Goal: Task Accomplishment & Management: Complete application form

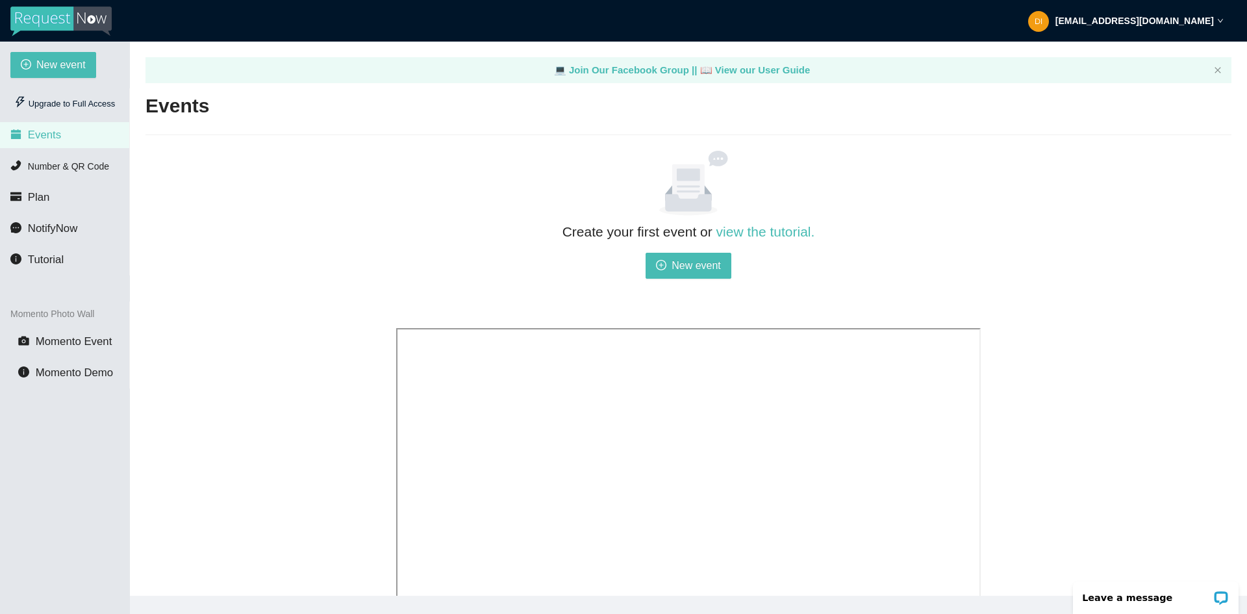
click at [441, 173] on div at bounding box center [688, 183] width 585 height 65
click at [676, 260] on span "New event" at bounding box center [696, 265] width 49 height 16
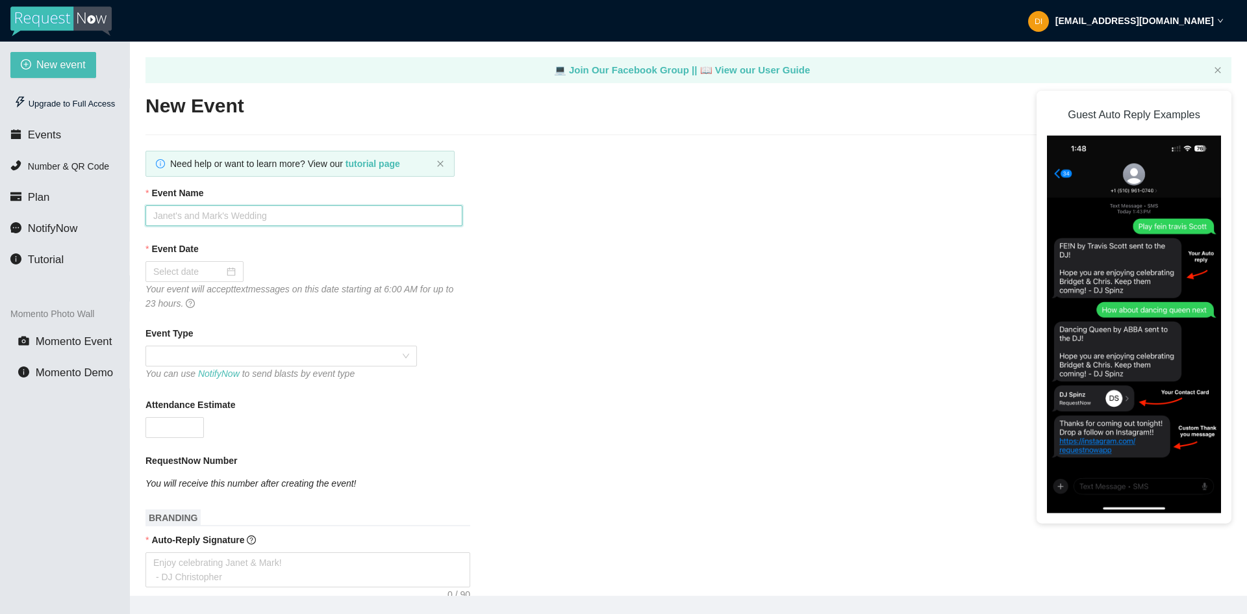
click at [301, 214] on input "Event Name" at bounding box center [304, 215] width 317 height 21
click at [275, 208] on input "Event Name" at bounding box center [304, 215] width 317 height 21
type input "Music for Meals"
click at [145, 292] on main "💻 Join Our Facebook Group || 📖 View our User Guide New Event Need help or want …" at bounding box center [688, 319] width 1117 height 554
click at [166, 279] on div at bounding box center [195, 271] width 98 height 21
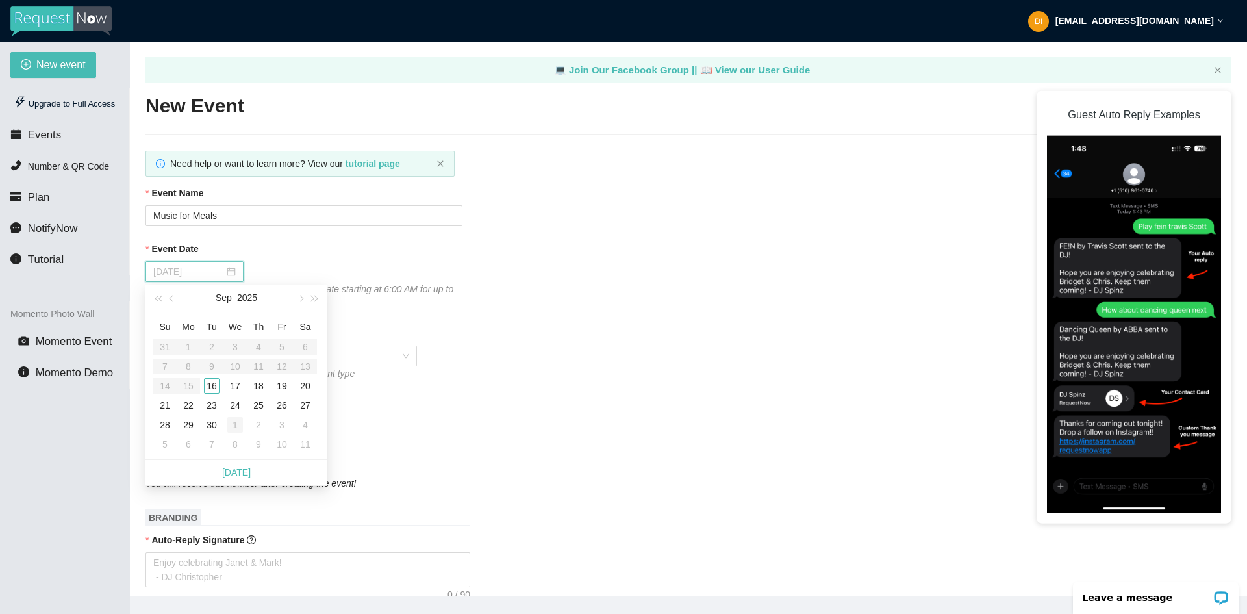
type input "[DATE]"
click at [232, 422] on tbody "31 1 2 3 4 5 6 7 8 9 10 11 12 13 14 15 16 17 18 19 20 21 22 23 24 25 26 27 28 2…" at bounding box center [235, 395] width 164 height 117
click at [232, 422] on div "1" at bounding box center [235, 425] width 16 height 16
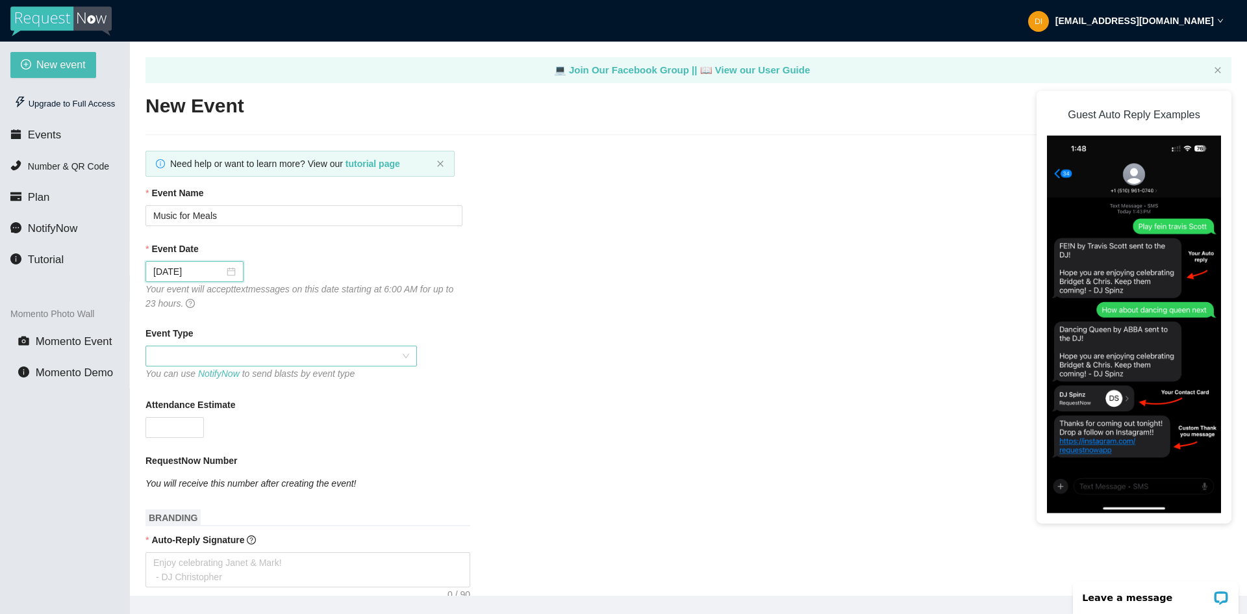
click at [207, 357] on span at bounding box center [281, 355] width 256 height 19
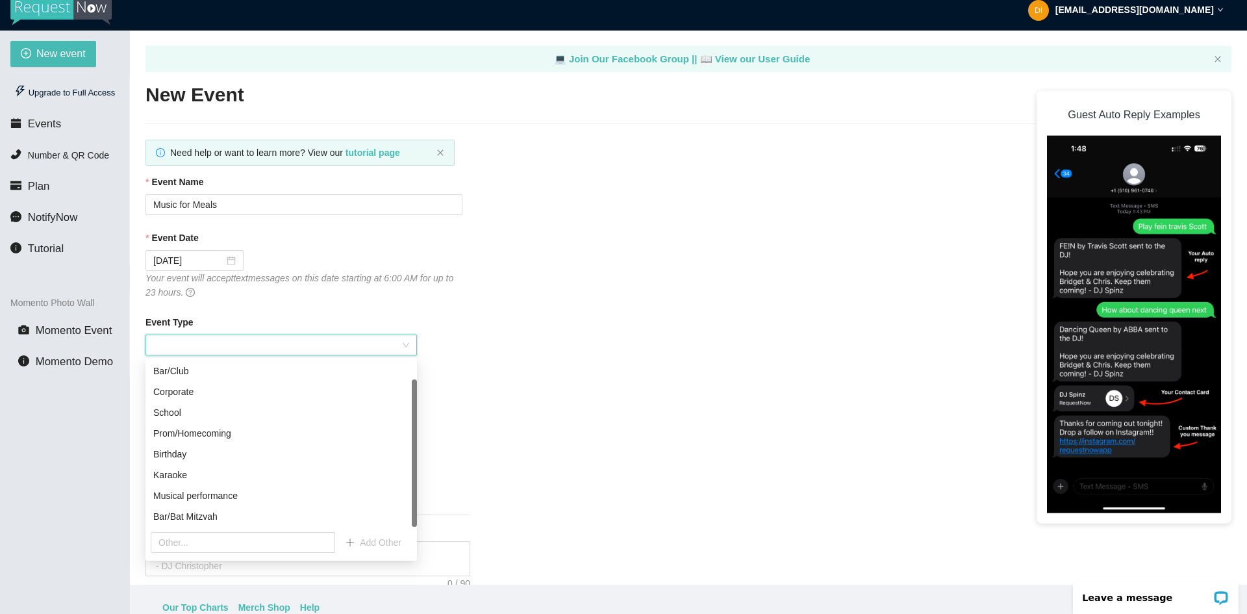
scroll to position [42, 0]
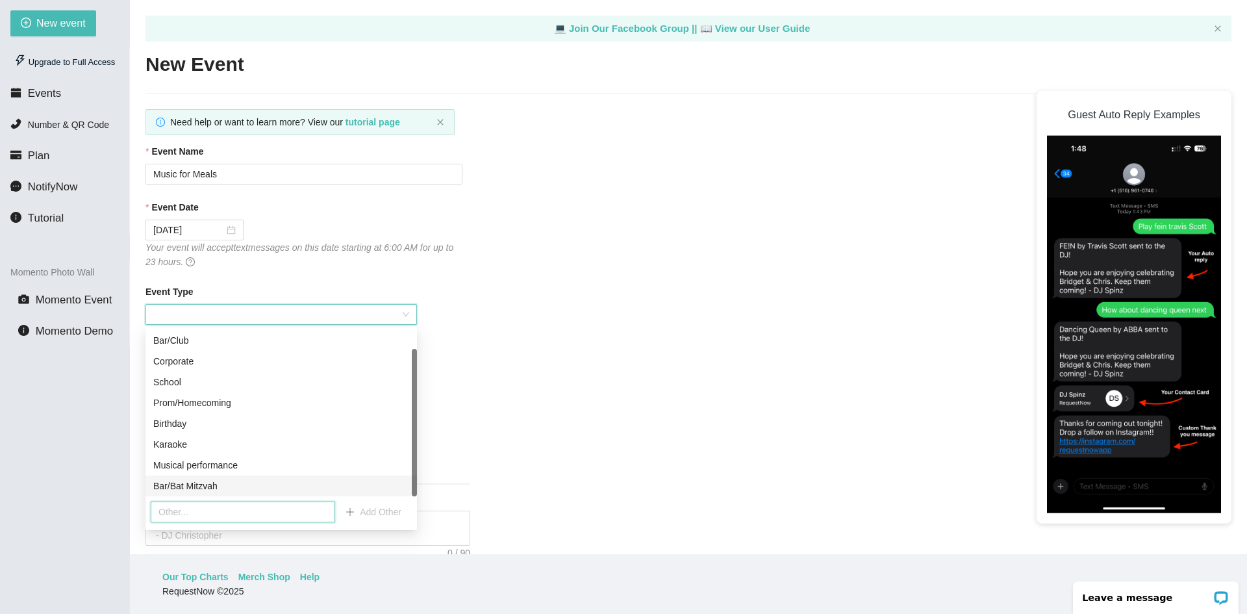
click at [210, 512] on input "text" at bounding box center [243, 511] width 184 height 21
type input "Fundraiser"
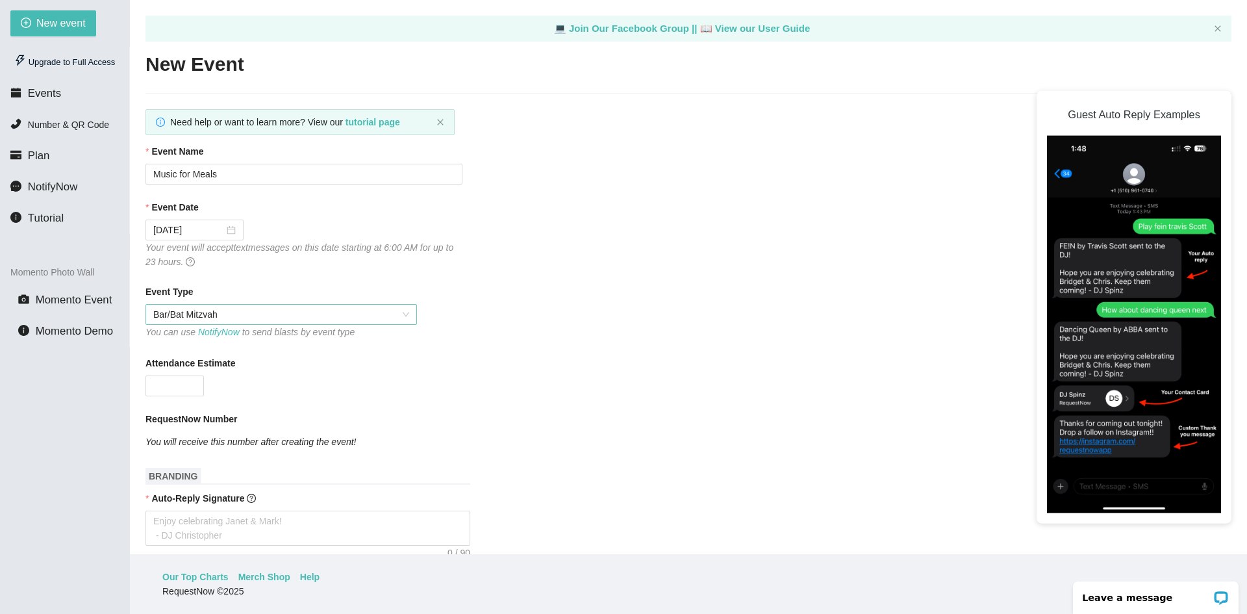
click at [268, 305] on span "Bar/Bat Mitzvah" at bounding box center [281, 314] width 256 height 19
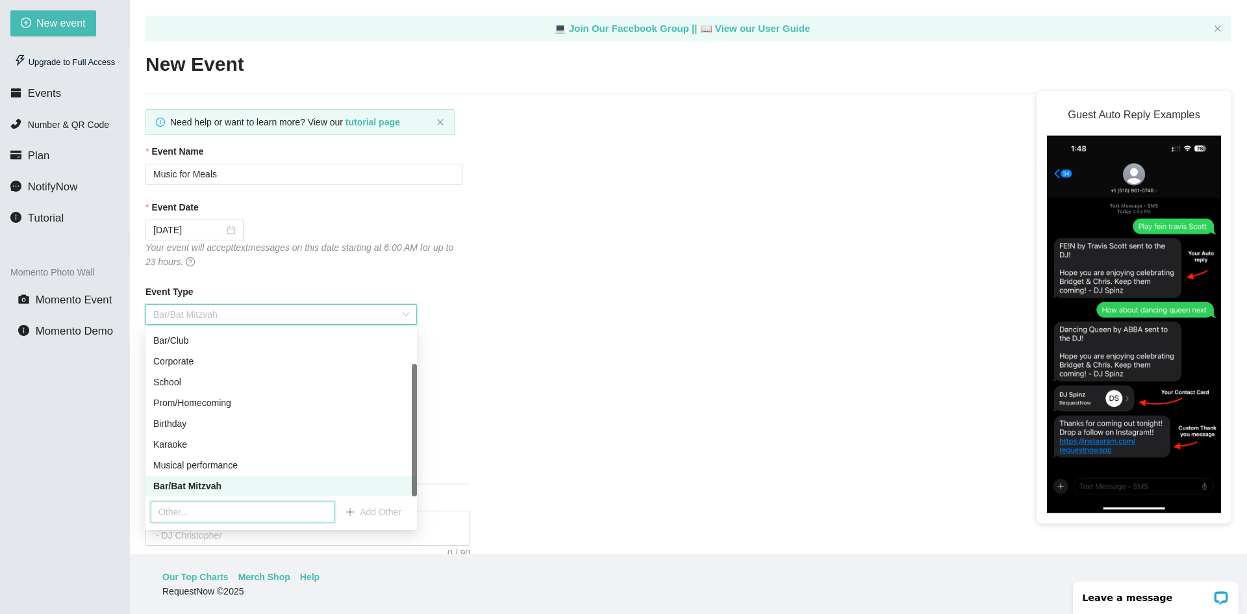
click at [246, 514] on input "text" at bounding box center [243, 511] width 184 height 21
type input "Fundraiser"
click at [375, 522] on div "Fundraiser Add Other" at bounding box center [282, 511] width 272 height 31
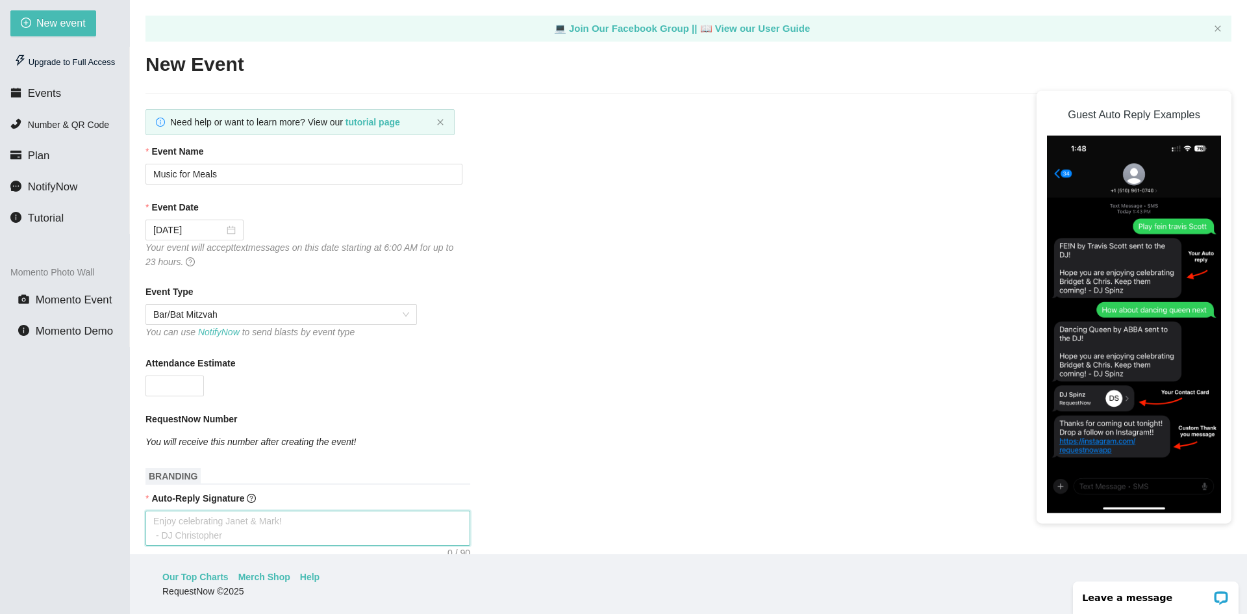
click at [375, 517] on textarea "Auto-Reply Signature" at bounding box center [308, 528] width 325 height 35
click at [379, 314] on span "Bar/Bat Mitzvah" at bounding box center [281, 314] width 256 height 19
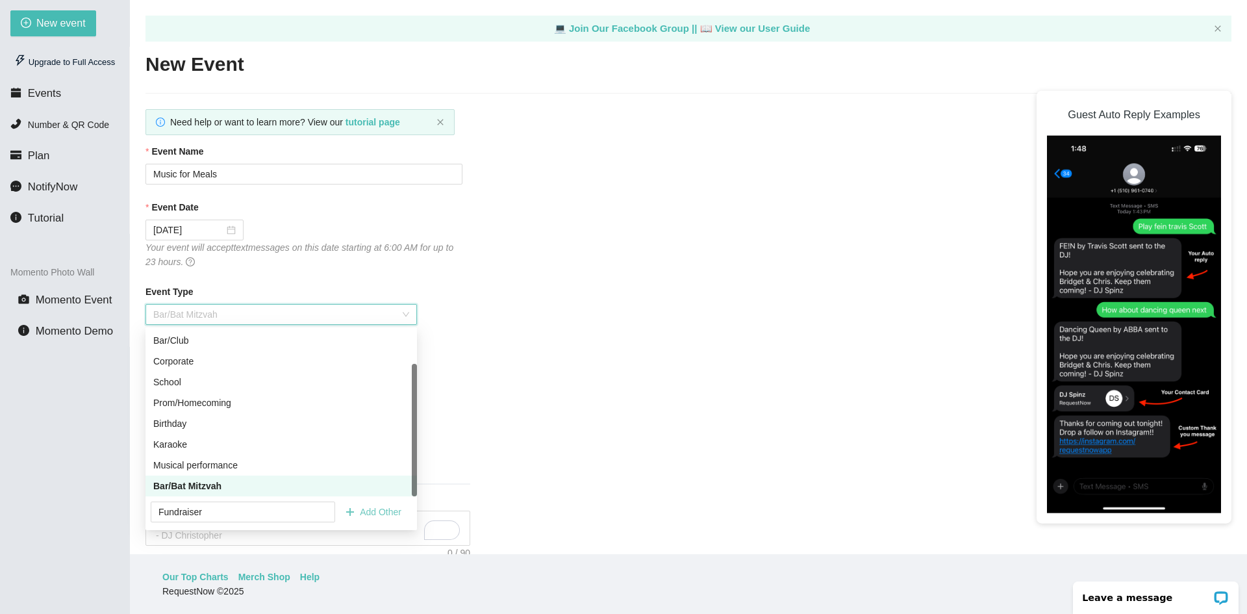
click at [392, 503] on button "Add Other" at bounding box center [373, 511] width 77 height 21
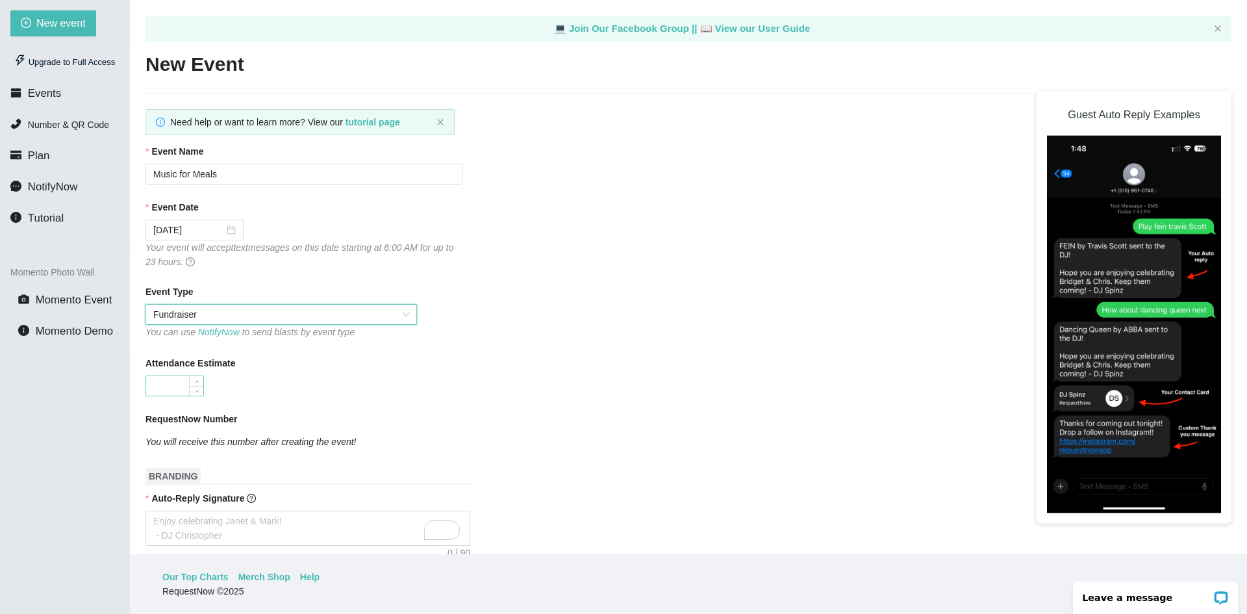
click at [170, 383] on input "Attendance Estimate" at bounding box center [174, 385] width 57 height 19
type input "300"
click at [251, 386] on div "300" at bounding box center [304, 385] width 317 height 21
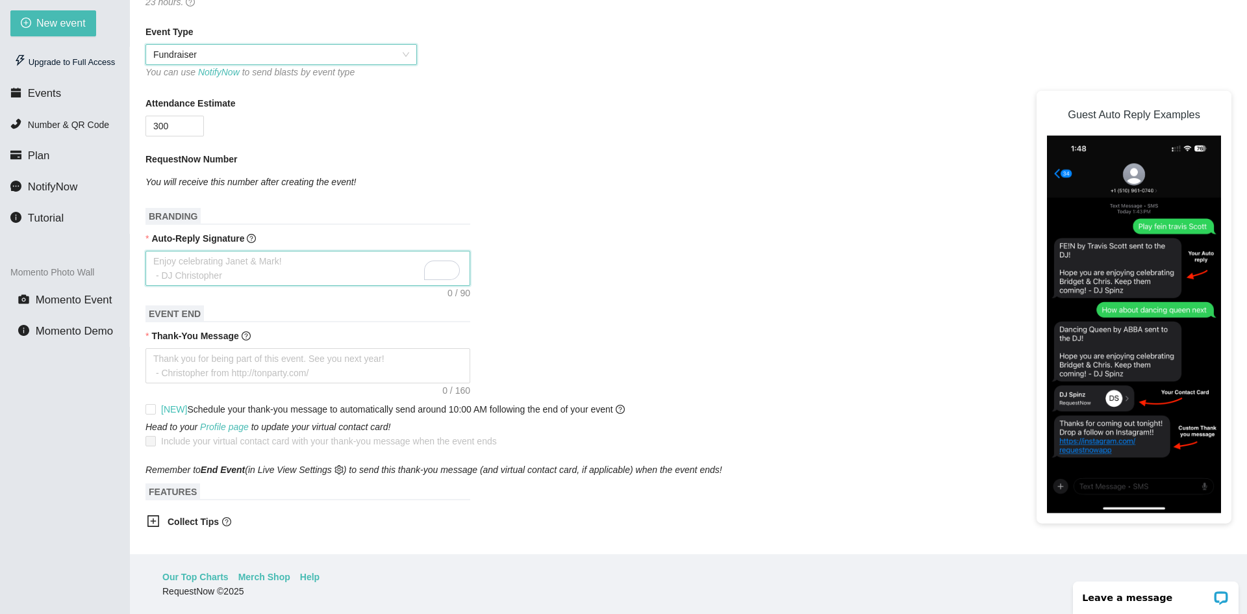
click at [223, 265] on textarea "Auto-Reply Signature" at bounding box center [308, 268] width 325 height 35
click at [212, 361] on textarea "Thank-You Message" at bounding box center [308, 365] width 325 height 35
type textarea "T"
type textarea "Th"
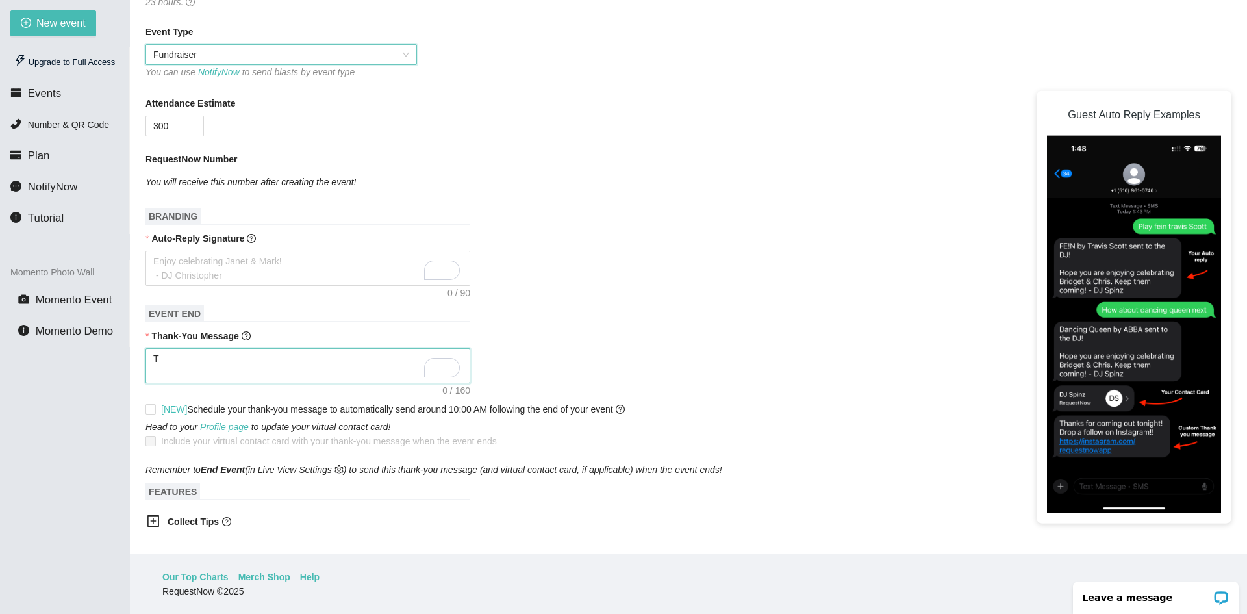
type textarea "Th"
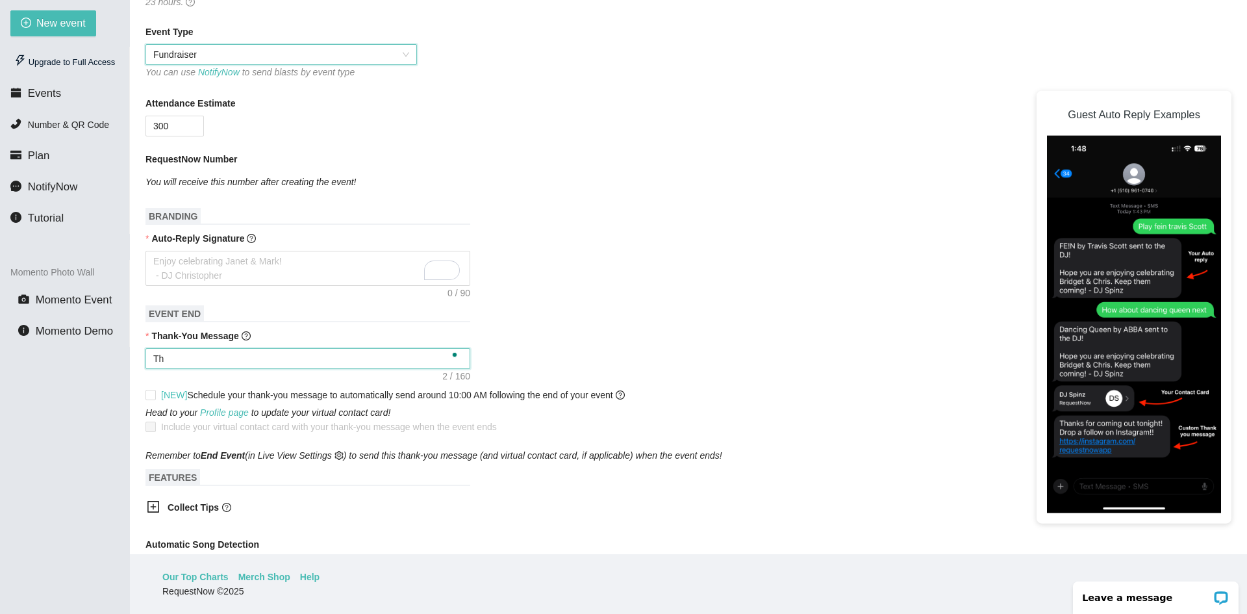
type textarea "Tha"
type textarea "Than"
type textarea "Thank"
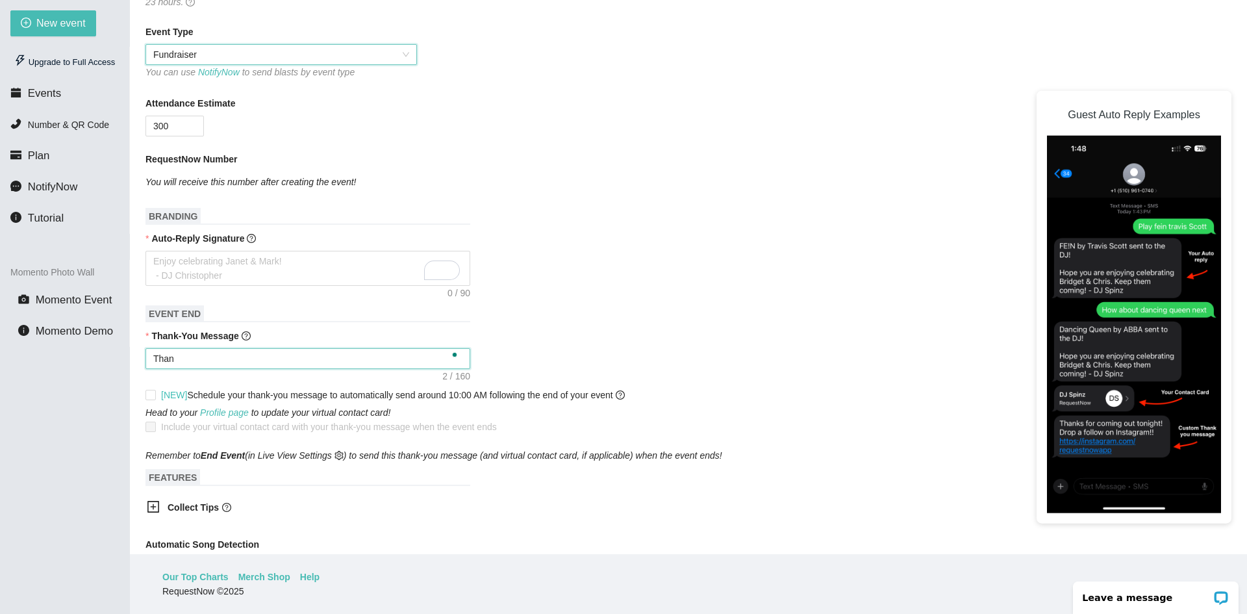
type textarea "Thank"
type textarea "Thank y"
type textarea "Thank yo"
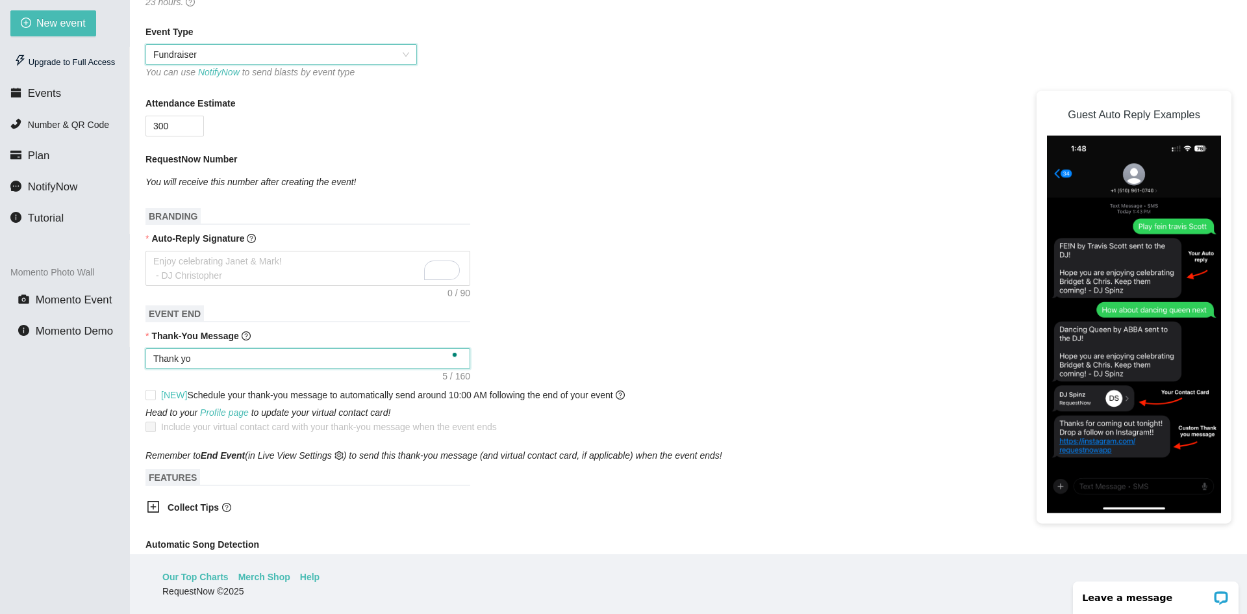
type textarea "Thank you"
type textarea "Thank you f"
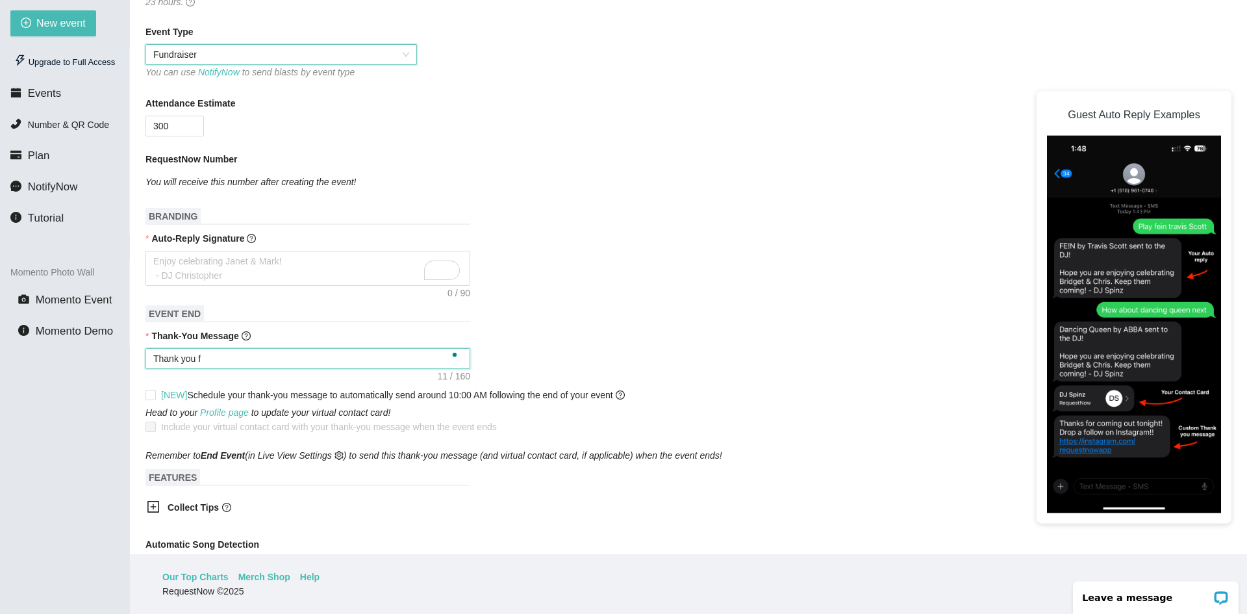
type textarea "Thank you fo"
type textarea "Thank you for"
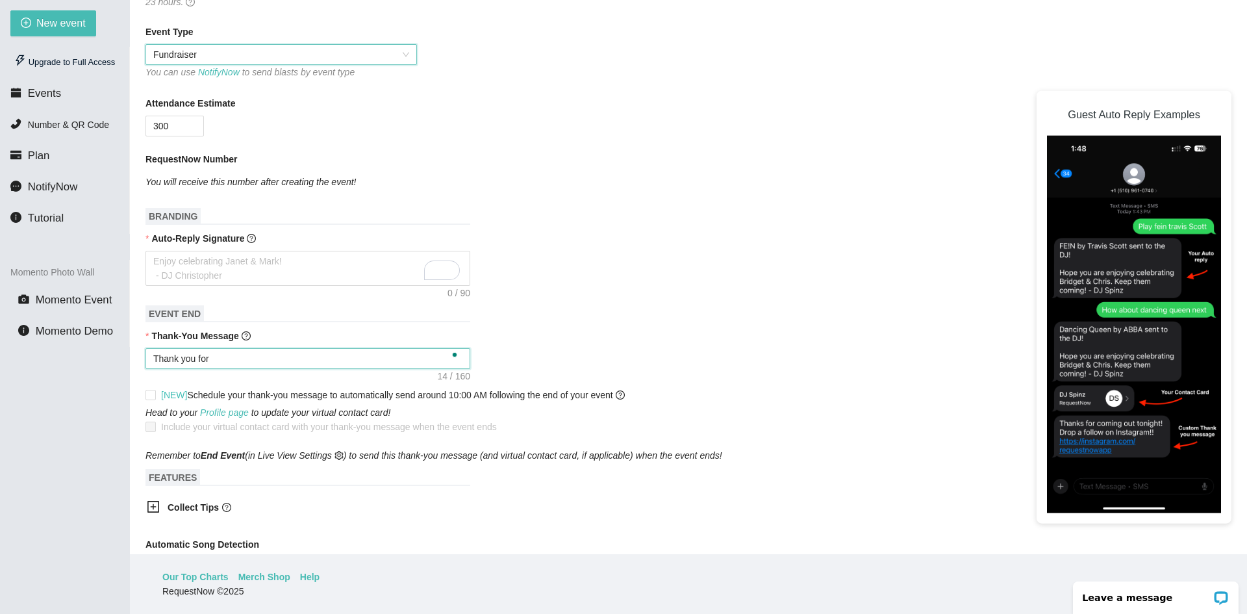
type textarea "Thank you for h"
type textarea "Thank you for he"
type textarea "Thank you for hel"
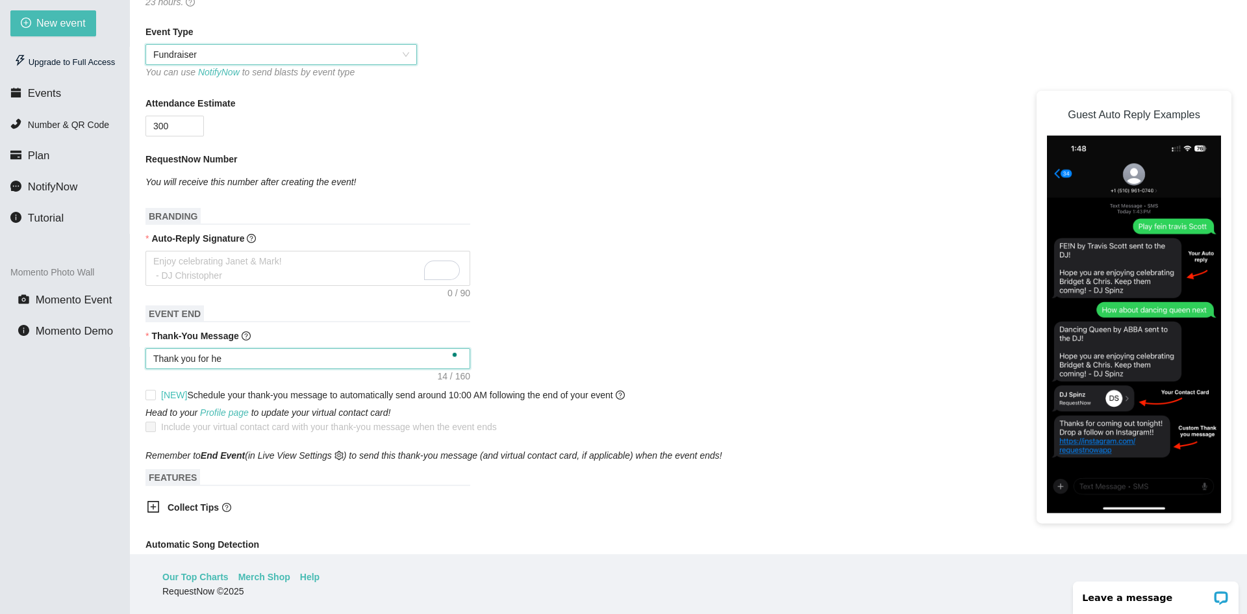
type textarea "Thank you for hel"
type textarea "Thank you for help"
type textarea "Thank you for helpi"
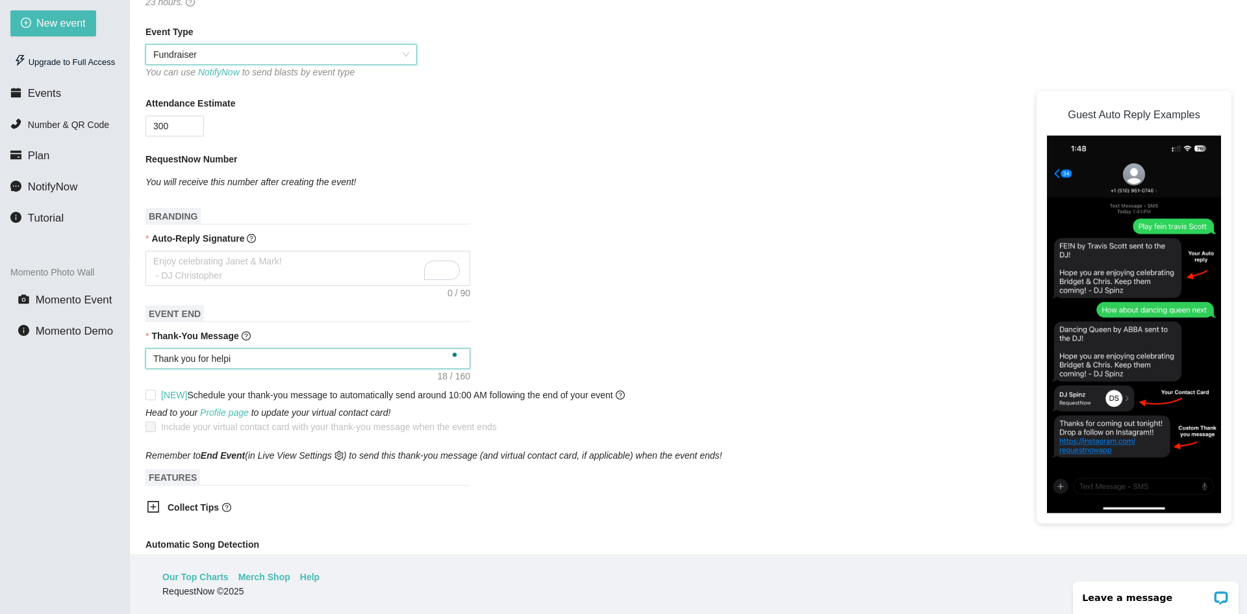
type textarea "Thank you for helpin"
type textarea "Thank you for helping"
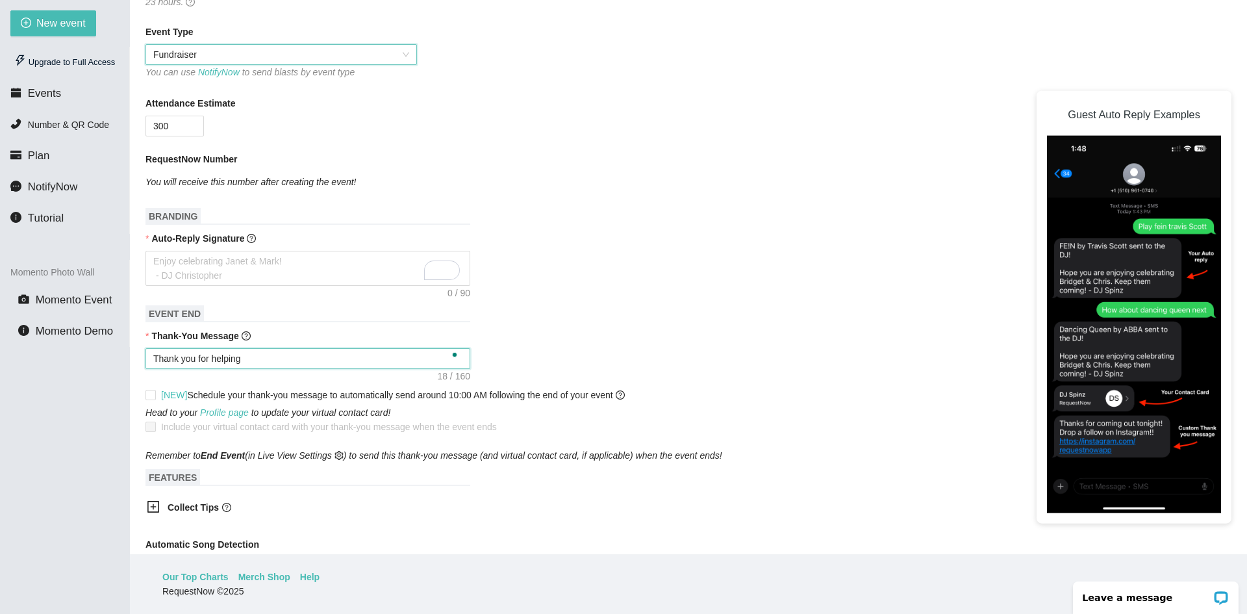
type textarea "Thank you for helping"
type textarea "Thank you for helping u"
type textarea "Thank you for helping us"
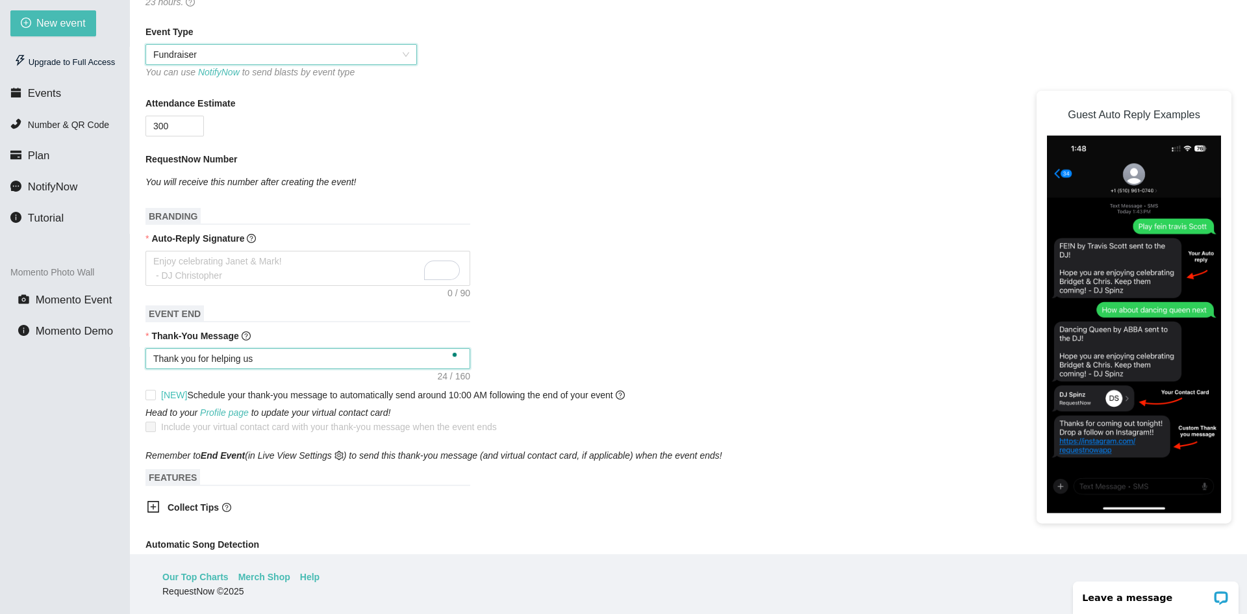
type textarea "Thank you for helping us m"
type textarea "Thank you for helping us ma"
type textarea "Thank you for helping us mak"
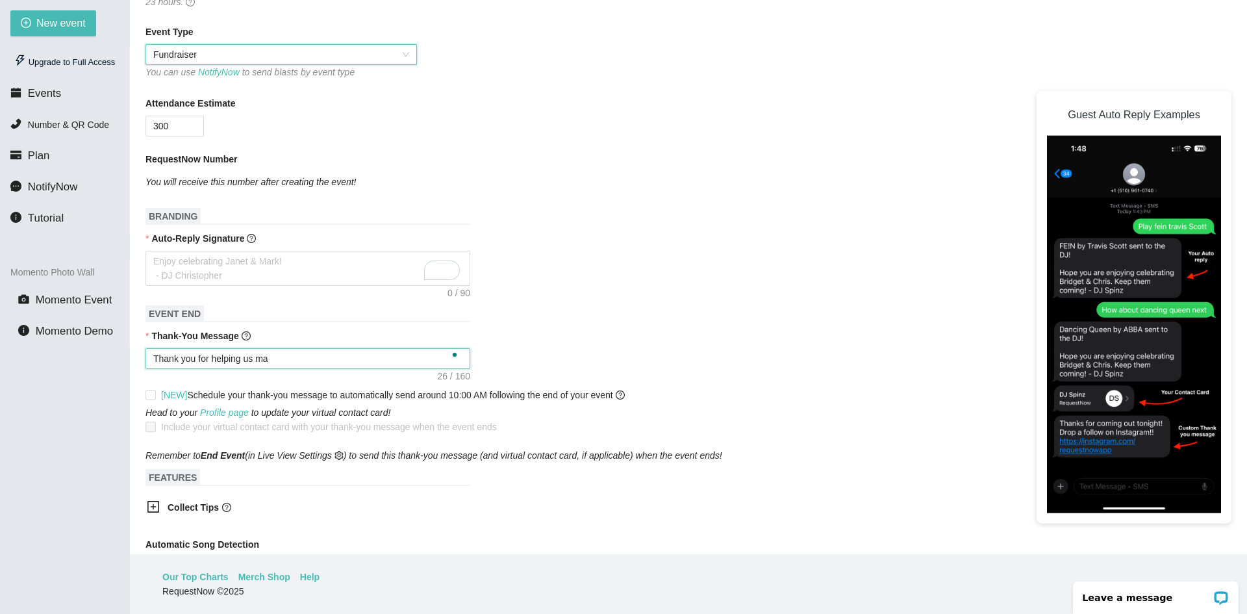
type textarea "Thank you for helping us mak"
type textarea "Thank you for helping us make"
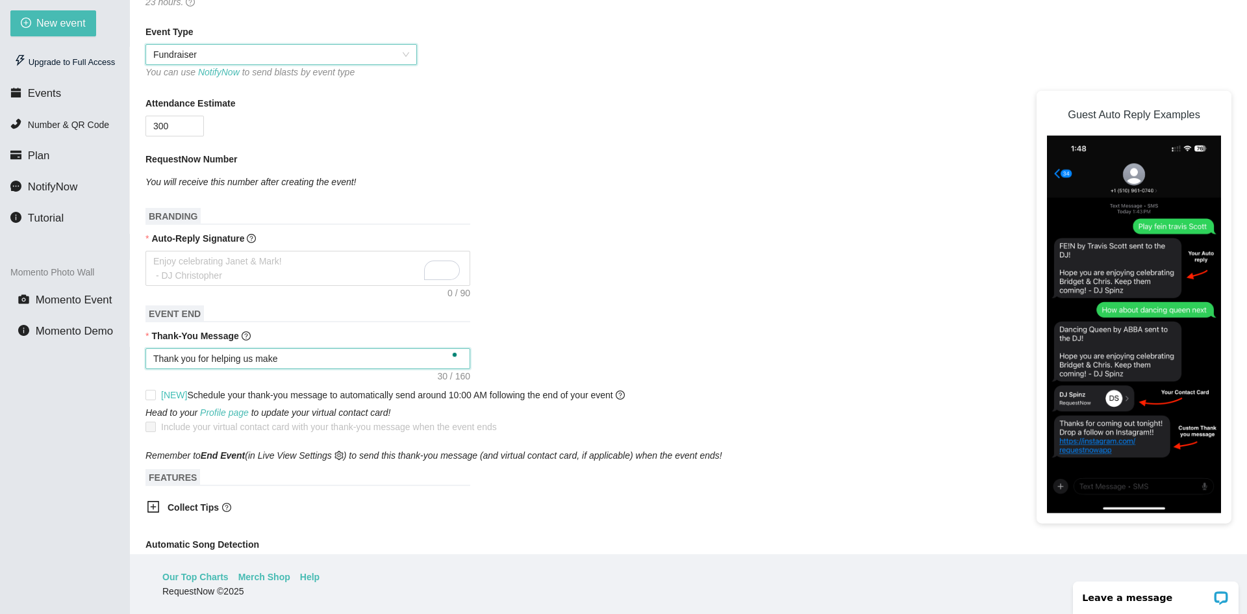
type textarea "Thank you for helping us make M"
type textarea "Thank you for helping us make Mu"
type textarea "Thank you for helping us make Mus"
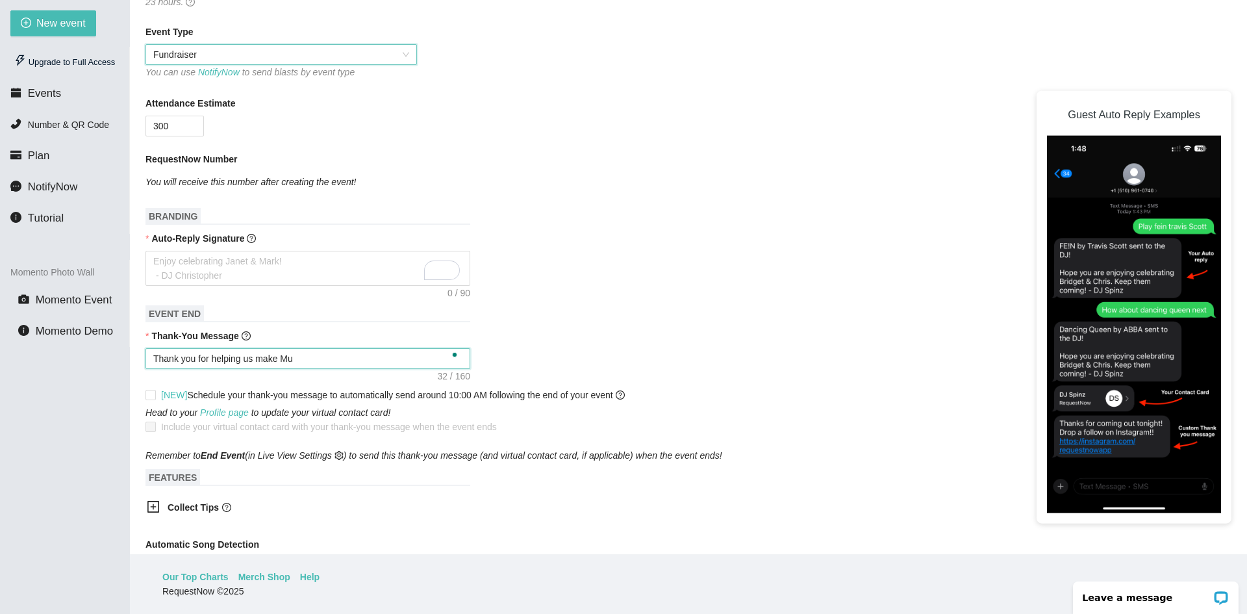
type textarea "Thank you for helping us make Mus"
type textarea "Thank you for helping us make Musi"
type textarea "Thank you for helping us make Music"
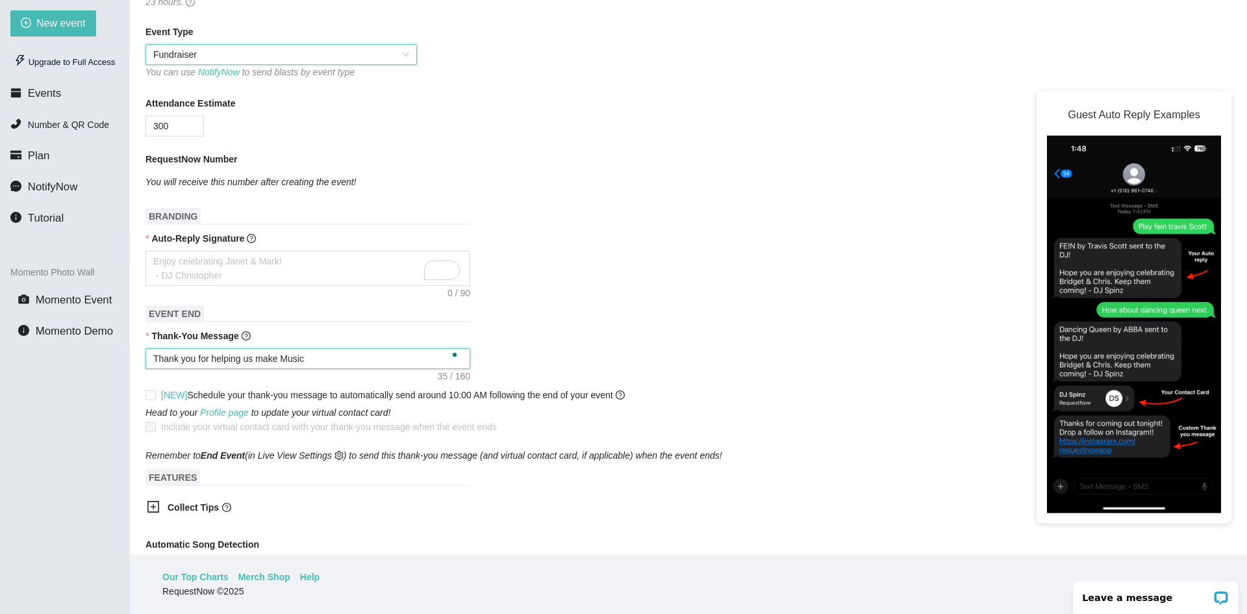
type textarea "Thank you for helping us make Music"
type textarea "Thank you for helping us make Music f"
type textarea "Thank you for helping us make Music fo"
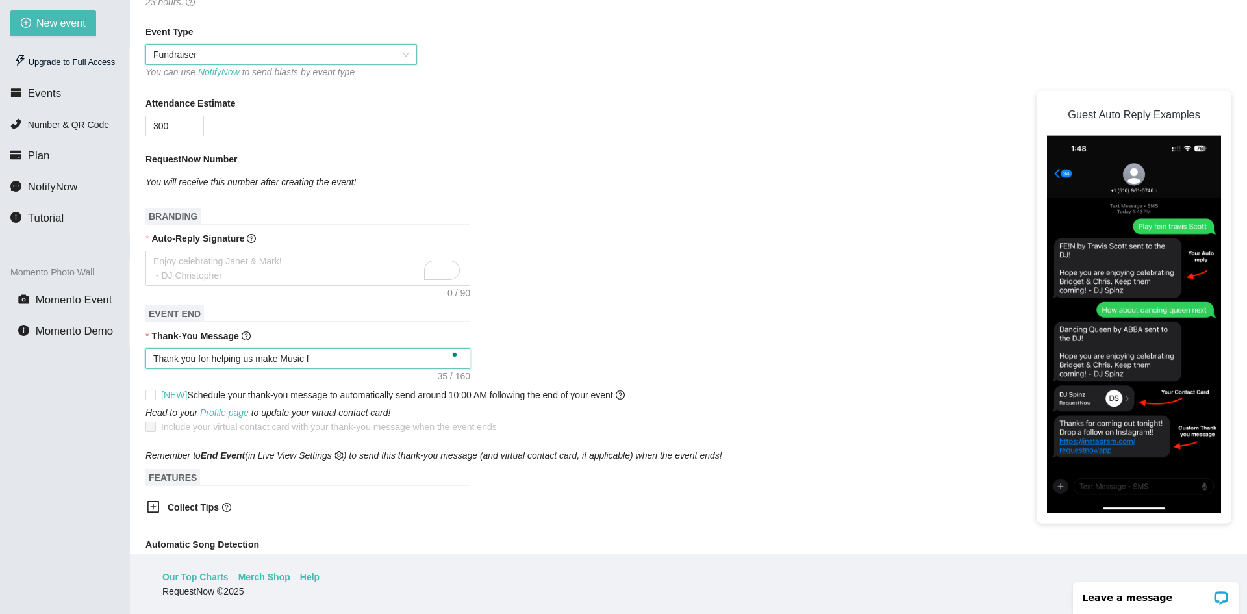
type textarea "Thank you for helping us make Music fo"
type textarea "Thank you for helping us make Music for"
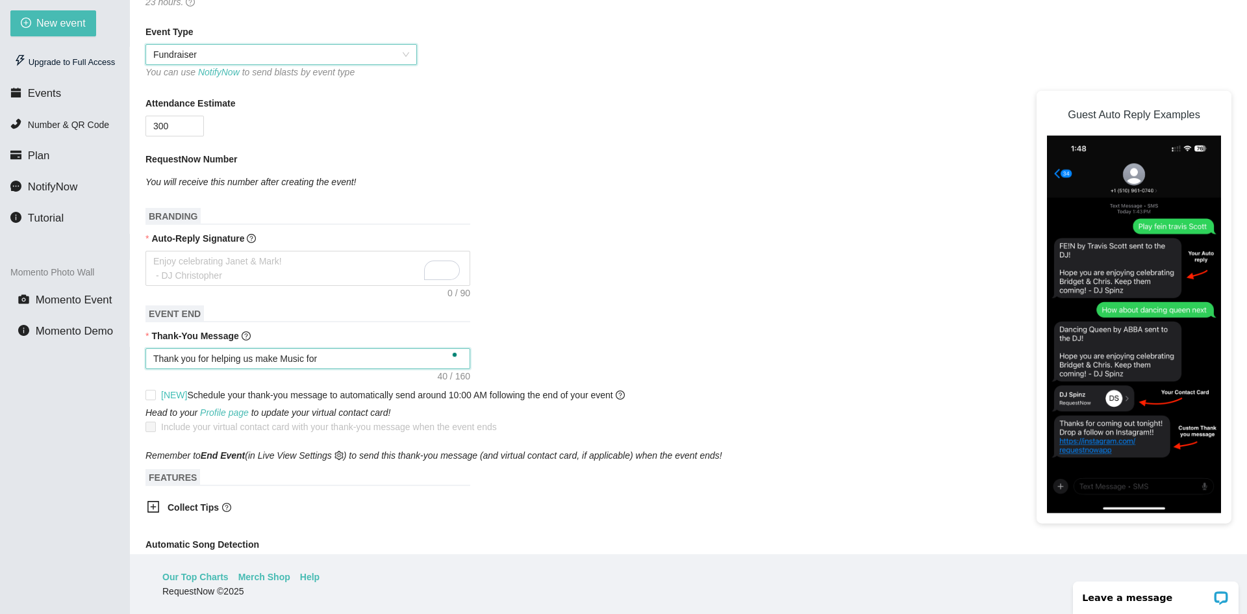
type textarea "Thank you for helping us make Music for M"
type textarea "Thank you for helping us make Music for Me"
type textarea "Thank you for helping us make Music for Mea"
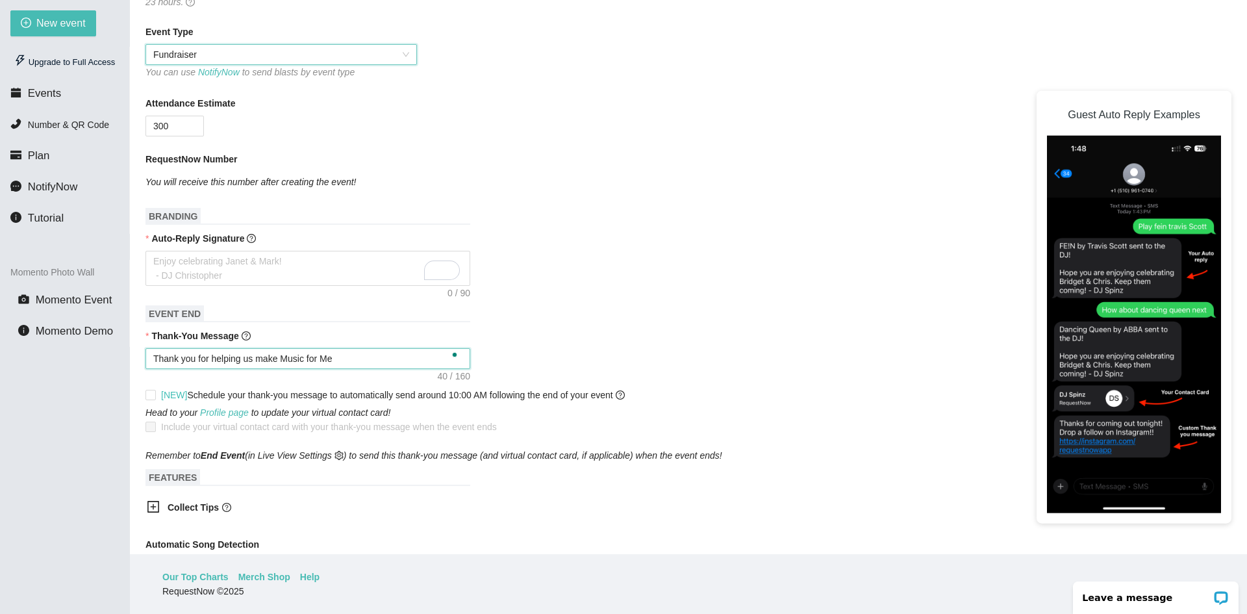
type textarea "Thank you for helping us make Music for Mea"
type textarea "Thank you for helping us make Music for Meal"
type textarea "Thank you for helping us make Music for Meals"
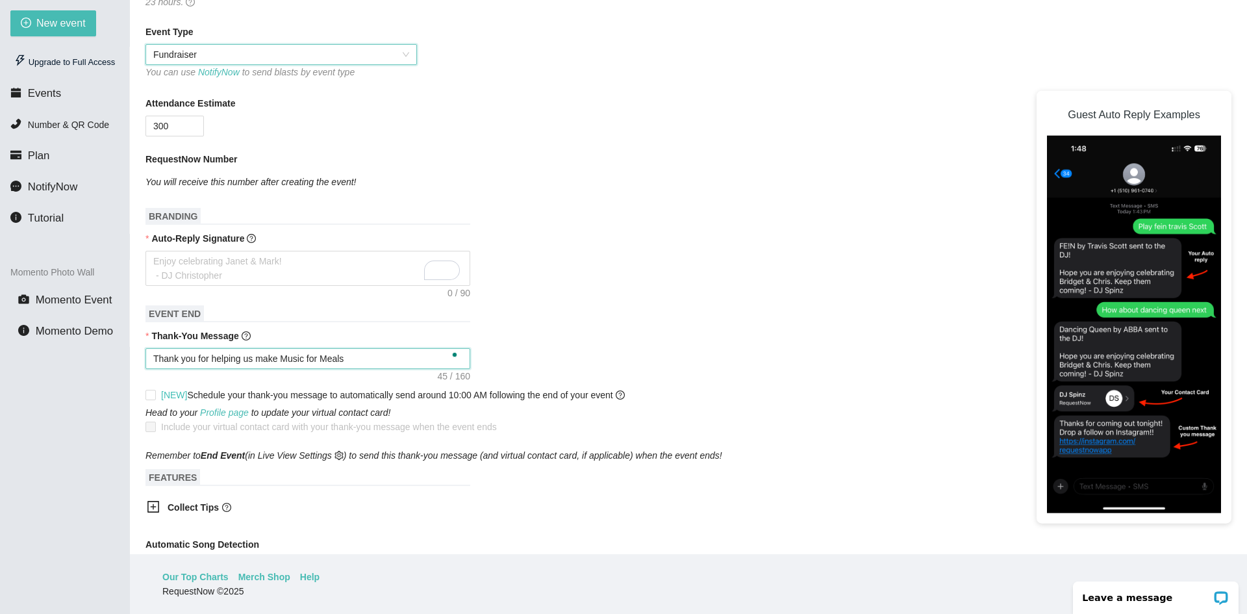
type textarea "Thank you for helping us make Music for Meals!"
type textarea "Thank you for being part of this event. See you next year! - Christopher from h…"
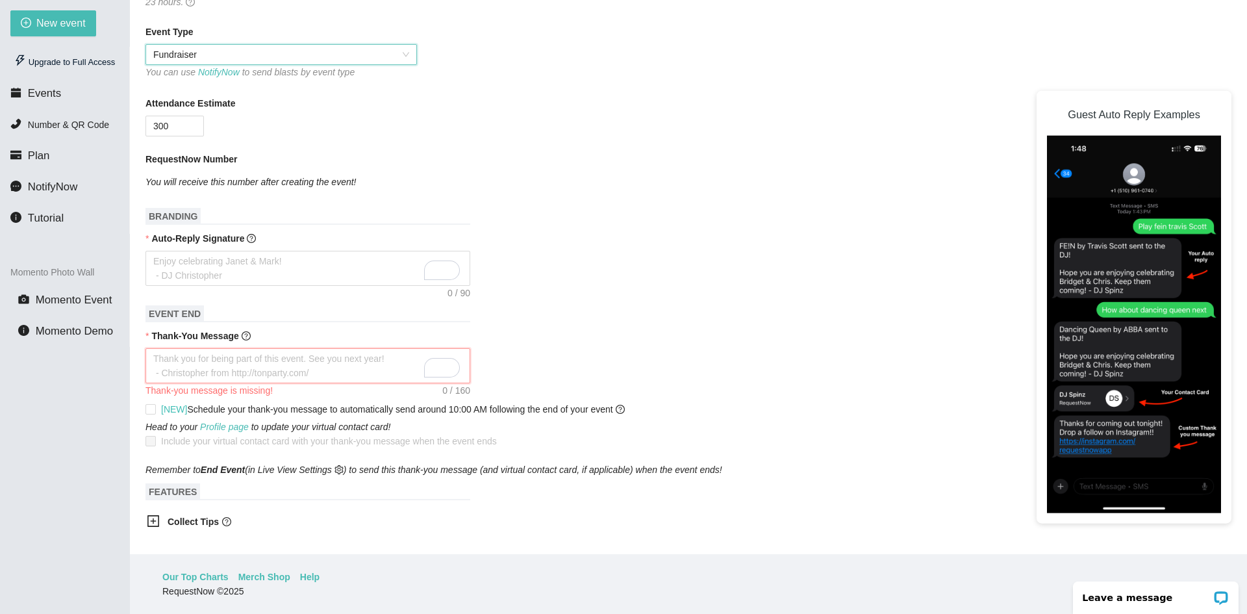
type textarea "Thank you for helping us make Music for Meals!"
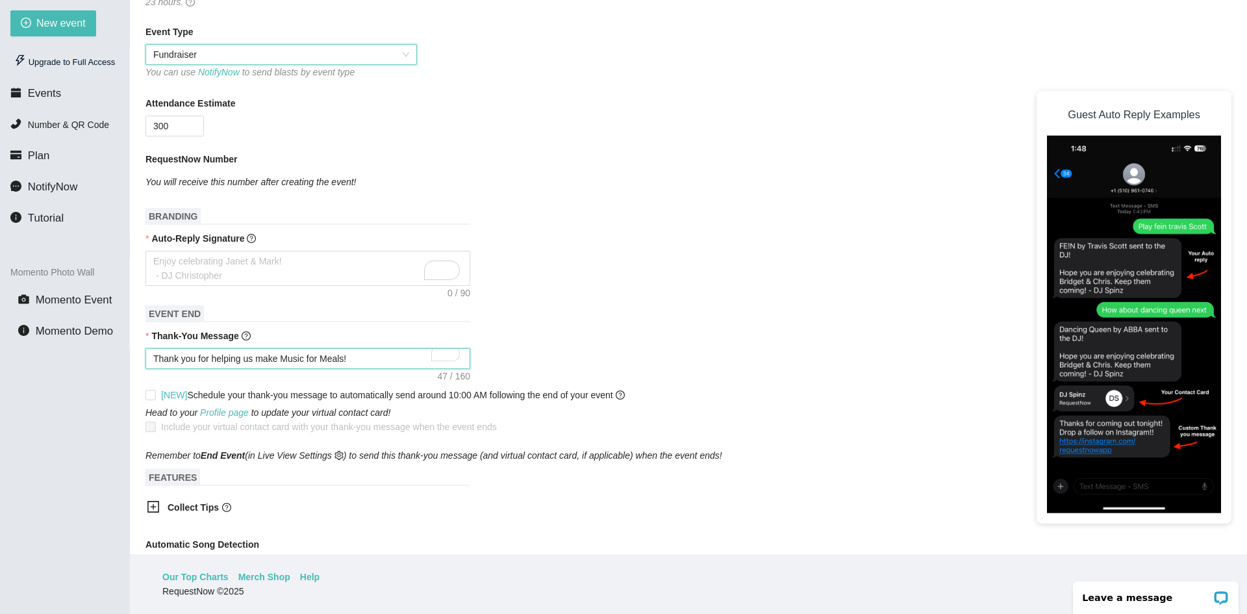
type textarea "Thank you for helping us make Music for Meals!"
type textarea "Thank you for helping us make Music for Meals"
type textarea "Thank you for helping us make Music for Meals!"
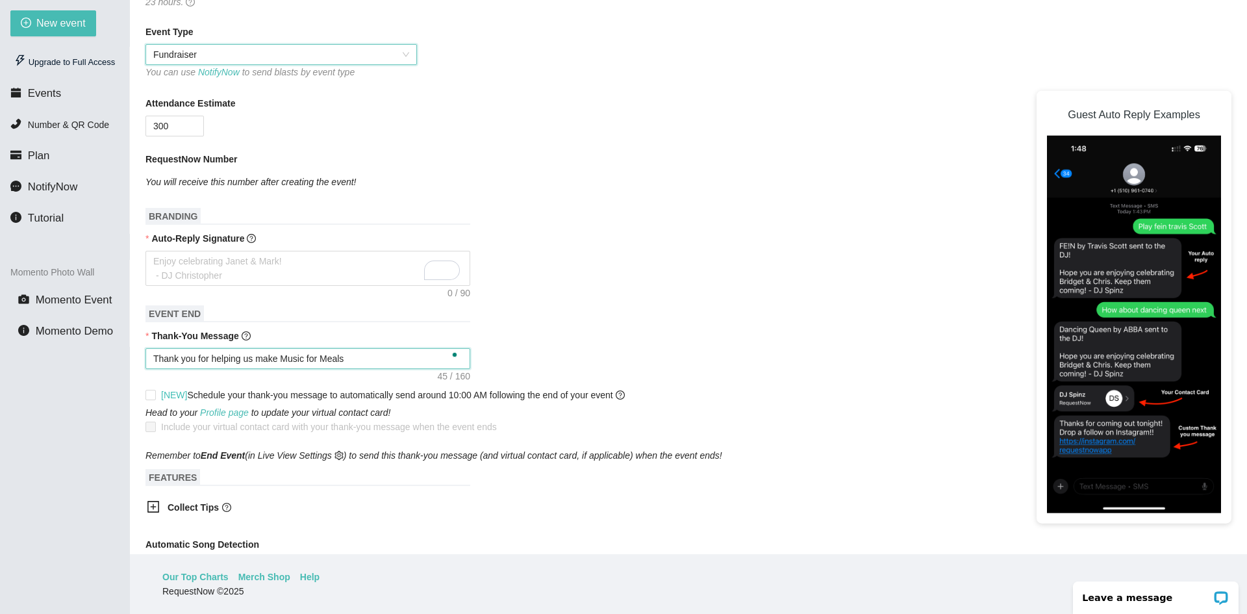
type textarea "Thank you for helping us make Music for Meals!"
click at [146, 398] on input "[NEW] Schedule your thank-you message to automatically send around 10:00 AM fol…" at bounding box center [150, 394] width 9 height 9
checkbox input "true"
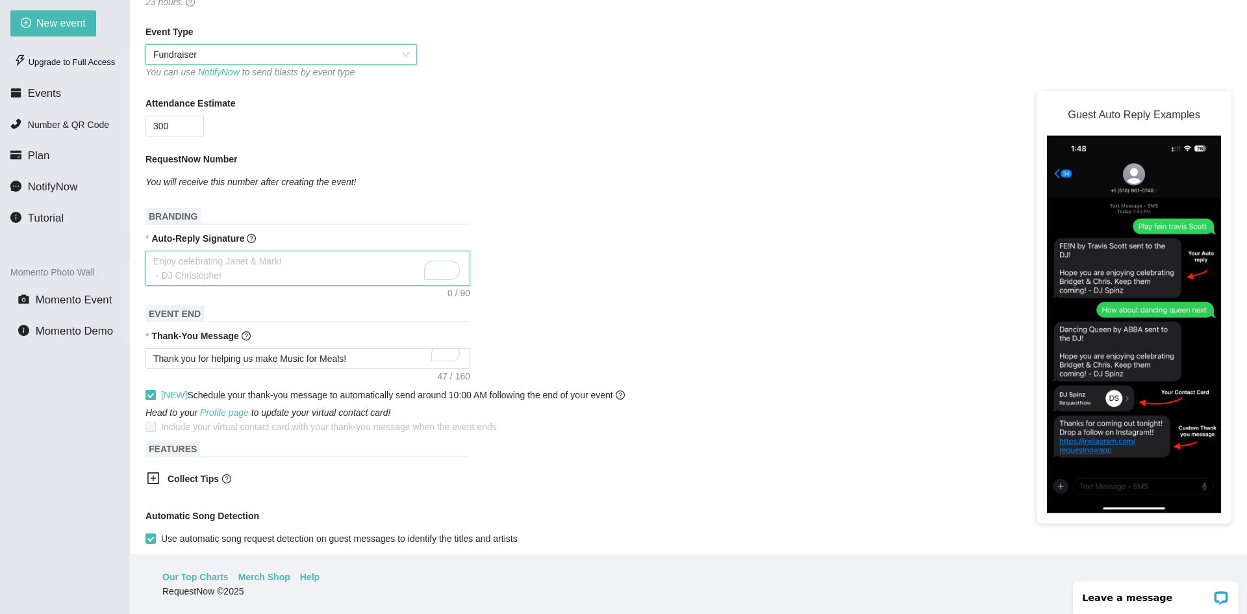
click at [208, 265] on textarea "Auto-Reply Signature" at bounding box center [308, 268] width 325 height 35
type textarea "T"
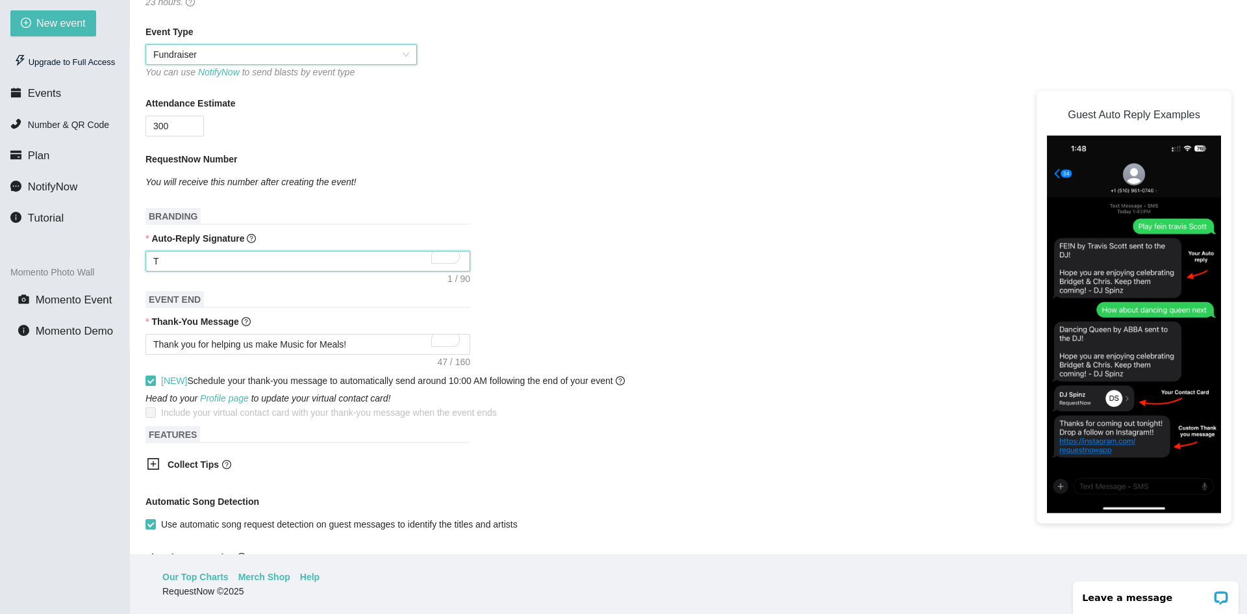
type textarea "Th"
type textarea "Tha"
type textarea "Than"
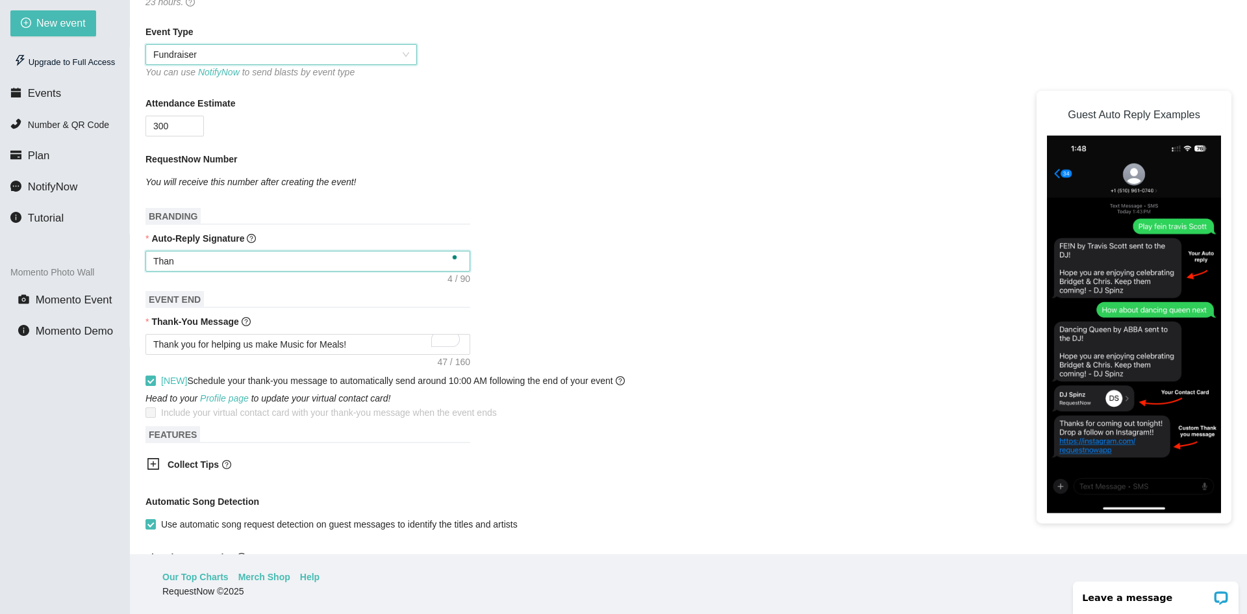
type textarea "Thank"
type textarea "Thank y"
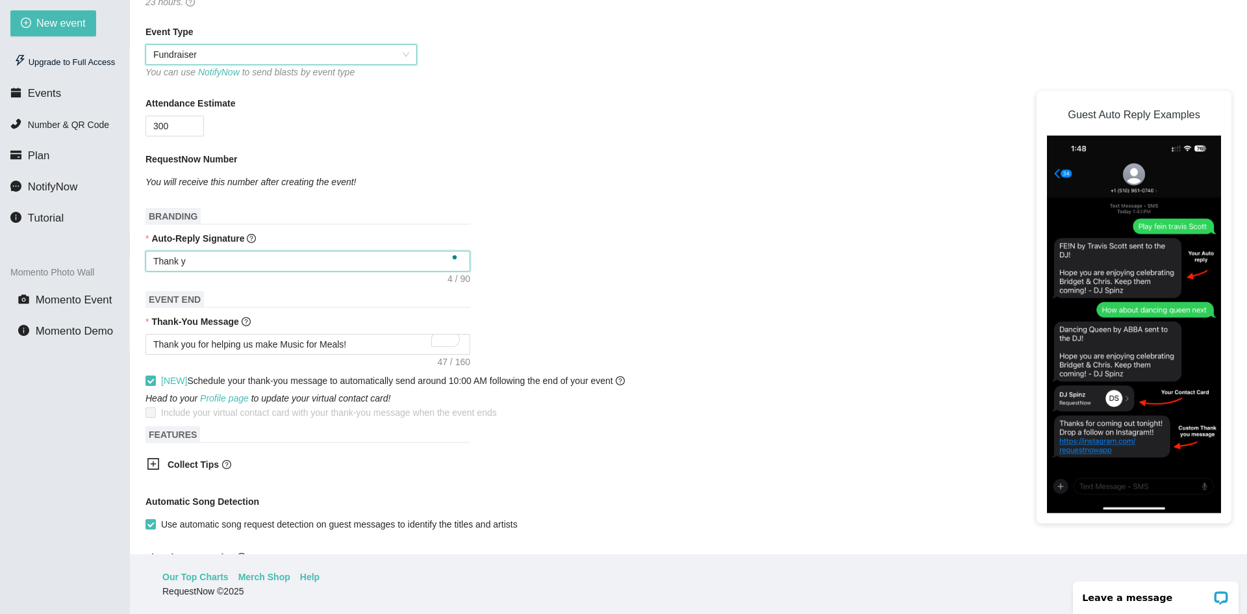
type textarea "Thank yo"
type textarea "Thank you"
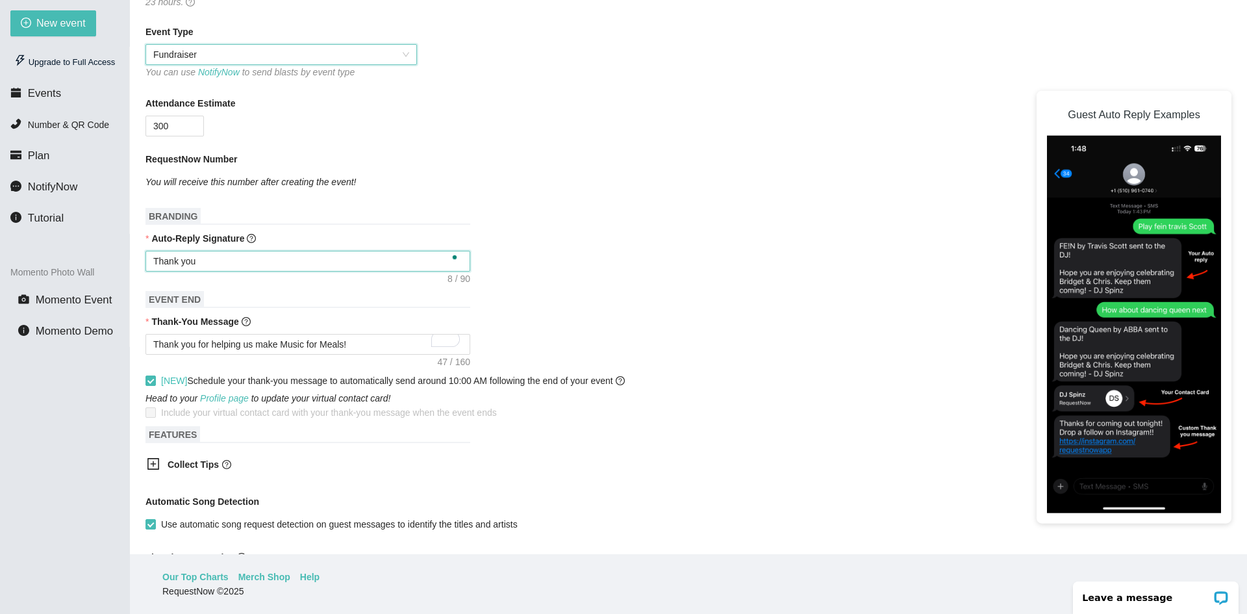
type textarea "Thank you f"
type textarea "Thank you fo"
type textarea "Thank you for"
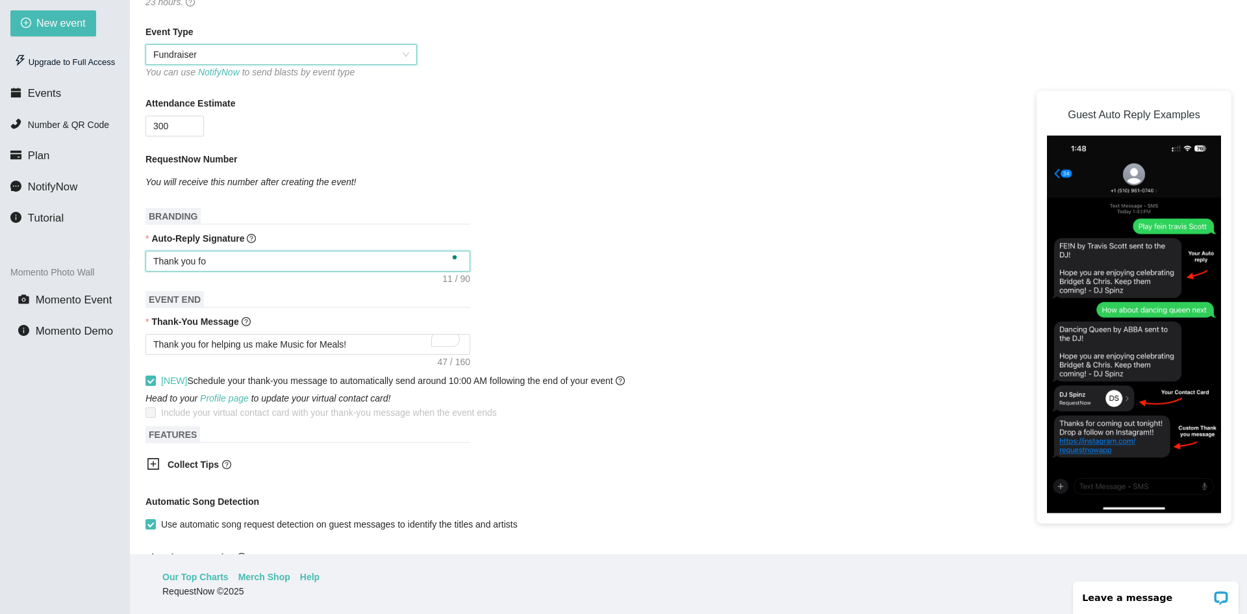
type textarea "Thank you for"
type textarea "Thank you for y"
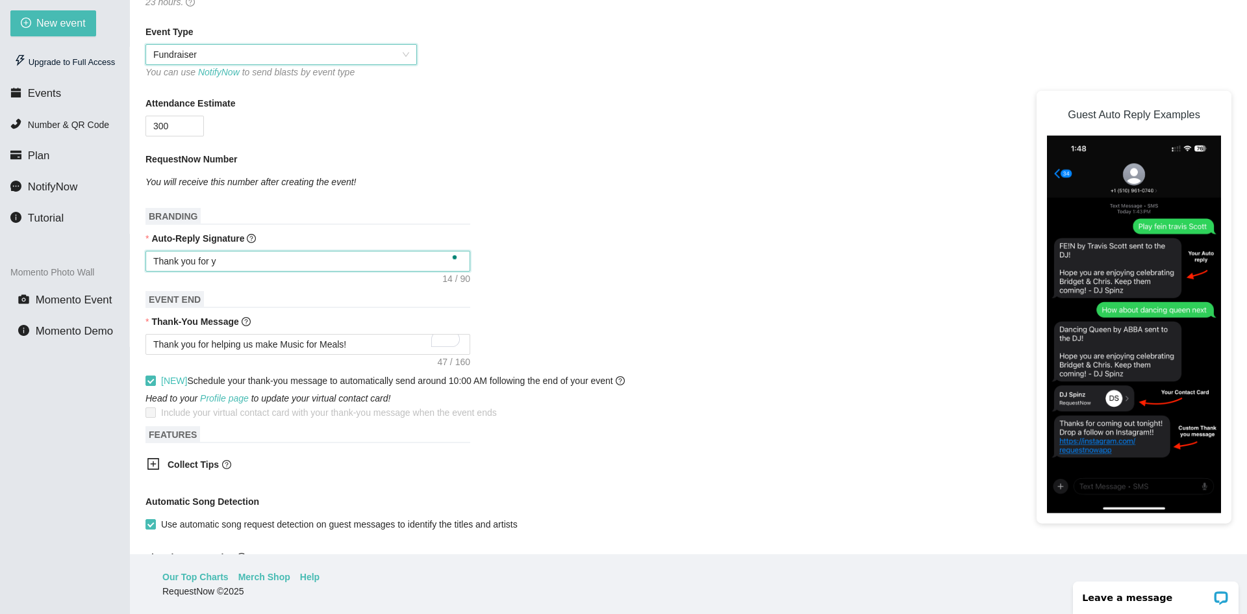
type textarea "Thank you for yo"
type textarea "Thank you for you"
type textarea "Thank you for your"
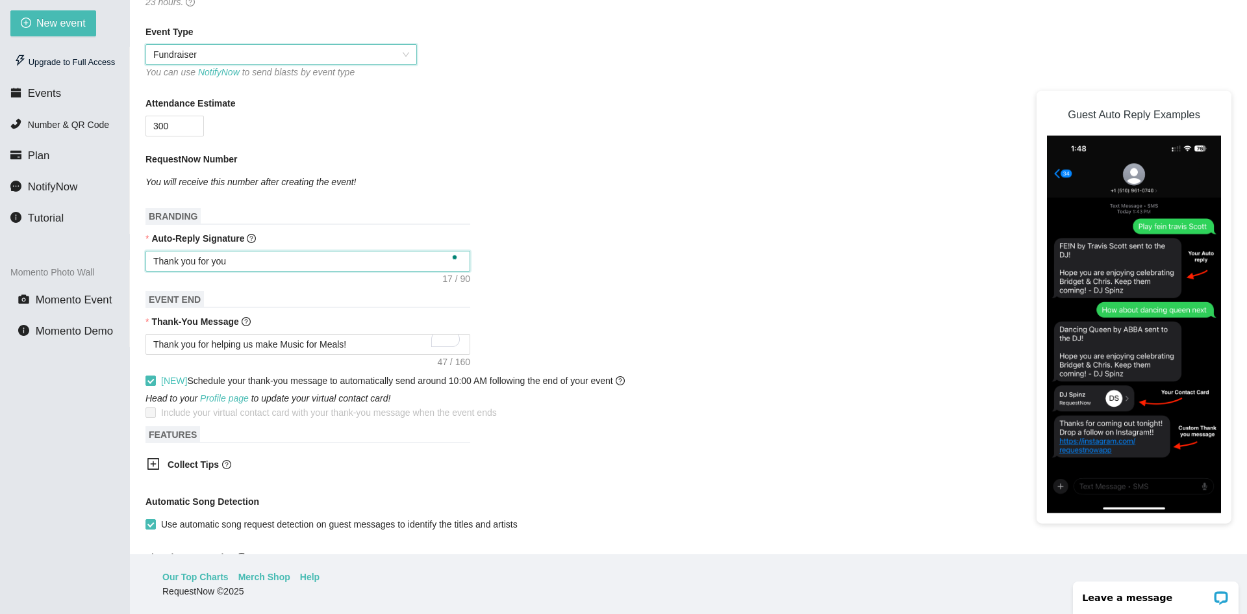
type textarea "Thank you for your"
type textarea "Thank you for your r"
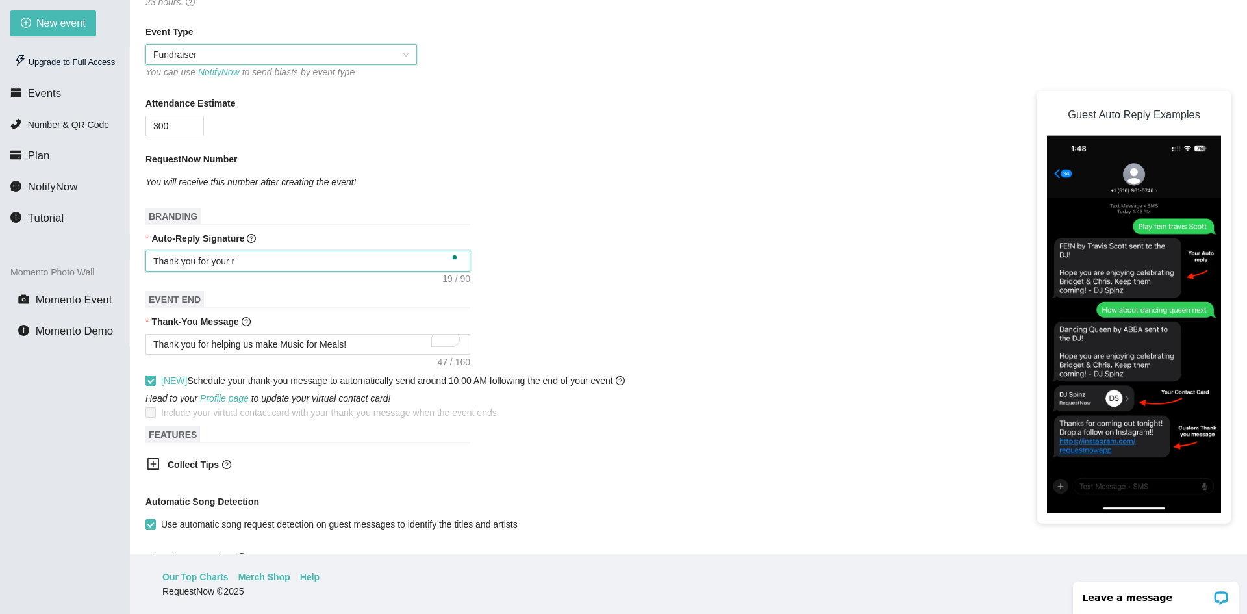
type textarea "Thank you for your re"
type textarea "Thank you for your req"
type textarea "Thank you for your requ"
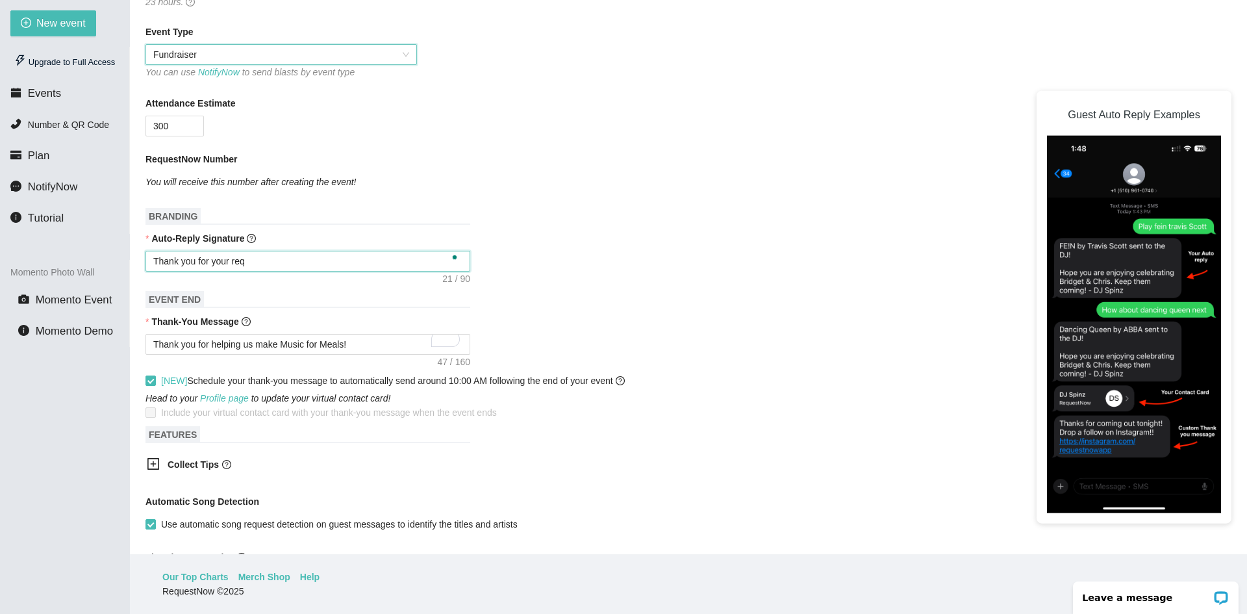
type textarea "Thank you for your requ"
type textarea "Thank you for your reque"
type textarea "Thank you for your reques"
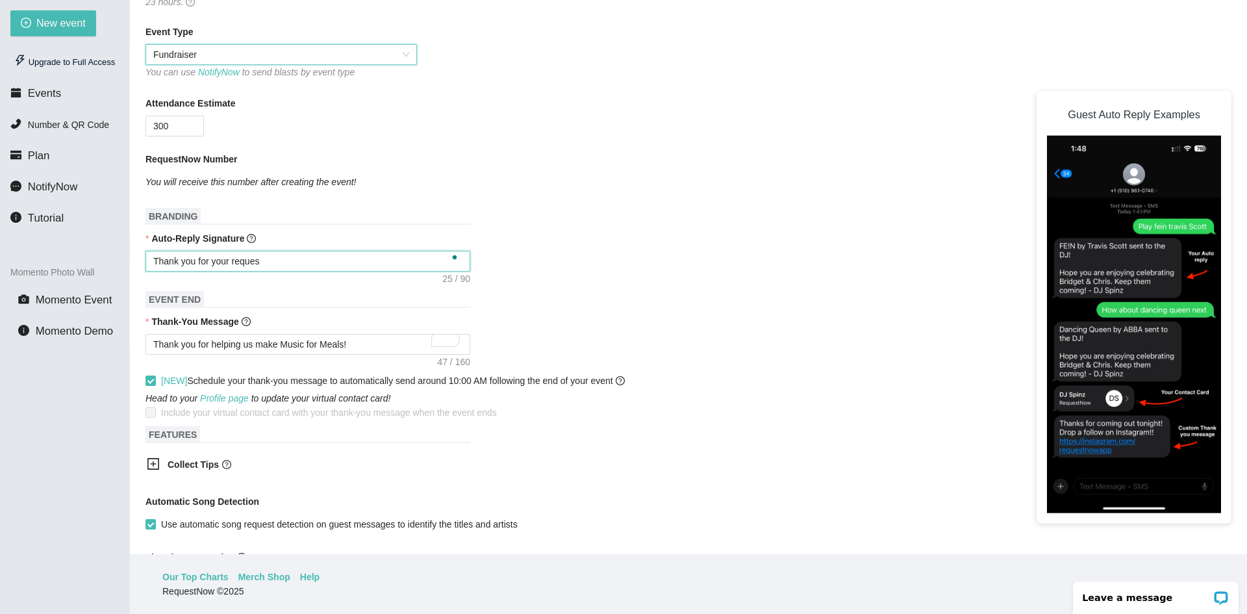
type textarea "Thank you for your request"
type textarea "Thank you for your request!"
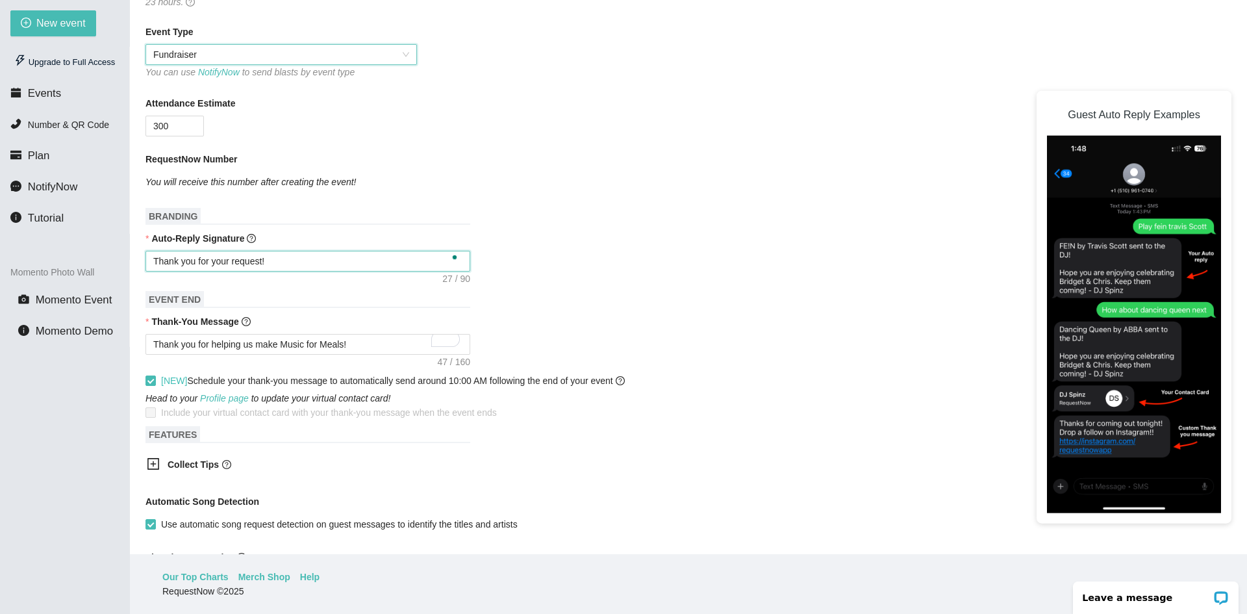
type textarea "Thank you for your request!"
type textarea "Thank you for your request! w"
type textarea "Thank you for your request!"
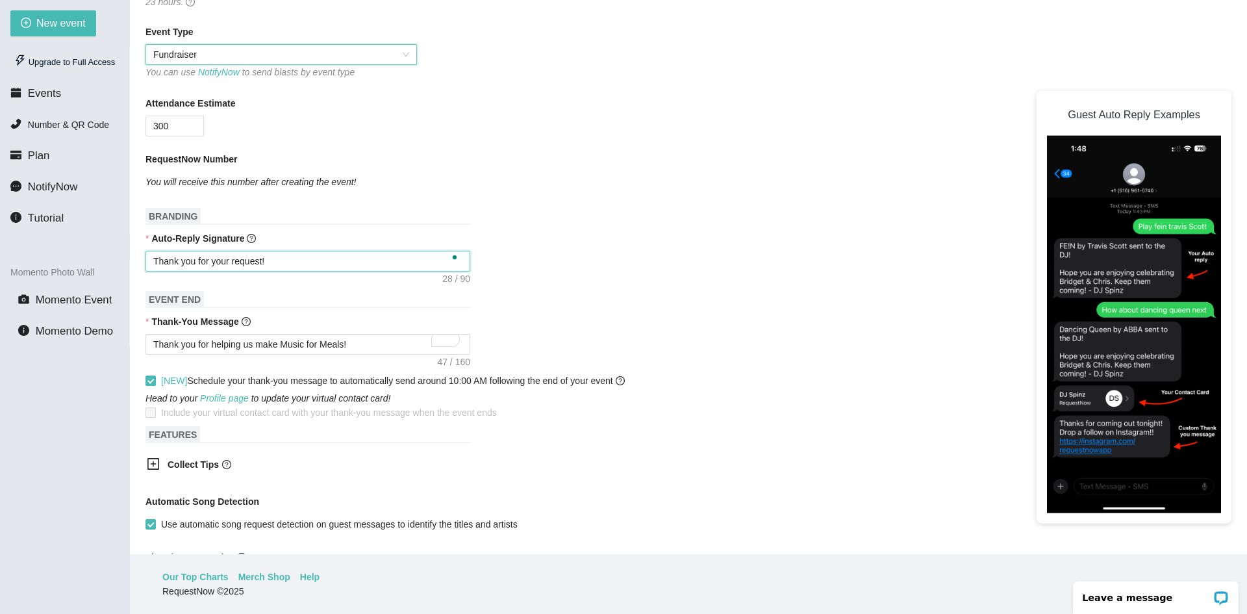
type textarea "Thank you for your request! w"
type textarea "Thank you for your request! wE"
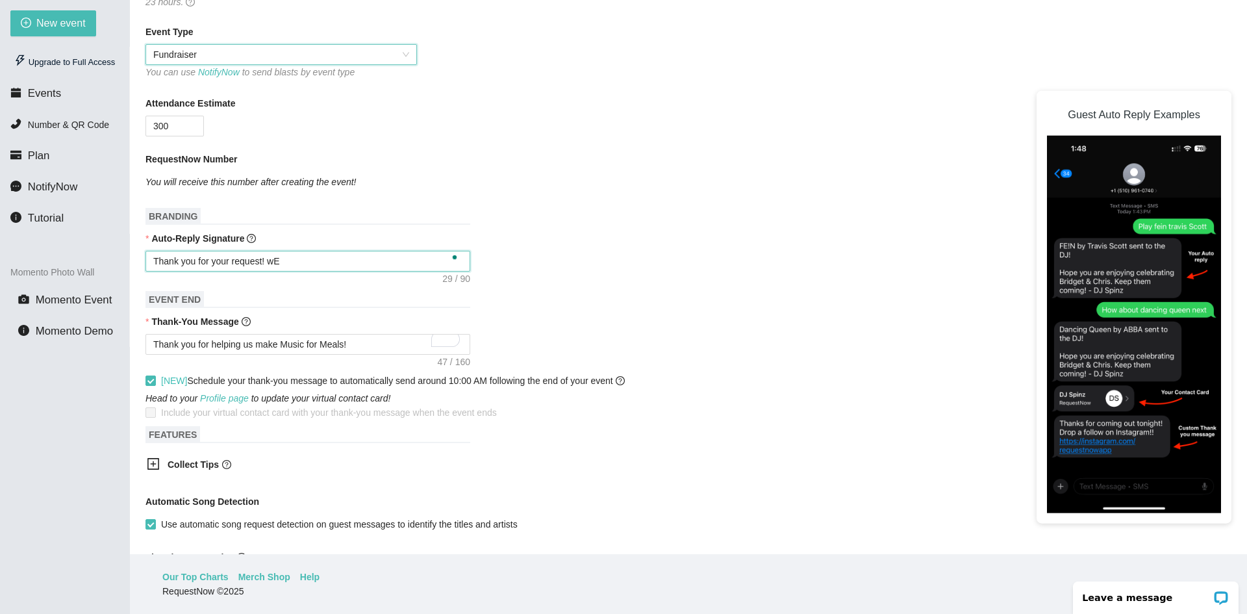
type textarea "Thank you for your request! wE"
type textarea "Thank you for your request! wE C"
type textarea "Thank you for your request! wE CA"
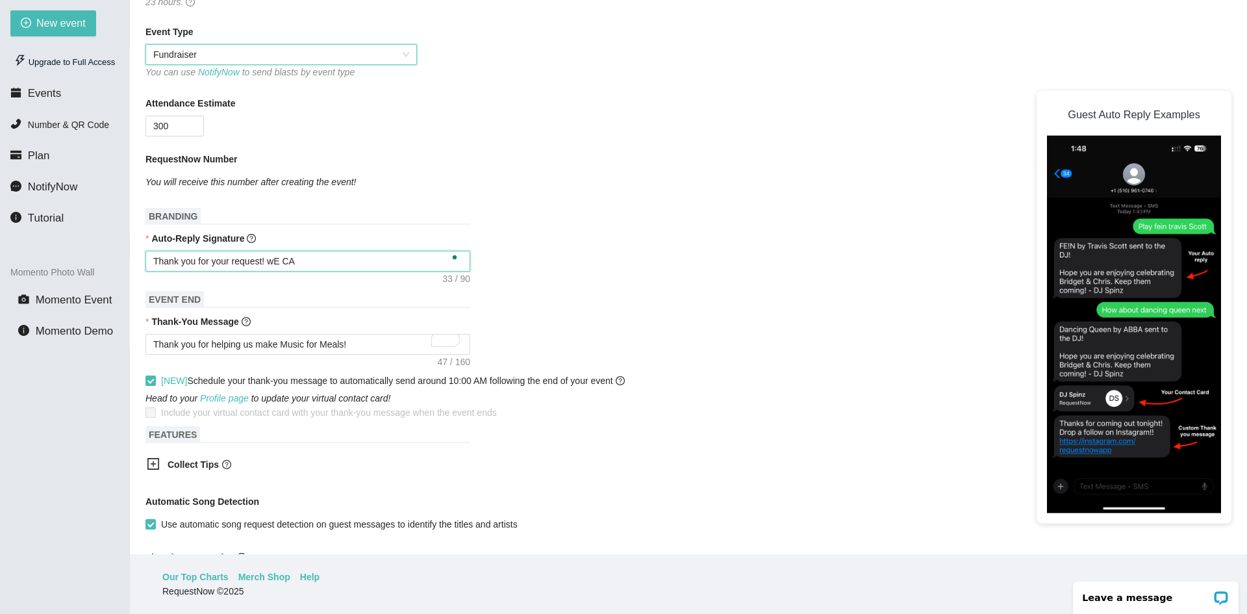
type textarea "Thank you for your request! wE C"
type textarea "Thank you for your request! wE"
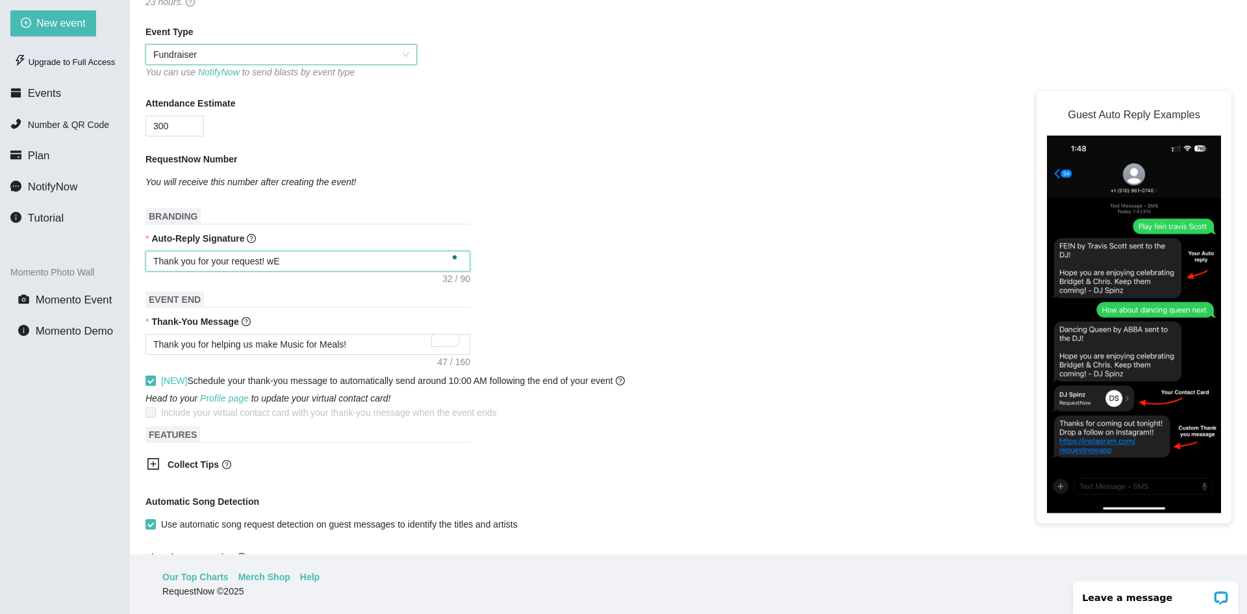
type textarea "Thank you for your request! wE"
type textarea "Thank you for your request! w"
type textarea "Thank you for your request!"
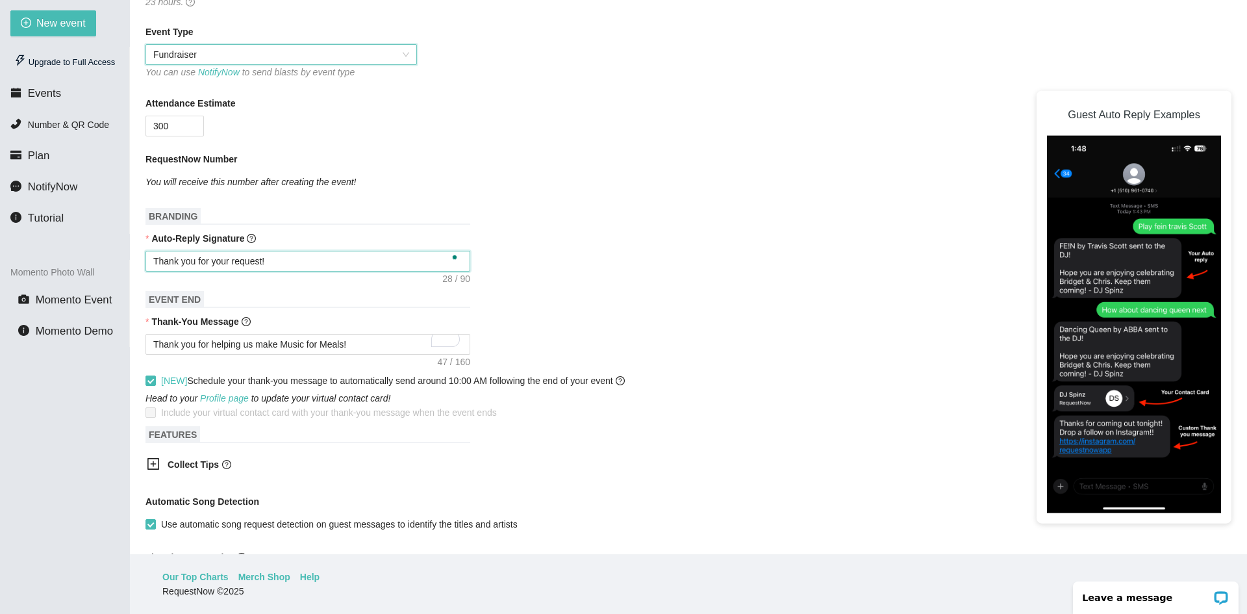
type textarea "Thank you for your request! W"
type textarea "Thank you for your request! We"
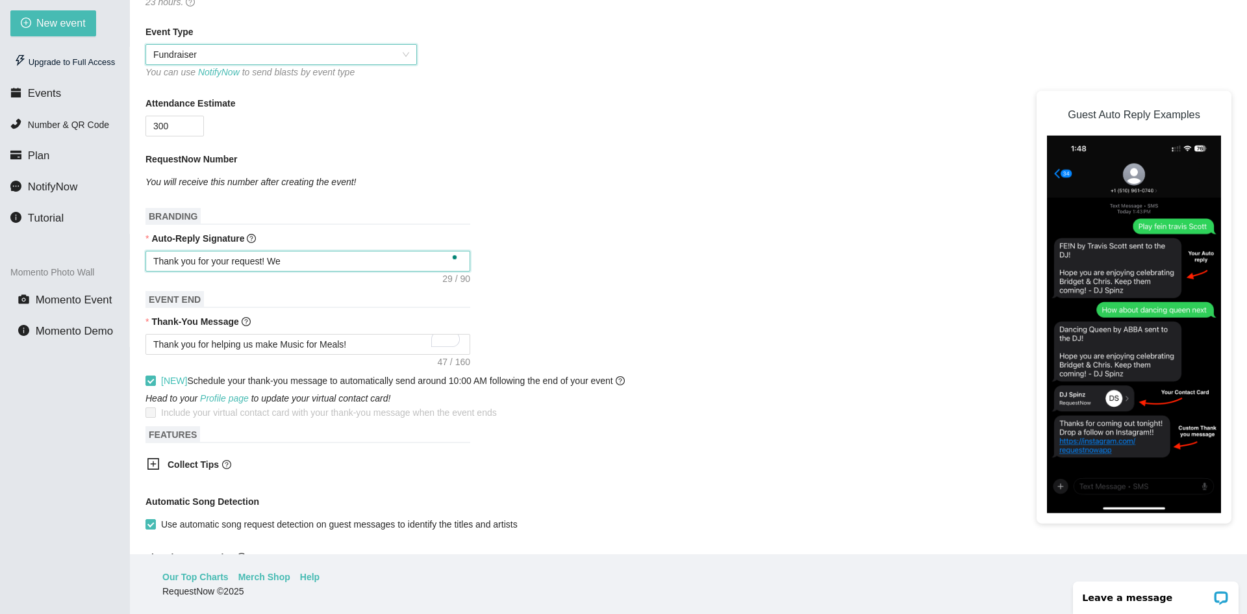
type textarea "Thank you for your request! We"
type textarea "Thank you for your request! We c"
type textarea "Thank you for your request! We ca"
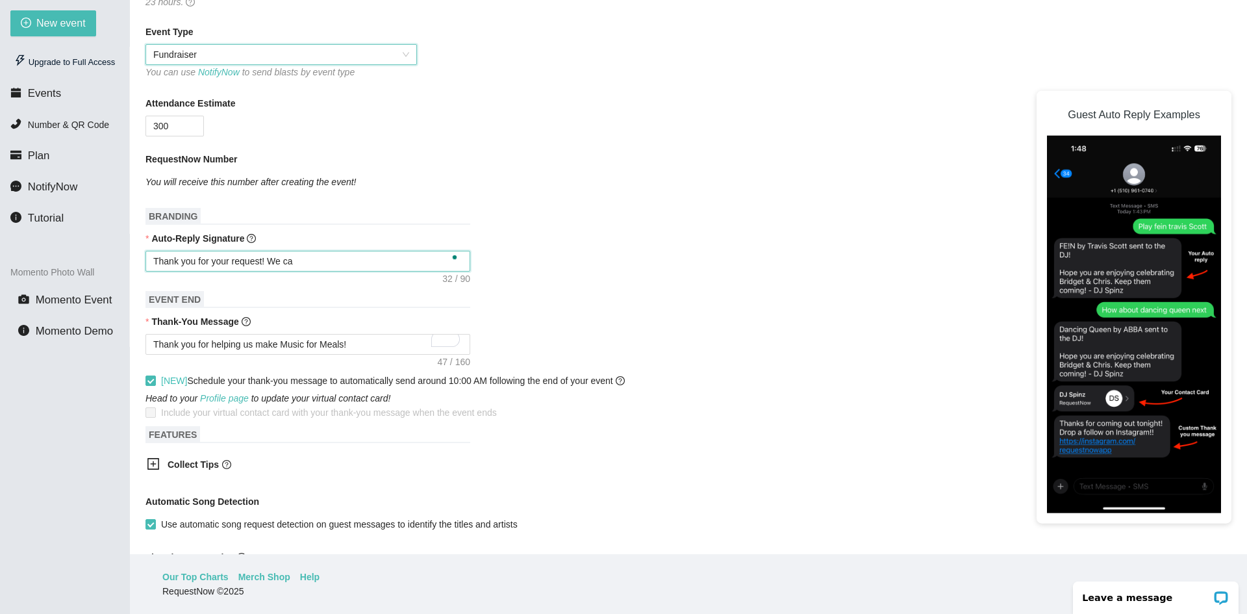
type textarea "Thank you for your request! We can"
type textarea "Thank you for your request! We can'"
type textarea "Thank you for your request! We can't"
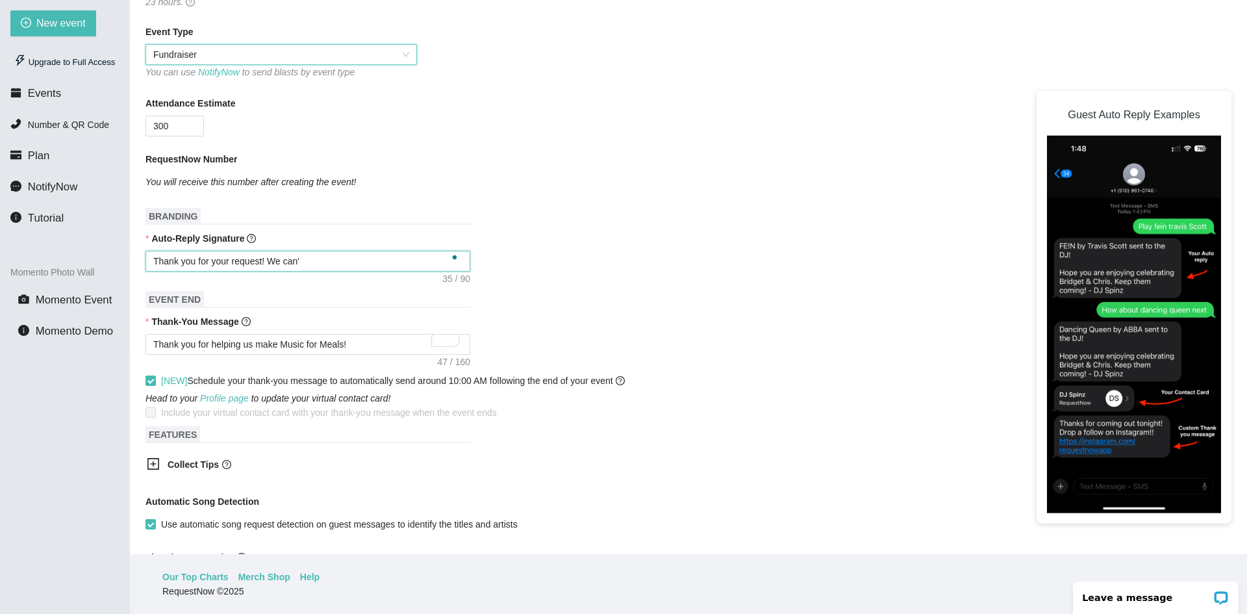
type textarea "Thank you for your request! We can't"
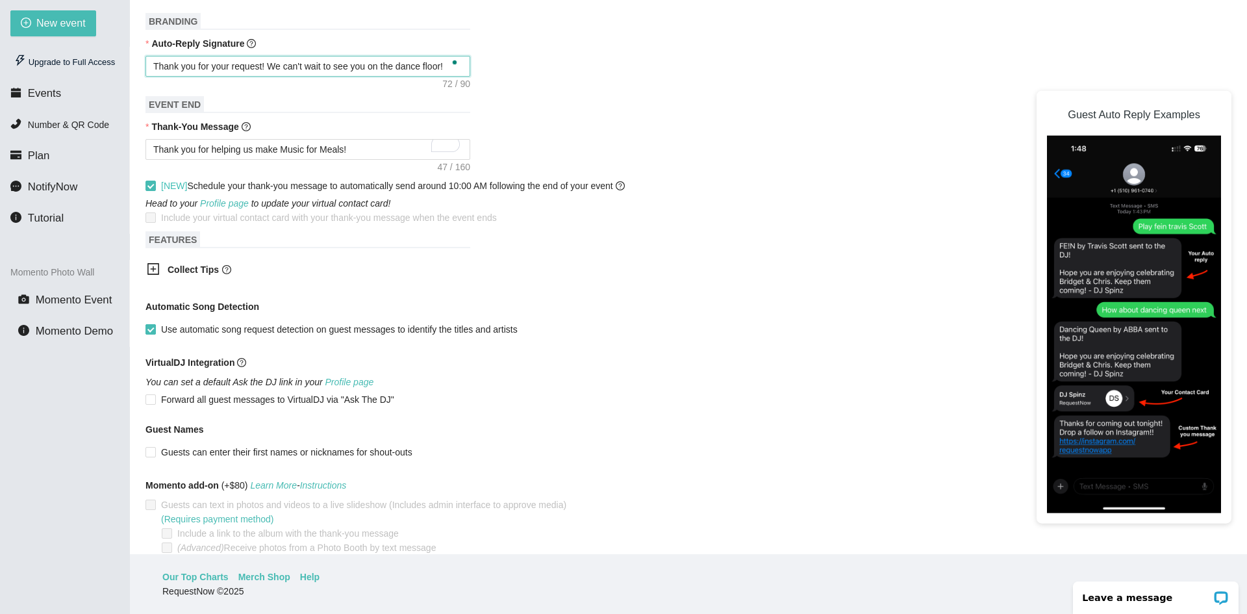
scroll to position [518, 0]
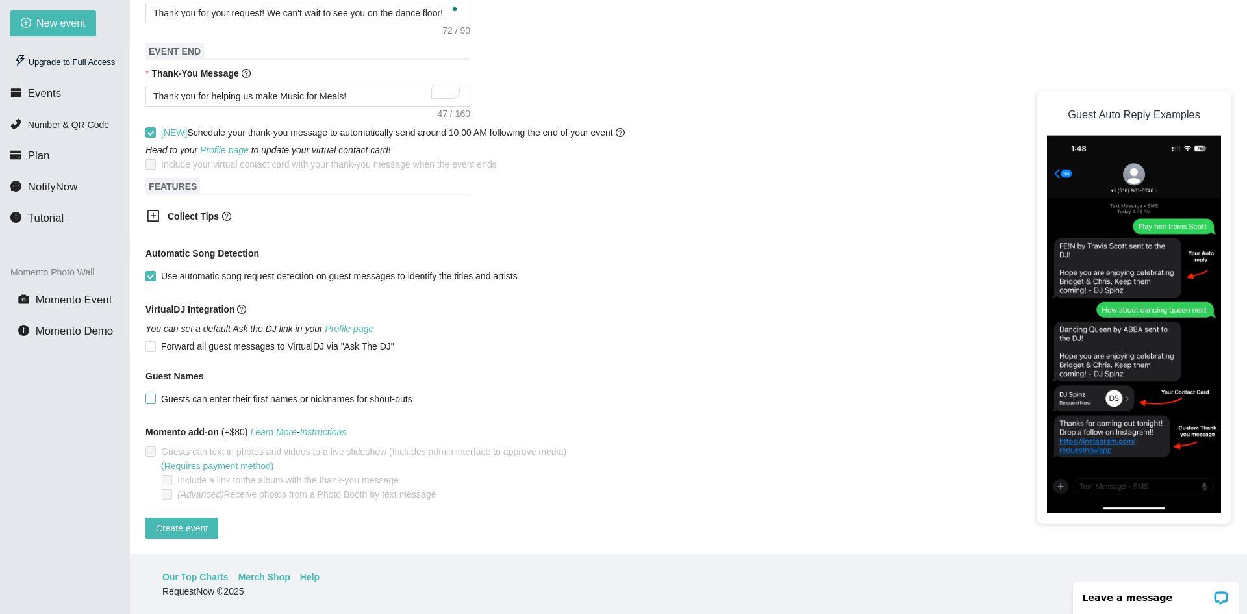
click at [163, 392] on span "Guests can enter their first names or nicknames for shout-outs" at bounding box center [287, 399] width 262 height 14
click at [155, 394] on input "Guests can enter their first names or nicknames for shout-outs" at bounding box center [150, 398] width 9 height 9
click at [190, 521] on span "Create event" at bounding box center [182, 528] width 52 height 14
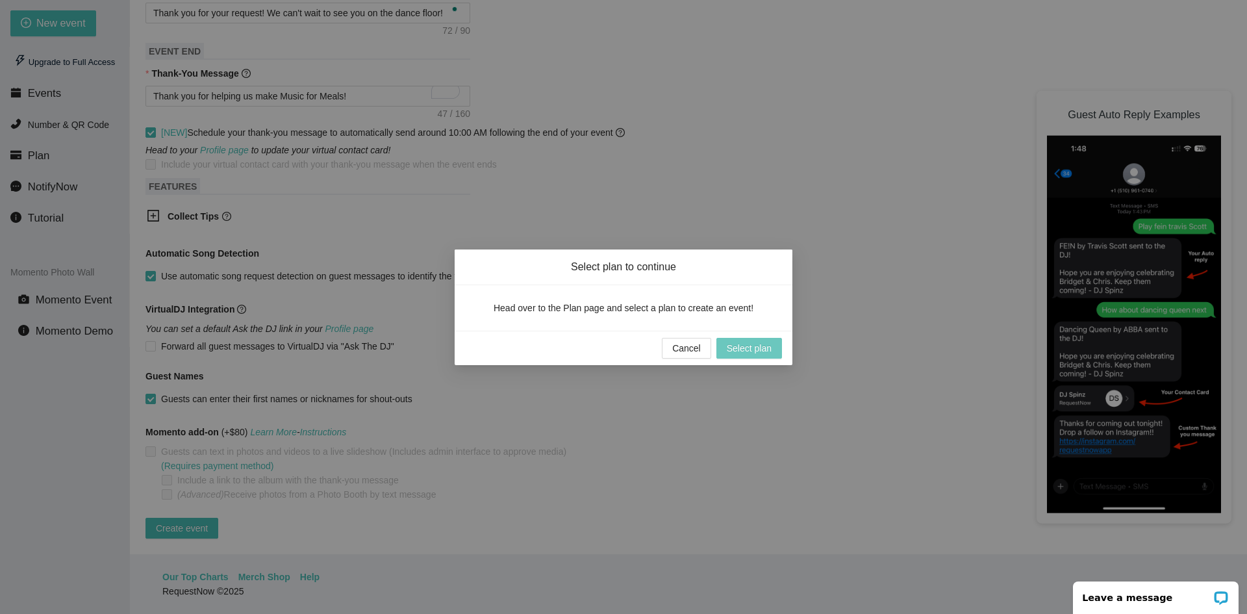
click at [728, 349] on span "Select plan" at bounding box center [749, 348] width 45 height 14
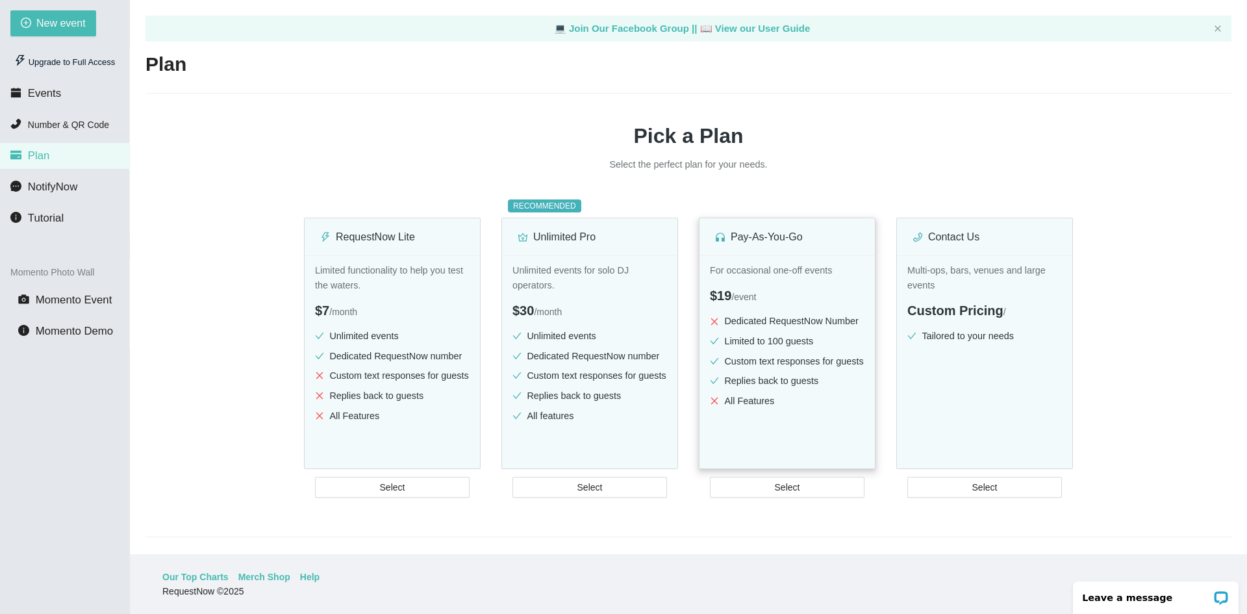
click at [756, 375] on li "Replies back to guests" at bounding box center [787, 381] width 155 height 15
click at [748, 278] on div "For occasional one-off events $19 / event Dedicated RequestNow Number Limited t…" at bounding box center [787, 380] width 175 height 250
click at [756, 342] on li "Limited to 100 guests" at bounding box center [787, 341] width 155 height 15
click at [733, 492] on button "Select" at bounding box center [787, 487] width 155 height 21
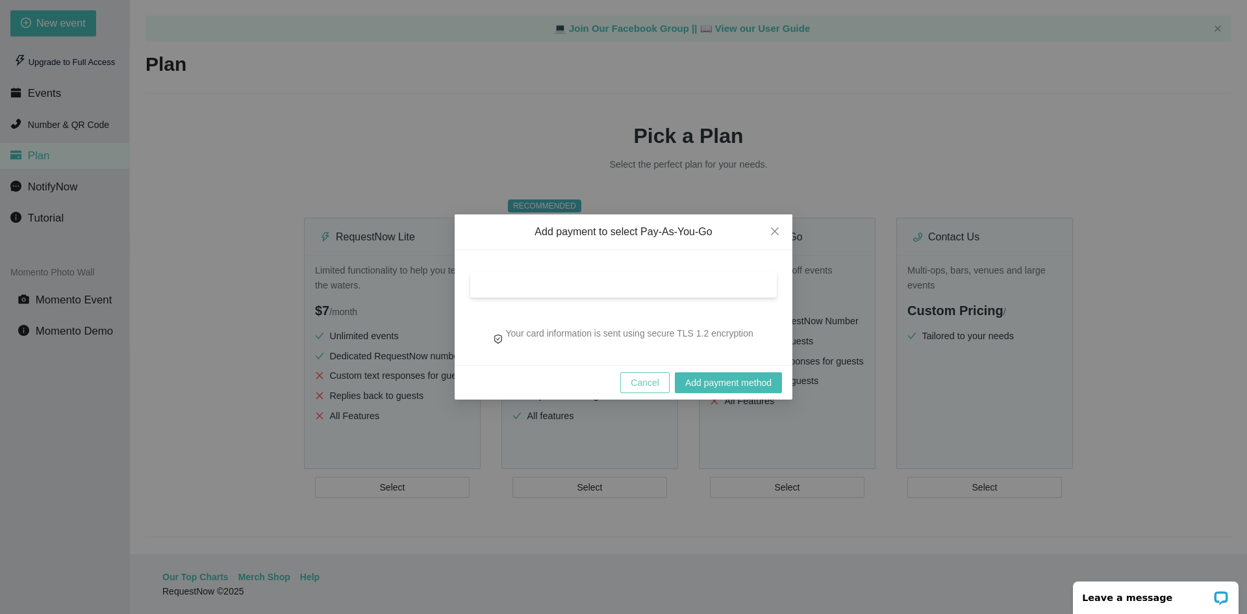
click at [632, 382] on span "Cancel" at bounding box center [645, 382] width 29 height 14
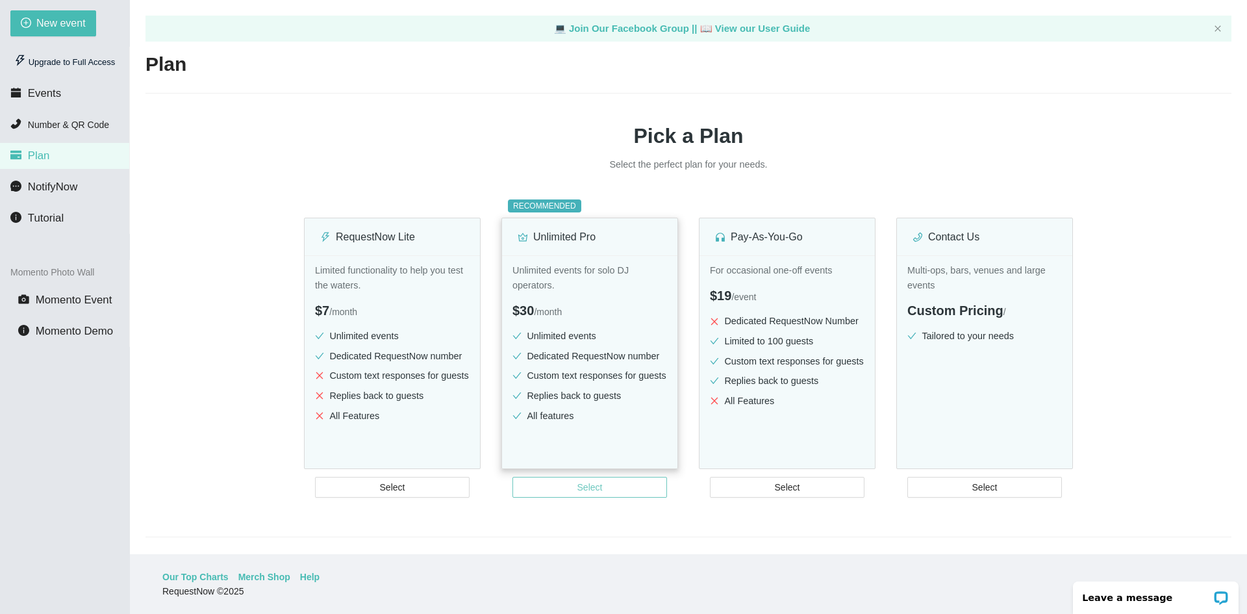
click at [619, 489] on button "Select" at bounding box center [590, 487] width 155 height 21
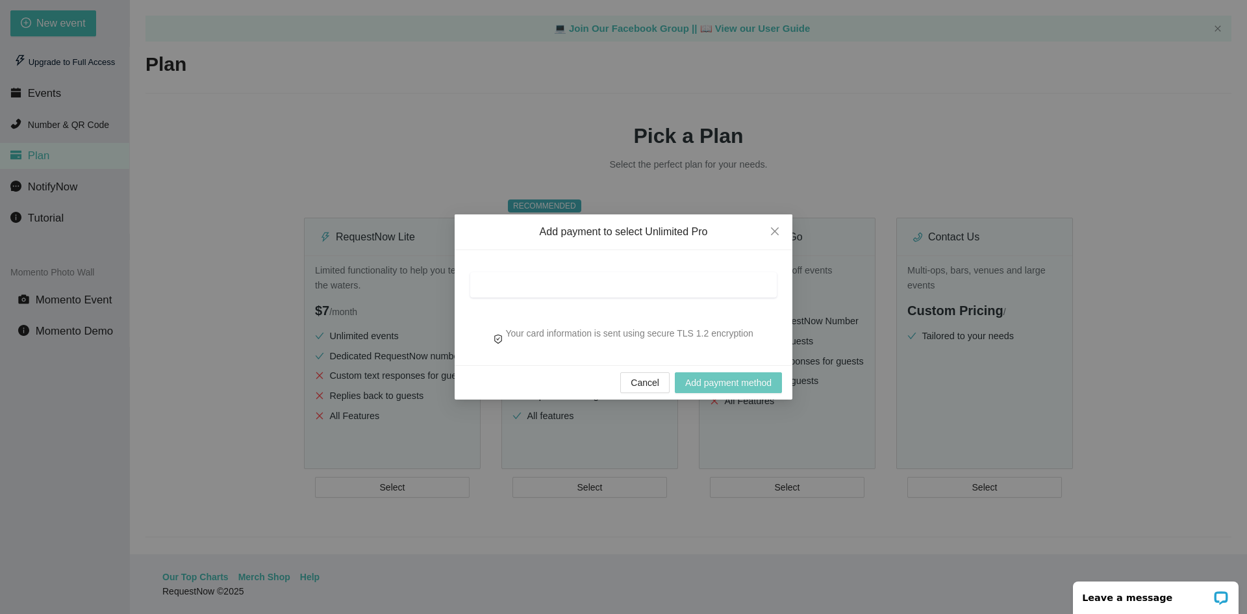
click at [701, 385] on span "Add payment method" at bounding box center [728, 382] width 86 height 14
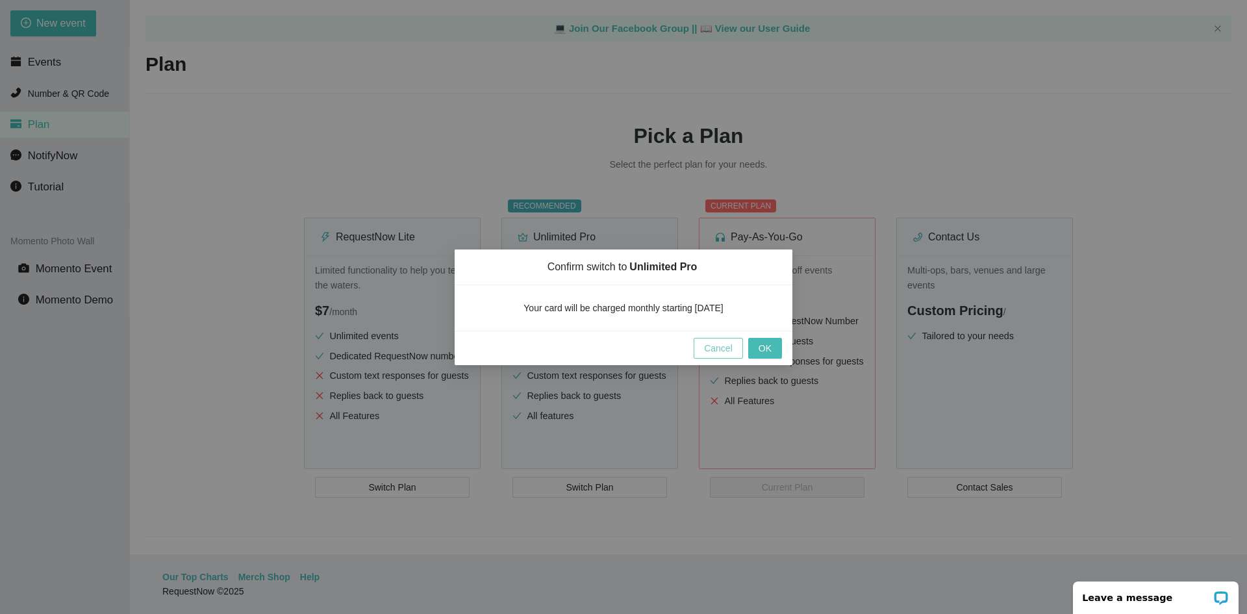
click at [708, 348] on span "Cancel" at bounding box center [718, 348] width 29 height 14
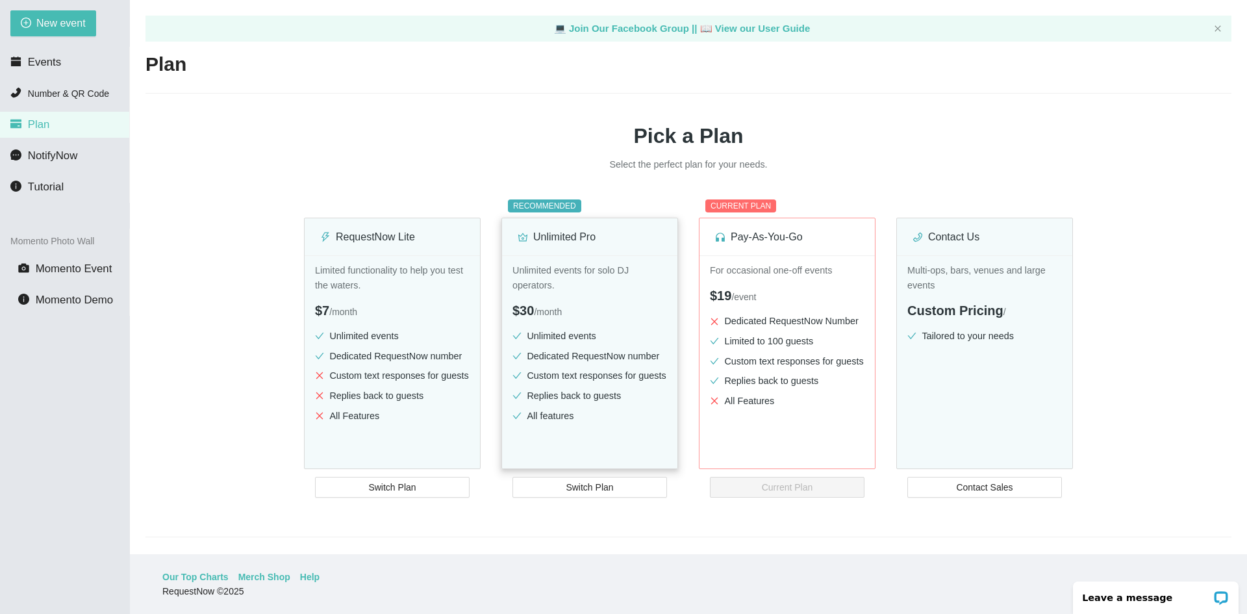
click at [607, 364] on ul "Unlimited events Dedicated RequestNow number Custom text responses for guests R…" at bounding box center [590, 378] width 155 height 99
click at [594, 487] on span "Switch Plan" at bounding box center [589, 487] width 47 height 14
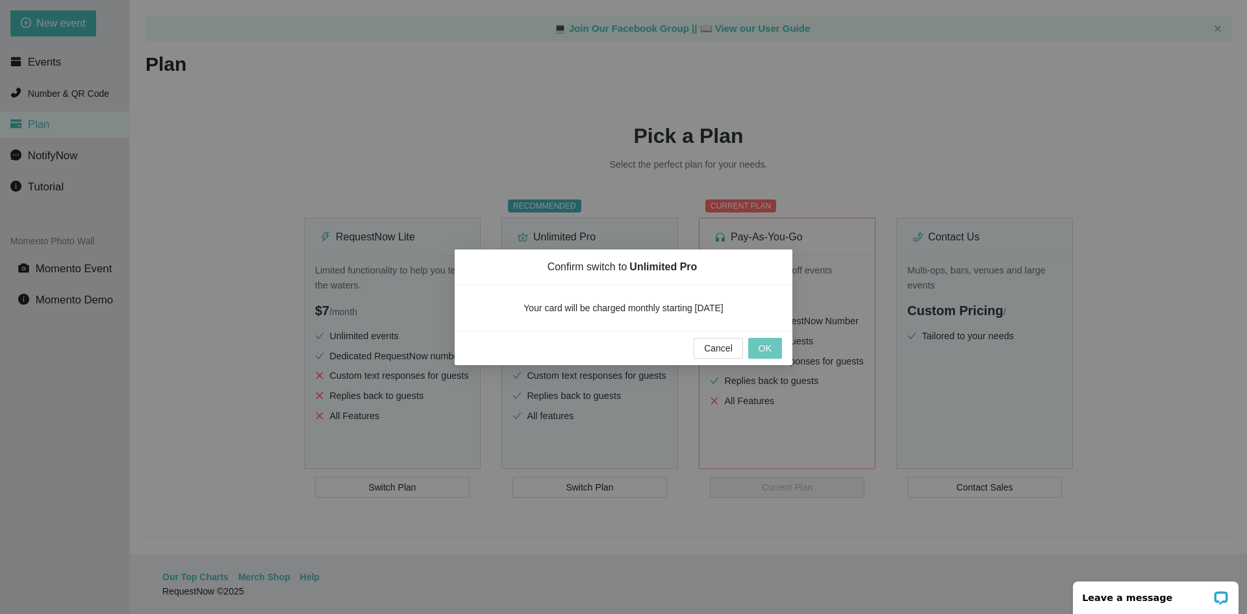
click at [778, 354] on button "OK" at bounding box center [765, 348] width 34 height 21
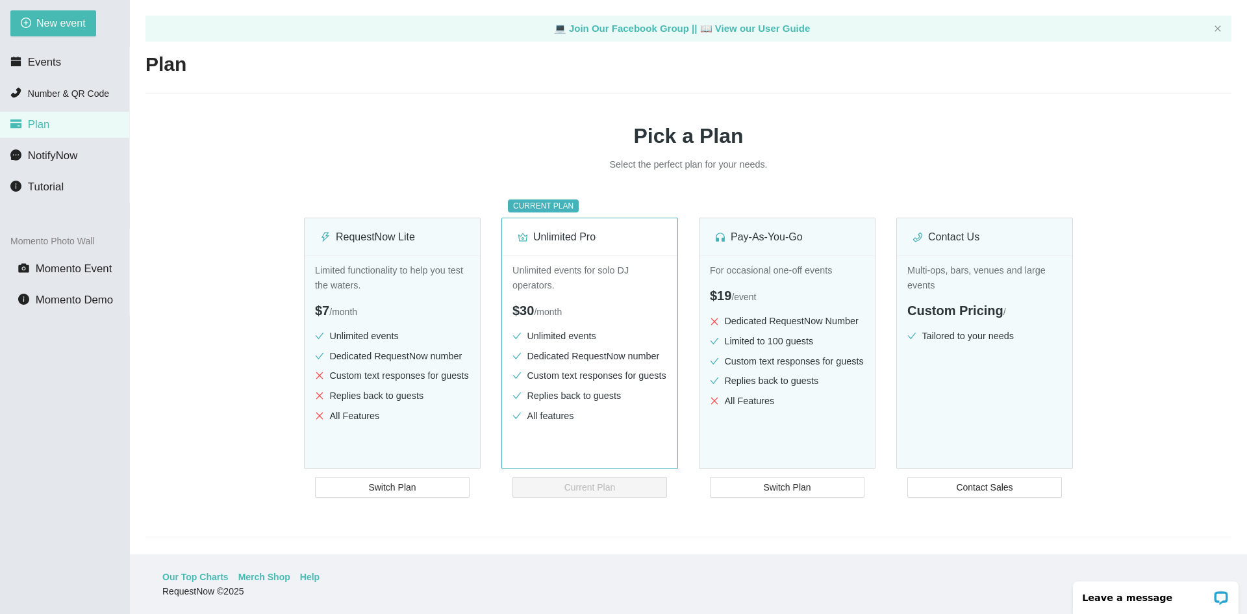
click at [65, 126] on li "Plan" at bounding box center [64, 125] width 129 height 26
click at [79, 66] on li "Events" at bounding box center [64, 62] width 129 height 26
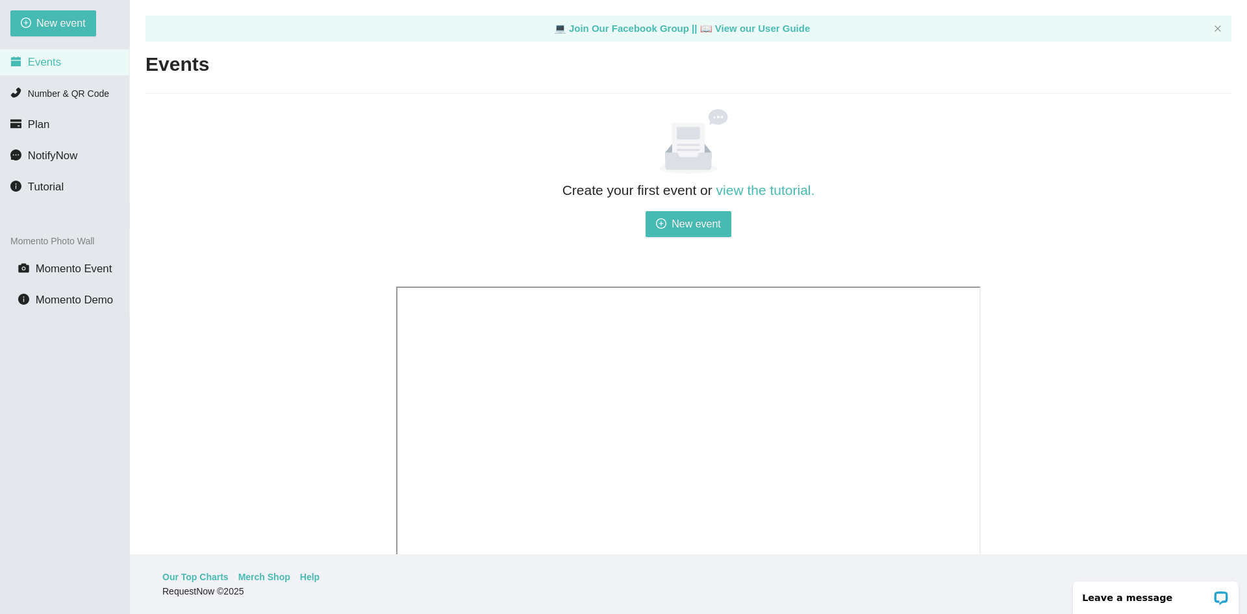
click at [715, 204] on div "Create your first event or view the tutorial. New event" at bounding box center [688, 227] width 585 height 97
click at [706, 218] on span "New event" at bounding box center [696, 224] width 49 height 16
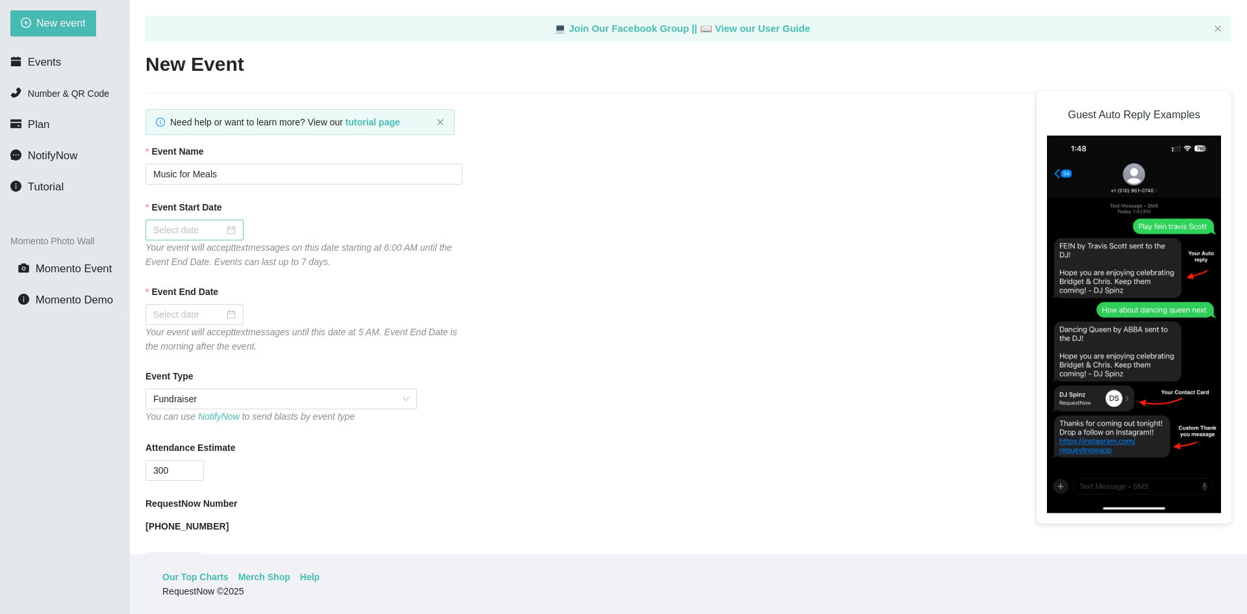
click at [203, 235] on input "Event Start Date" at bounding box center [188, 230] width 71 height 14
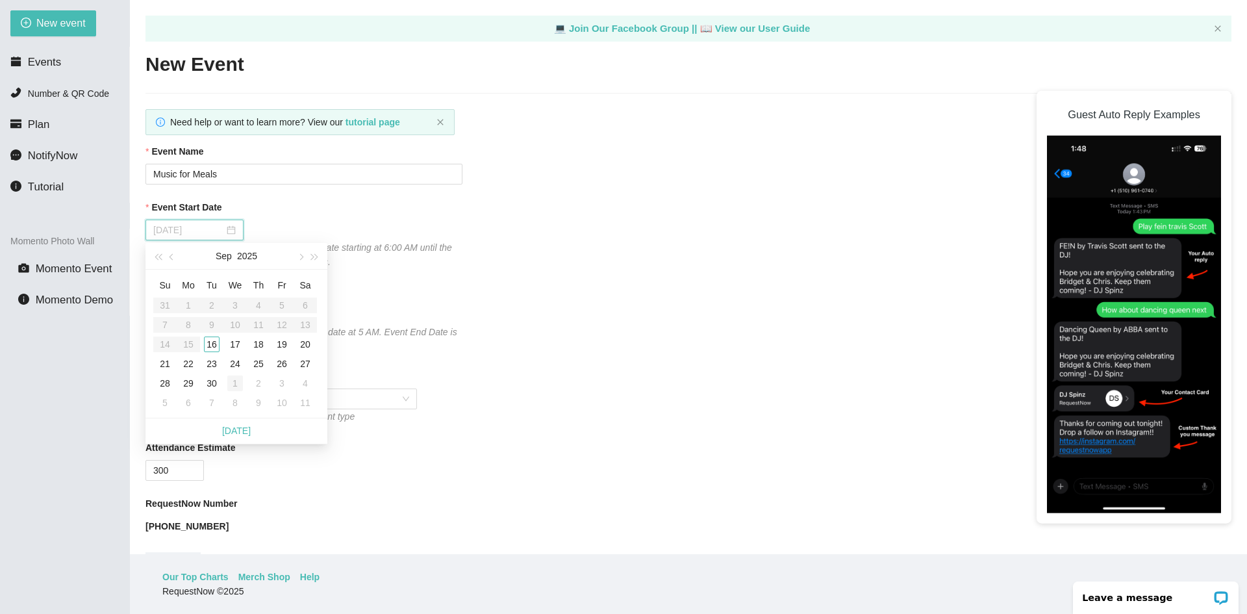
click at [231, 385] on div "1" at bounding box center [235, 383] width 16 height 16
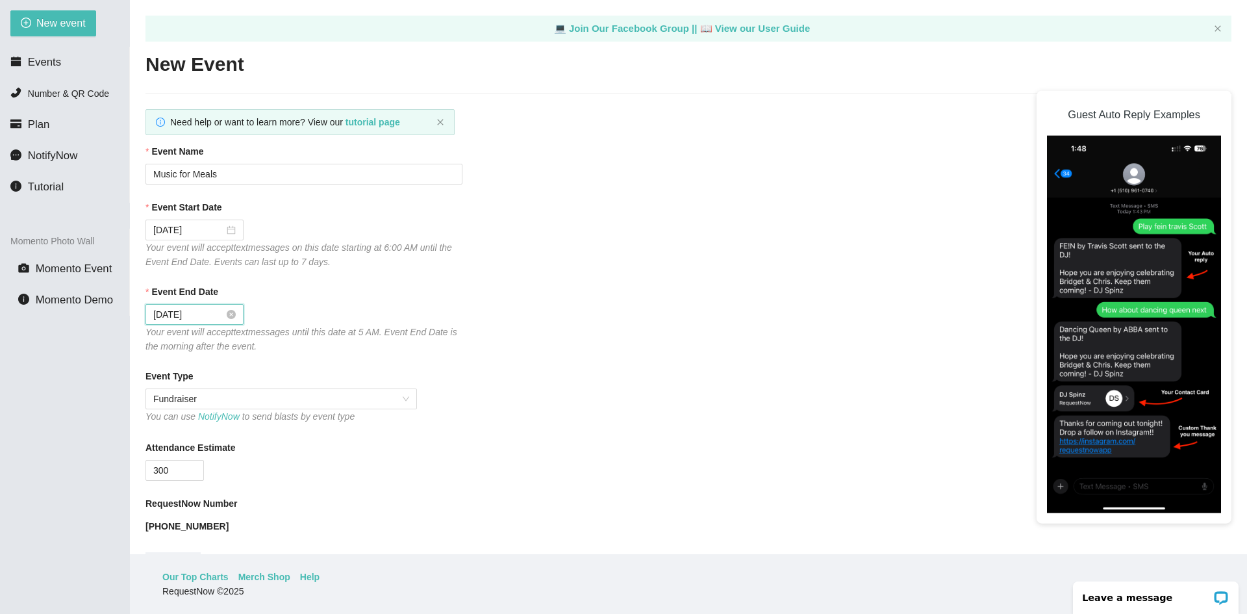
click at [209, 318] on input "[DATE]" at bounding box center [188, 314] width 71 height 14
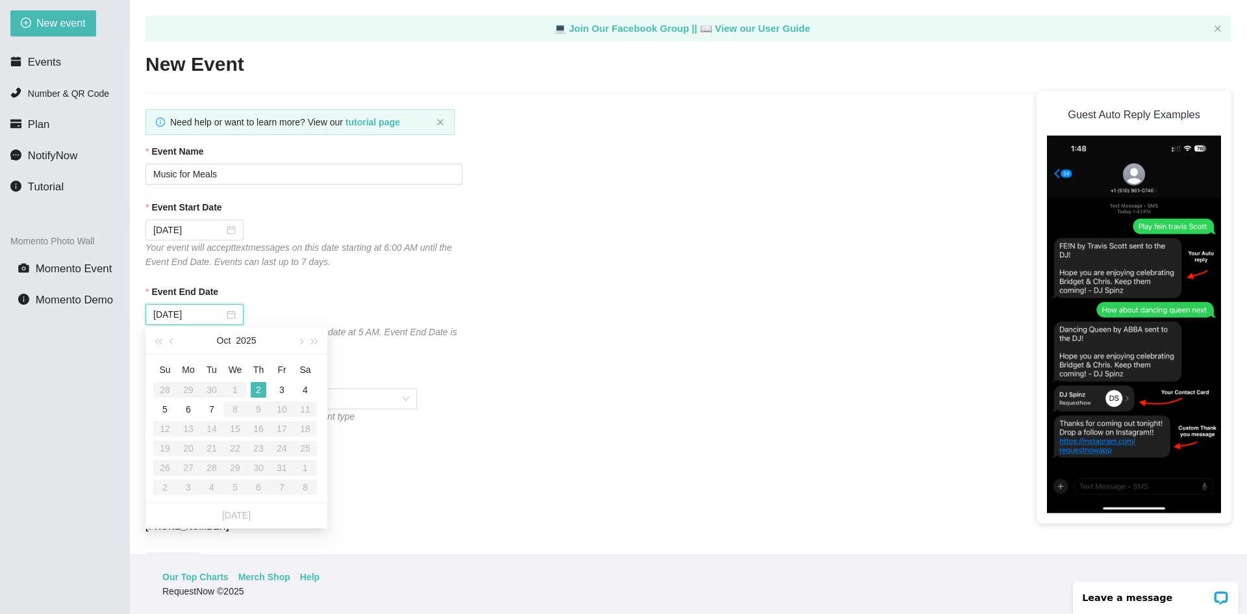
click at [240, 389] on table "Su Mo Tu We Th Fr Sa 28 29 30 1 2 3 4 5 6 7 8 9 10 11 12 13 14 15 16 17 18 19 2…" at bounding box center [235, 428] width 164 height 138
click at [232, 390] on table "Su Mo Tu We Th Fr Sa 28 29 30 1 2 3 4 5 6 7 8 9 10 11 12 13 14 15 16 17 18 19 2…" at bounding box center [235, 428] width 164 height 138
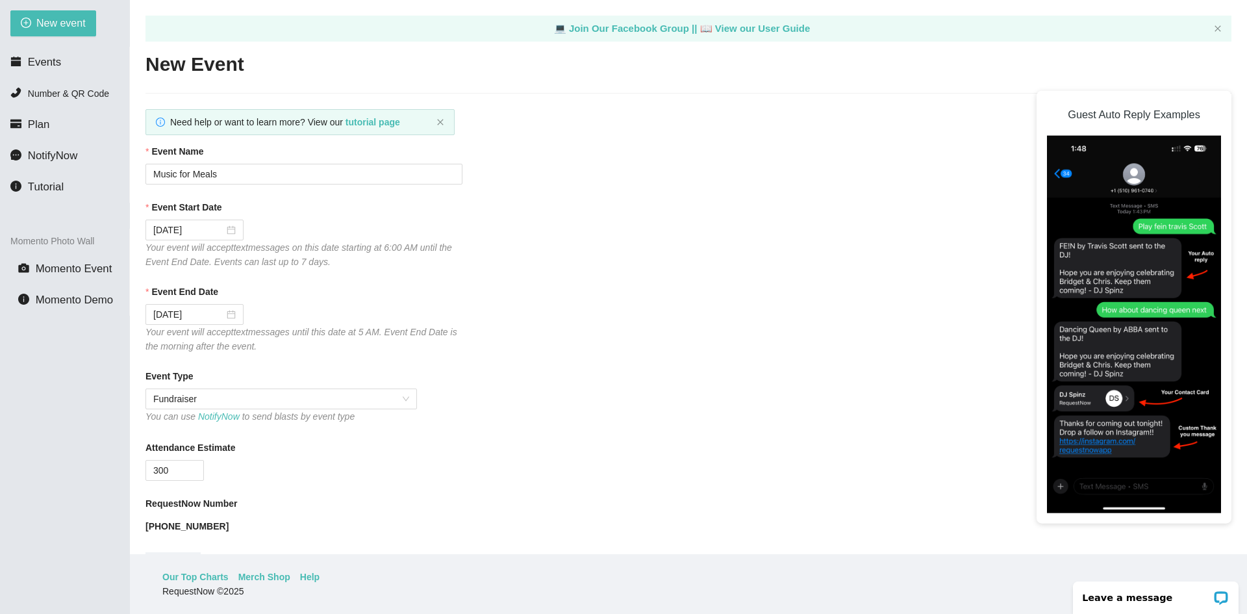
click at [310, 287] on div "Event End Date" at bounding box center [689, 294] width 1086 height 19
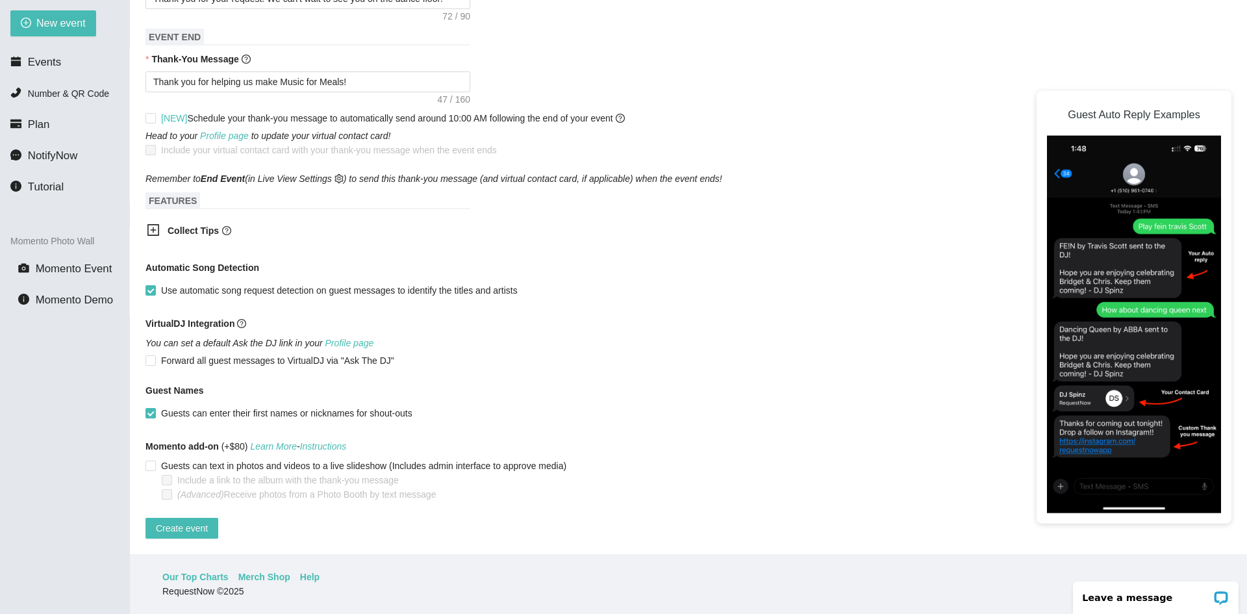
scroll to position [616, 0]
click at [193, 521] on span "Create event" at bounding box center [182, 528] width 52 height 14
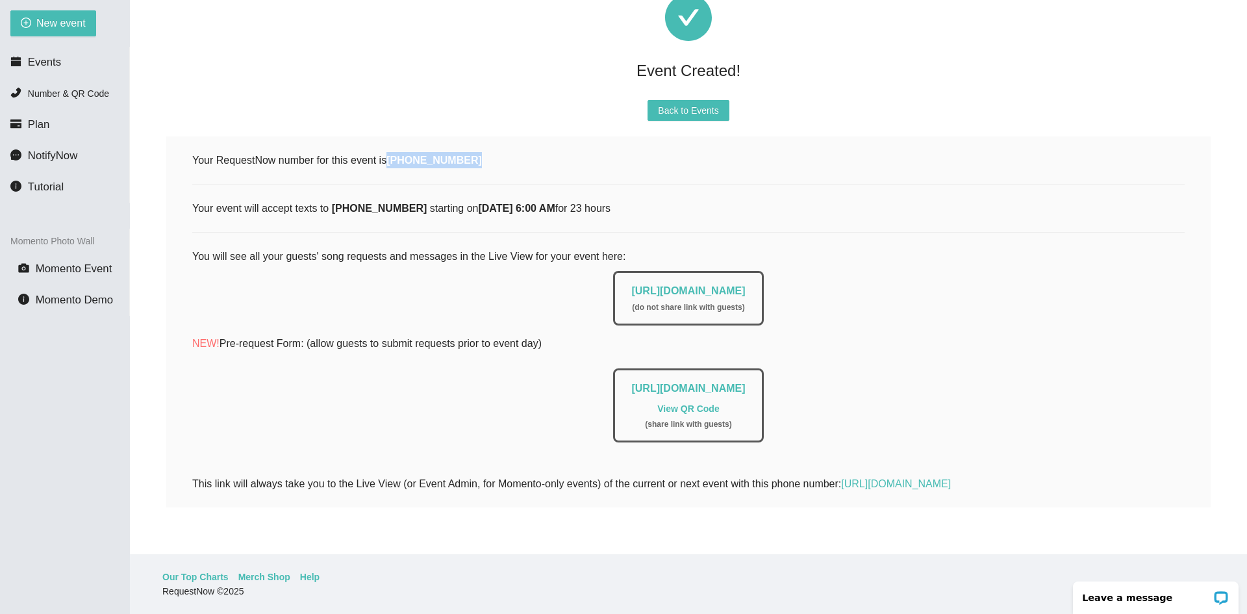
drag, startPoint x: 387, startPoint y: 155, endPoint x: 483, endPoint y: 151, distance: 95.5
click at [483, 152] on div "Your RequestNow number for this event is (424) 285-6203" at bounding box center [688, 160] width 993 height 16
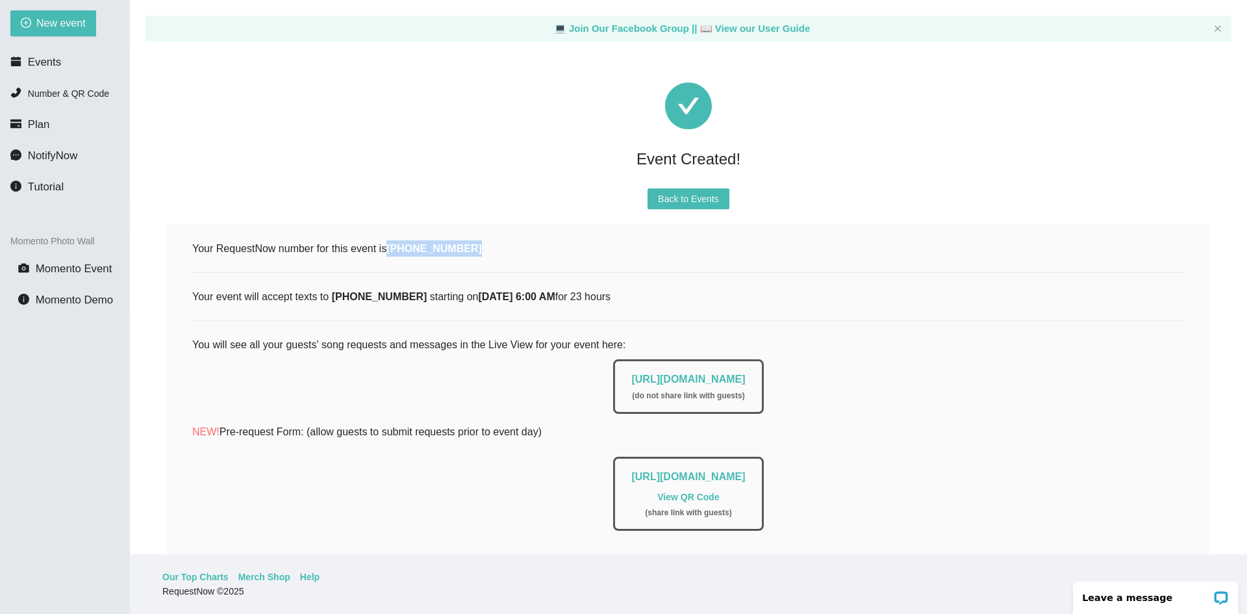
click at [703, 498] on link "View QR Code" at bounding box center [688, 497] width 62 height 10
click at [636, 381] on link "https://app.requestnow.io/live/eojdlar" at bounding box center [688, 379] width 114 height 11
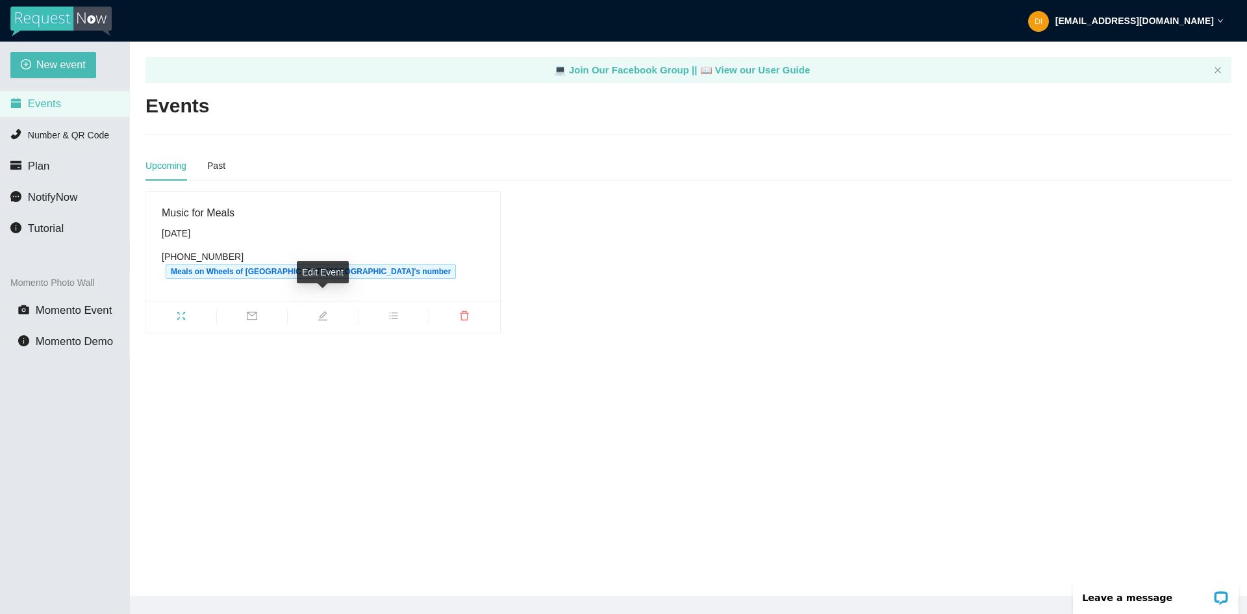
click at [329, 311] on span "edit" at bounding box center [323, 318] width 70 height 14
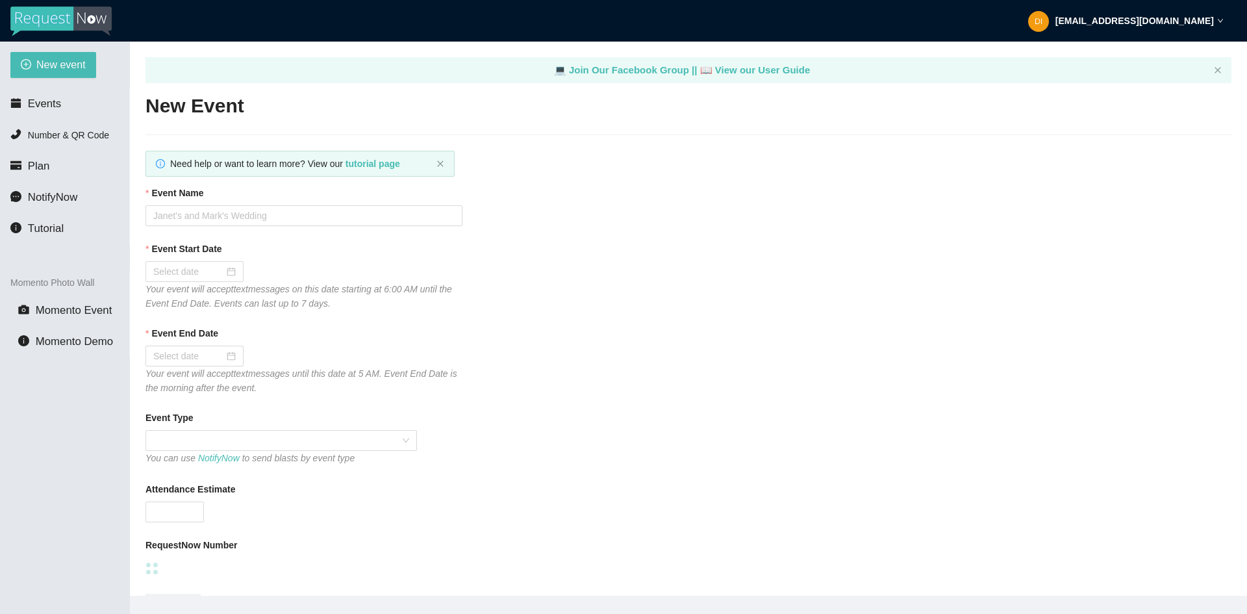
type textarea "Thank you for helping us make Music for Meals!"
type input "Music for Meals"
type input "[DATE]"
type input "300"
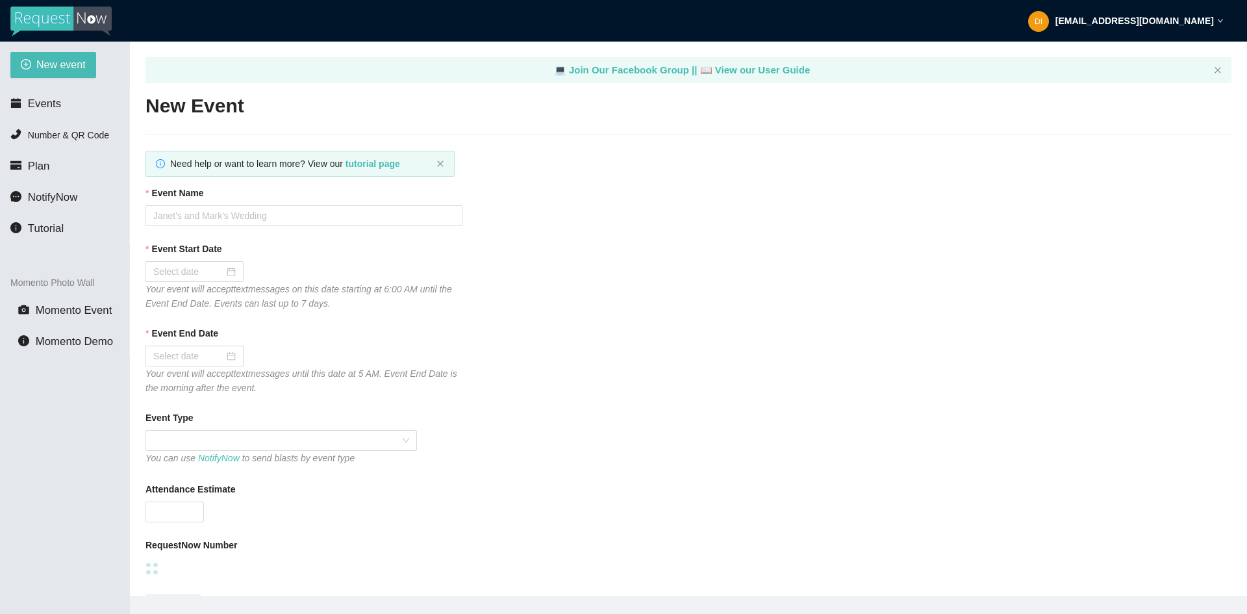
type textarea "Thank you for your request! We can't wait to see you on the dance floor!"
type textarea "Thank you for helping us make Music for Meals!"
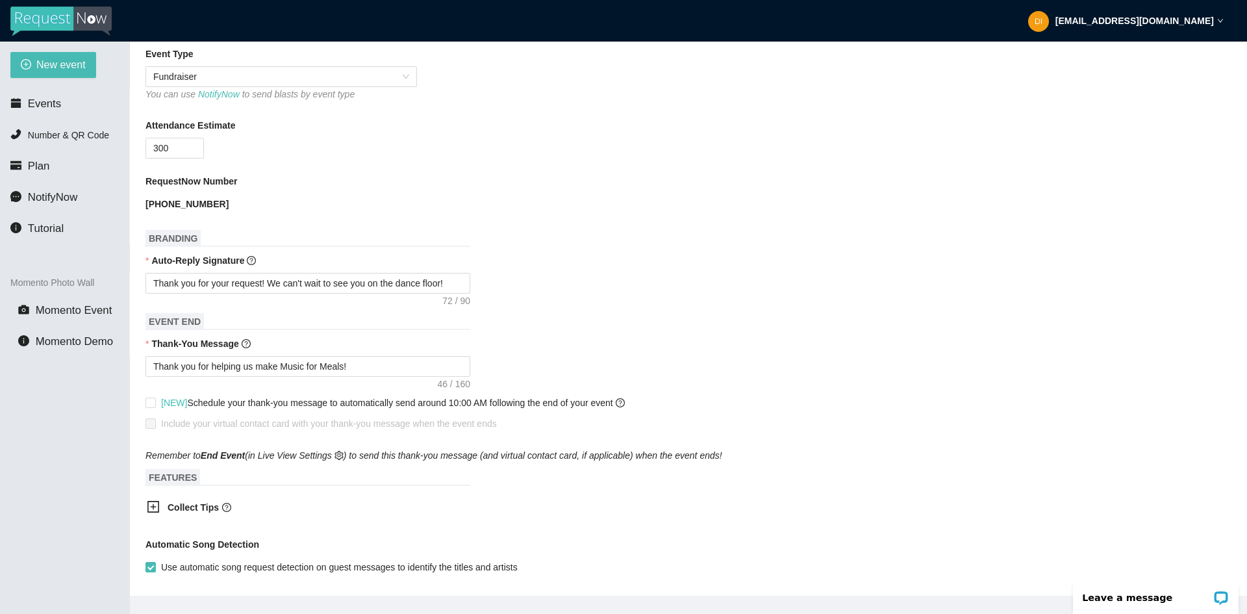
scroll to position [390, 0]
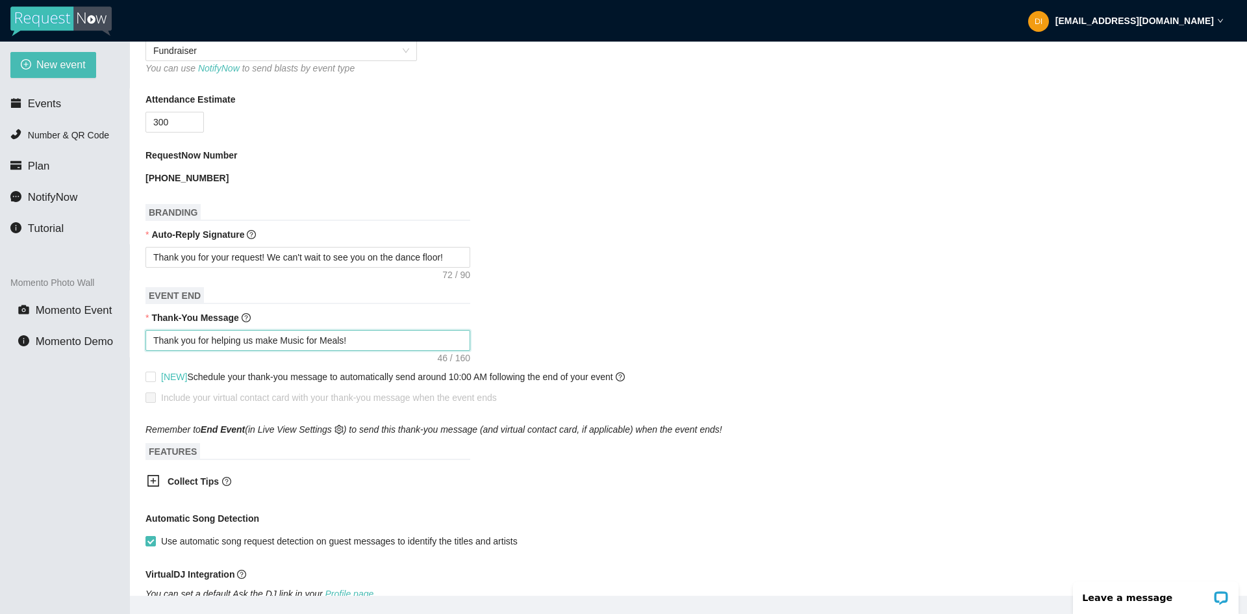
click at [376, 339] on textarea "Thank you for helping us make Music for Meals!" at bounding box center [308, 340] width 325 height 21
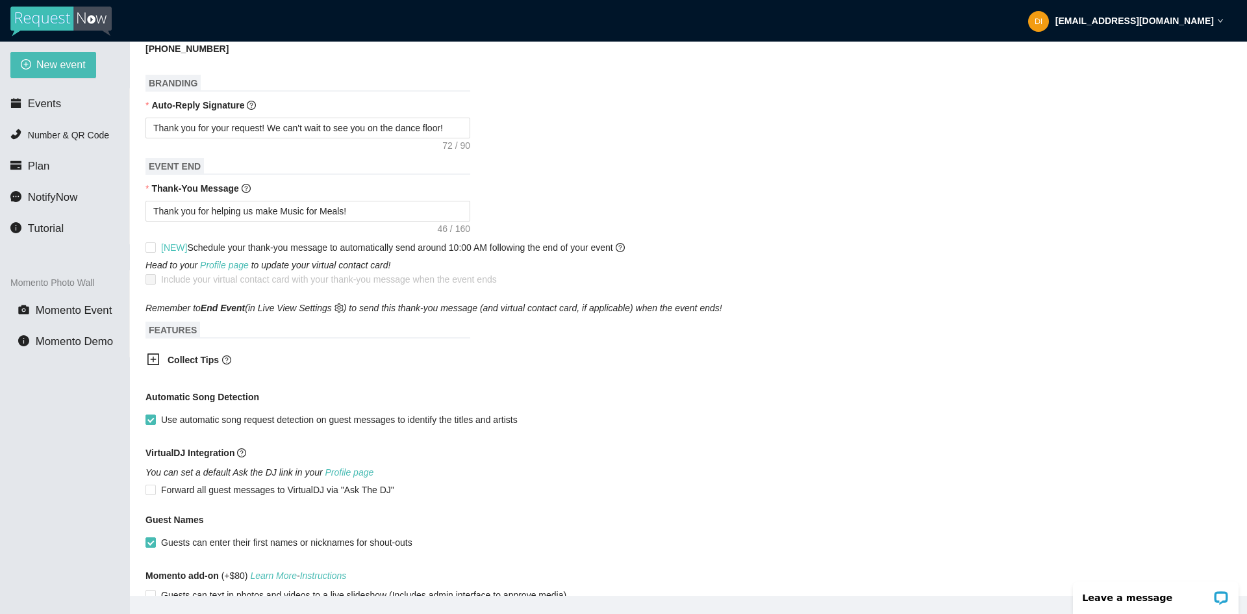
scroll to position [520, 0]
click at [372, 210] on textarea "Thank you for helping us make Music for Meals!" at bounding box center [308, 210] width 325 height 21
click at [367, 207] on textarea "Thank you for helping us make Music for Meals!" at bounding box center [308, 210] width 325 height 21
type textarea "Thank you for helping us make Music for Meals!"
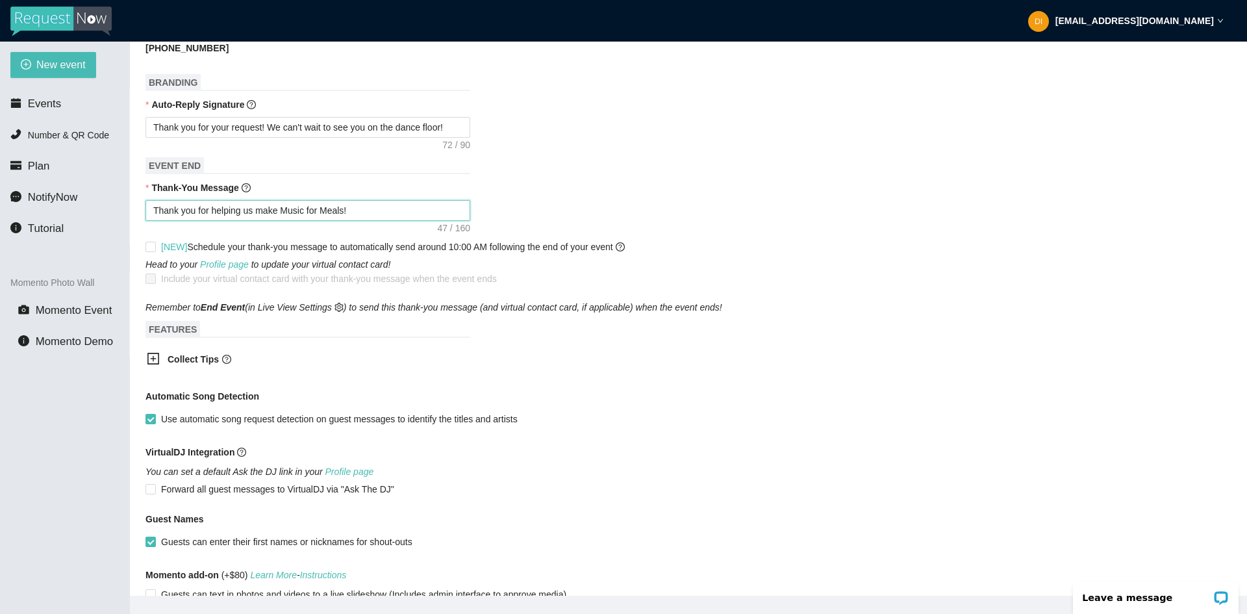
type textarea "Thank you for helping us make Music for Meals! B"
type textarea "Thank you for helping us make Music for Meals! Be"
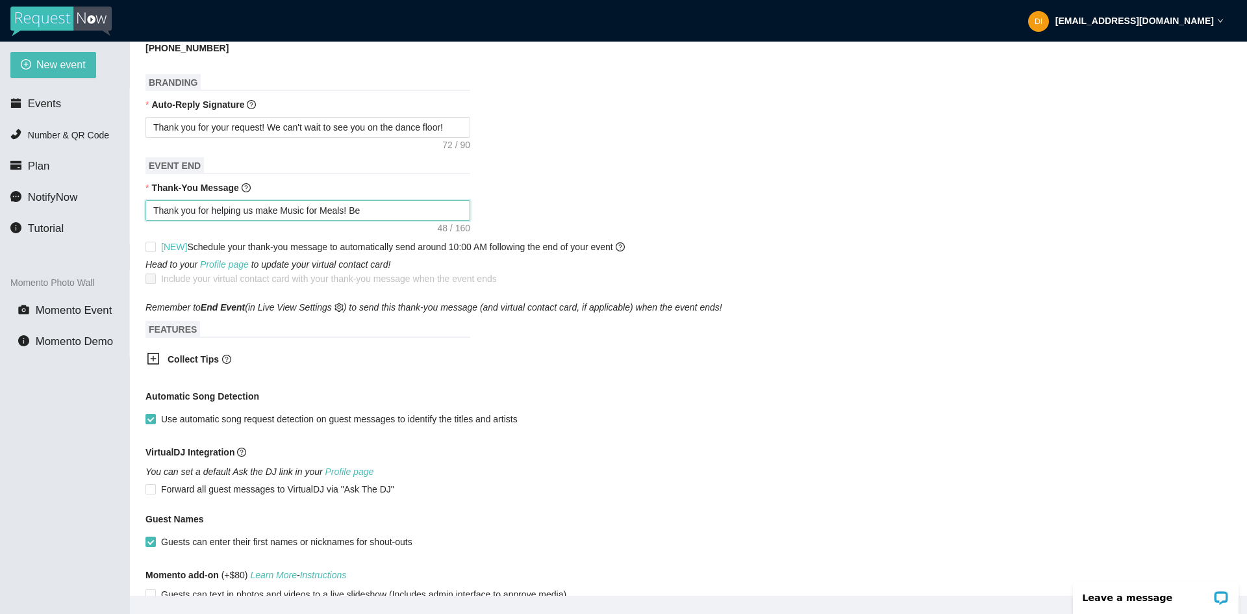
type textarea "Thank you for helping us make Music for Meals! Be"
type textarea "Thank you for helping us make Music for Meals! Be s"
type textarea "Thank you for helping us make Music for Meals! Be su"
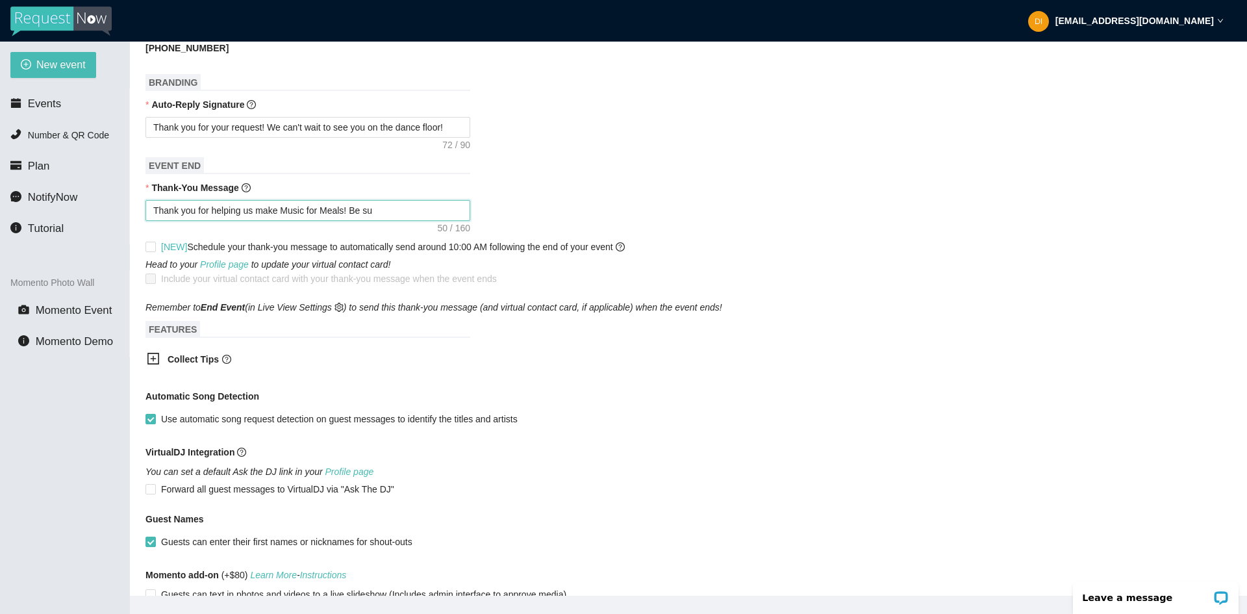
type textarea "Thank you for helping us make Music for Meals! Be sur"
type textarea "Thank you for helping us make Music for Meals! Be sure"
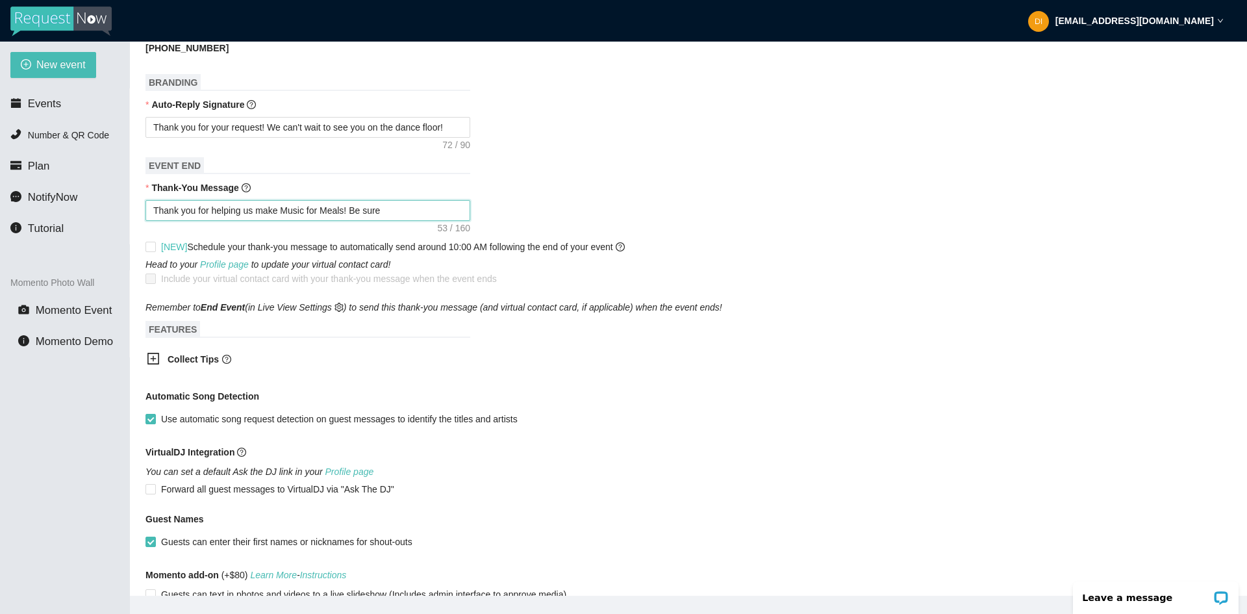
type textarea "Thank you for helping us make Music for Meals! Be sure"
type textarea "Thank you for helping us make Music for Meals! Be sure t"
type textarea "Thank you for helping us make Music for Meals! Be sure to"
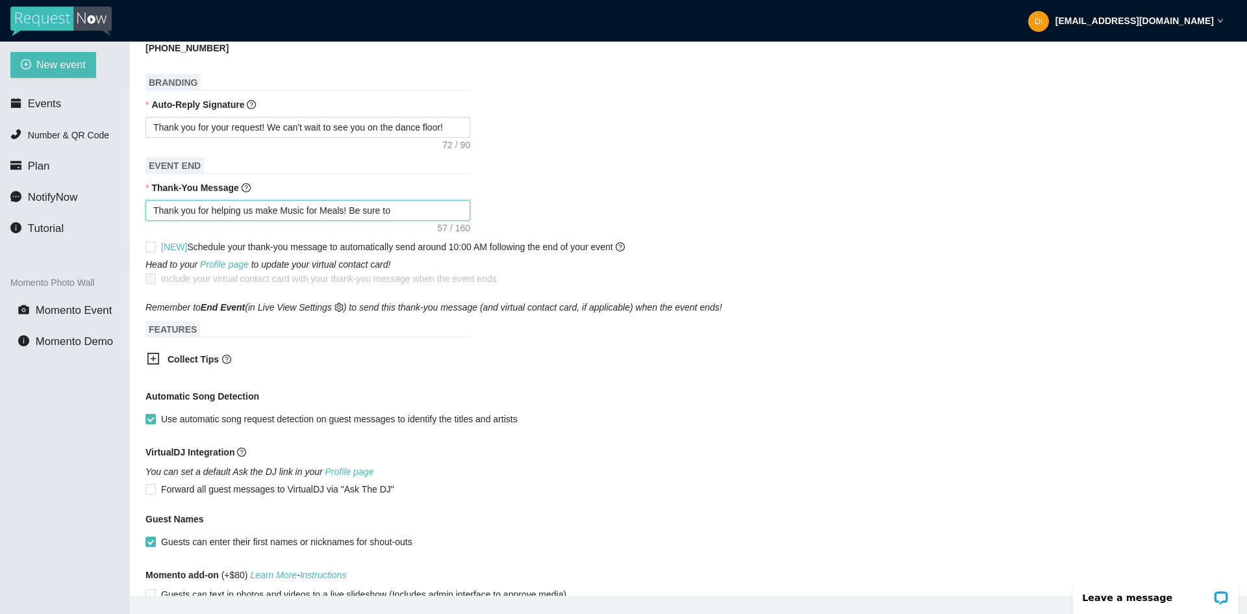
type textarea "Thank you for helping us make Music for Meals! Be sure to"
type textarea "Thank you for helping us make Music for Meals! Be sure to f"
type textarea "Thank you for helping us make Music for Meals! Be sure to fo"
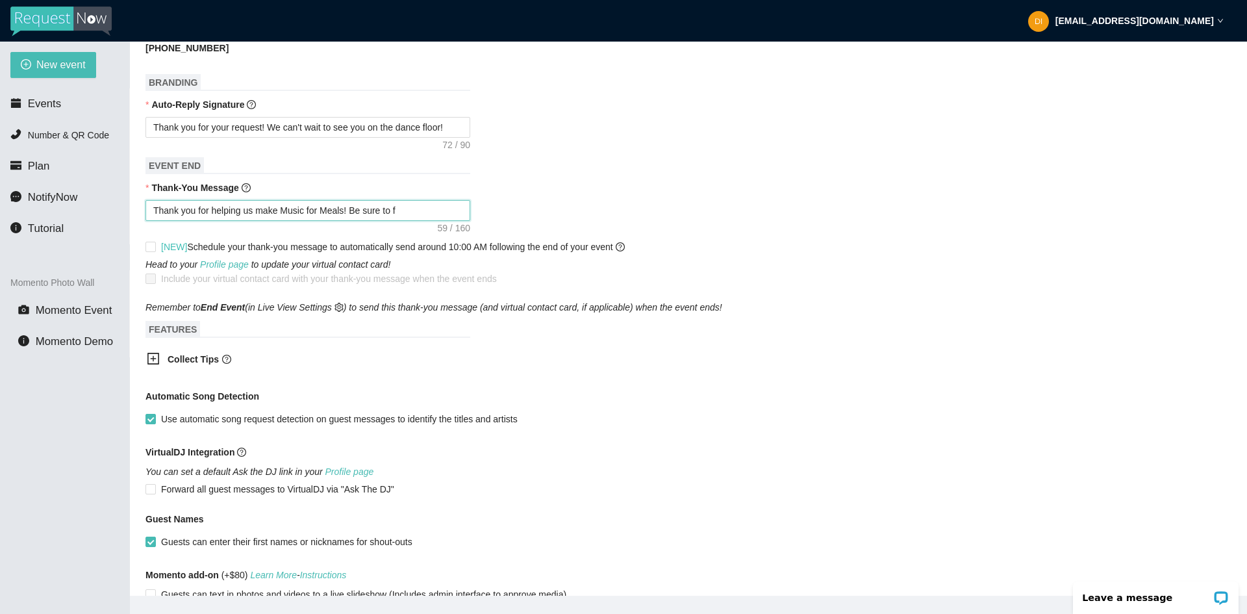
type textarea "Thank you for helping us make Music for Meals! Be sure to fo"
type textarea "Thank you for helping us make Music for Meals! Be sure to fol"
type textarea "Thank you for helping us make Music for Meals! Be sure to foll"
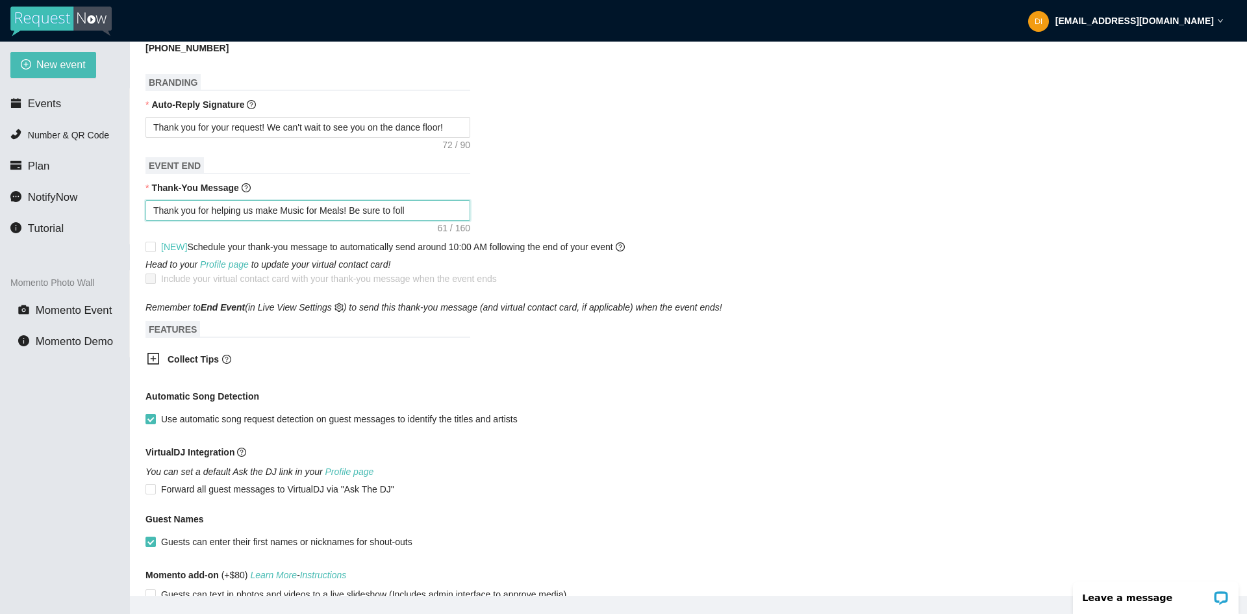
type textarea "Thank you for helping us make Music for Meals! Be sure to follo"
type textarea "Thank you for helping us make Music for Meals! Be sure to follow"
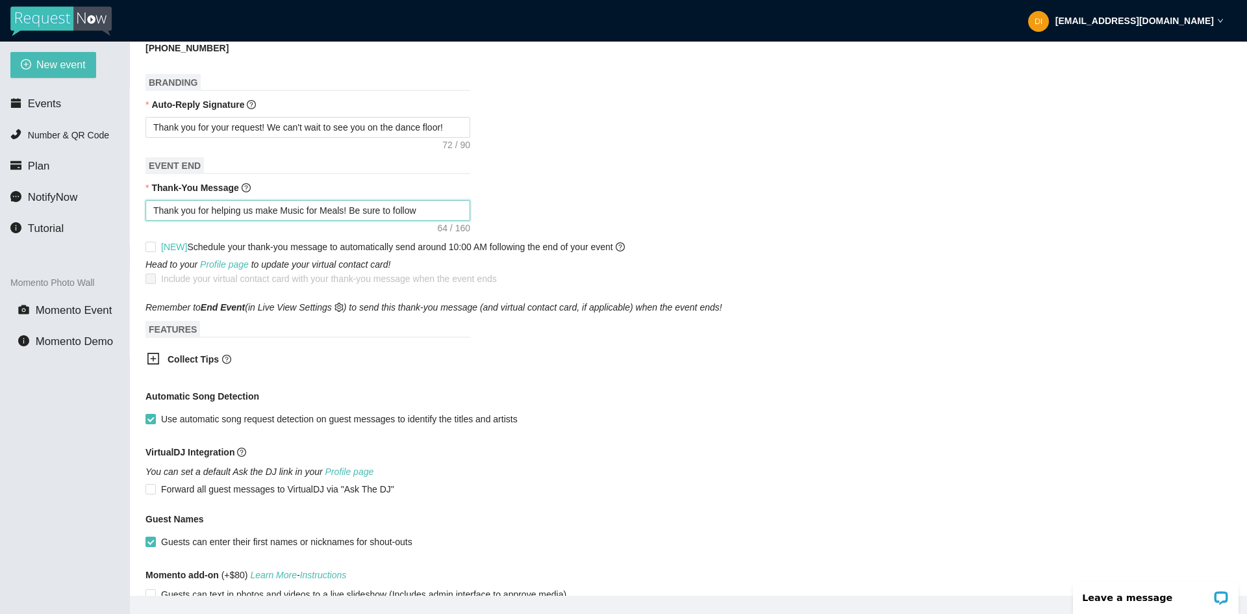
type textarea "Thank you for helping us make Music for Meals! Be sure to follow"
type textarea "Thank you for helping us make Music for Meals! Be sure to follow u"
type textarea "Thank you for helping us make Music for Meals! Be sure to follow"
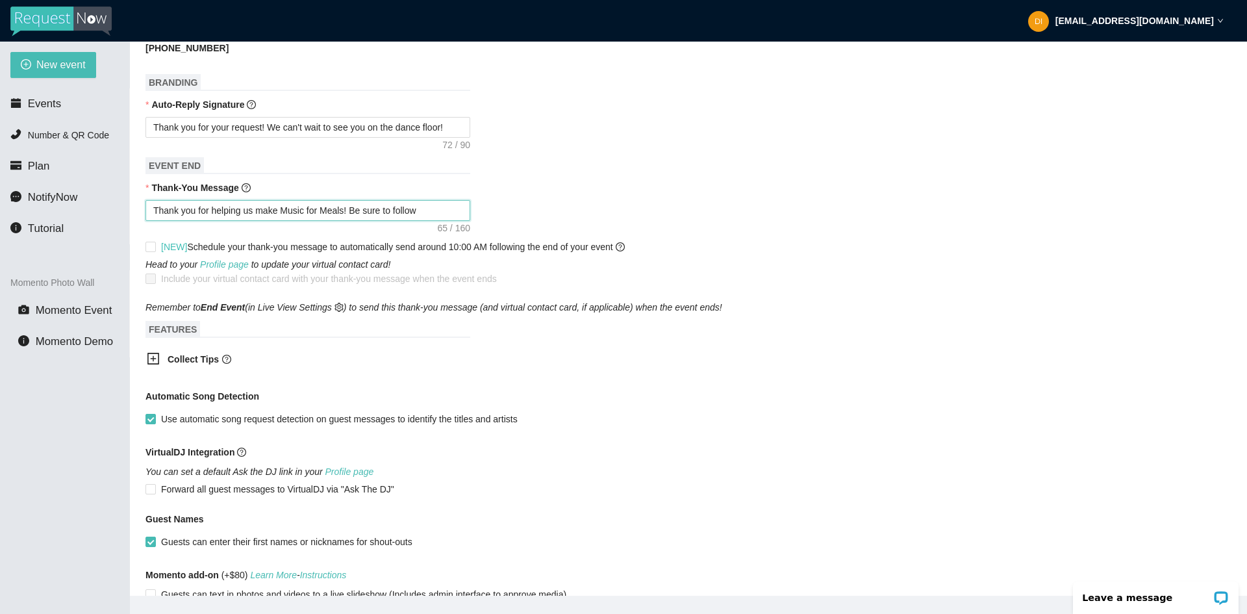
type textarea "Thank you for helping us make Music for Meals! Be sure to follow"
type textarea "Thank you for helping us make Music for Meals! Be sure to follo"
type textarea "Thank you for helping us make Music for Meals! Be sure to foll"
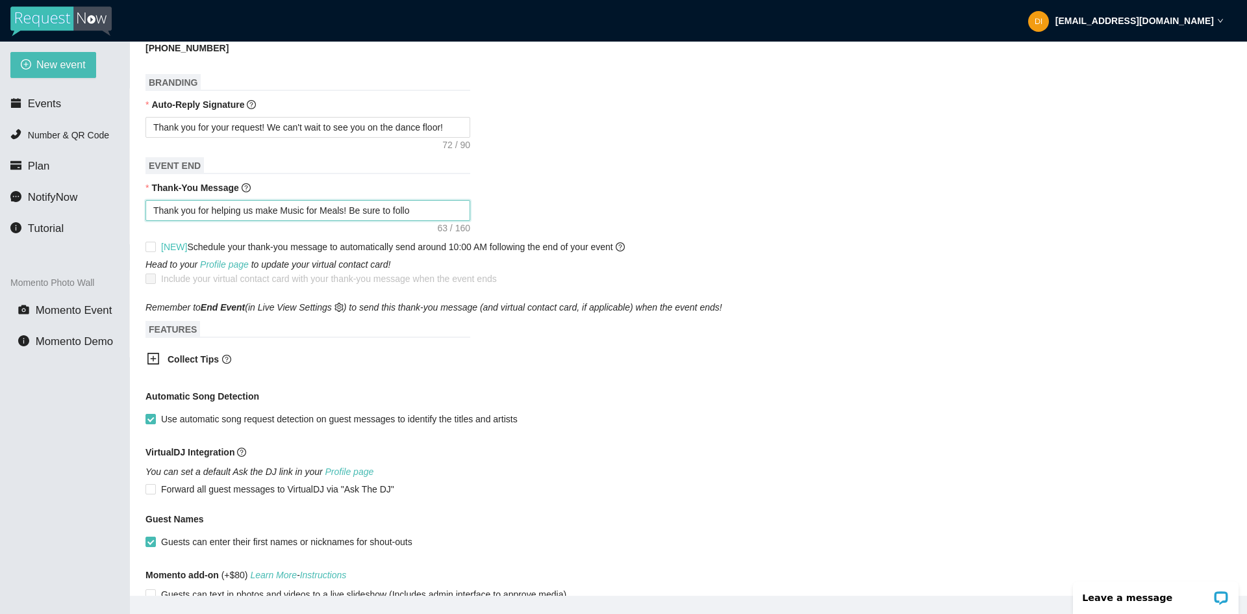
type textarea "Thank you for helping us make Music for Meals! Be sure to foll"
type textarea "Thank you for helping us make Music for Meals! Be sure to fol"
type textarea "Thank you for helping us make Music for Meals! Be sure to fo"
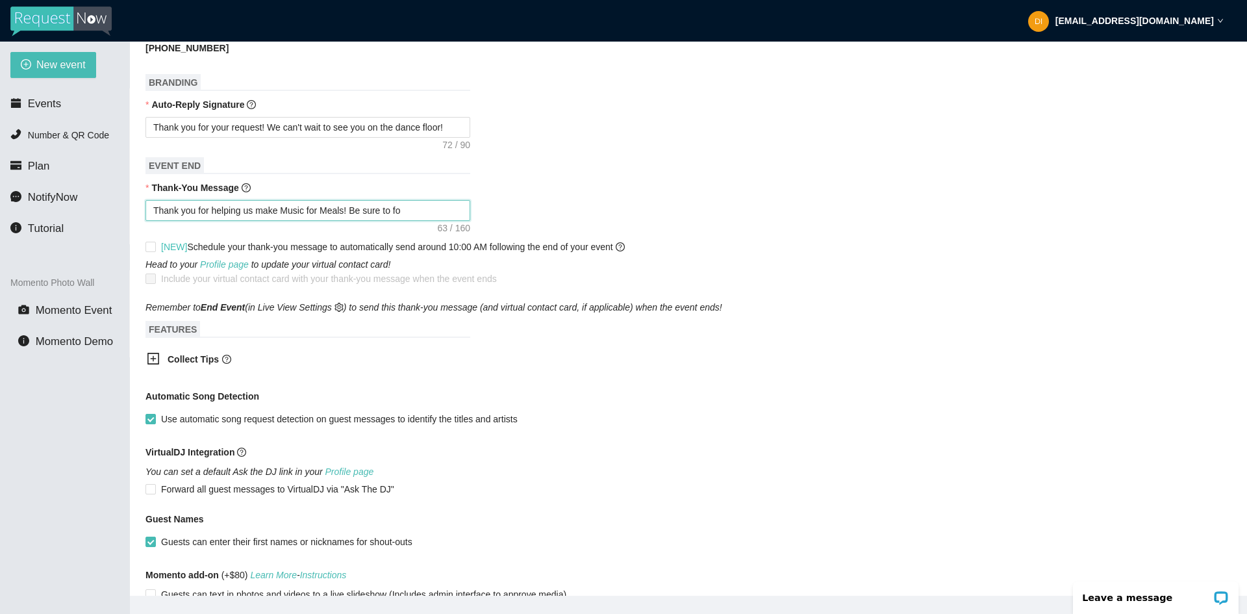
type textarea "Thank you for helping us make Music for Meals! Be sure to f"
type textarea "Thank you for helping us make Music for Meals! Be sure to"
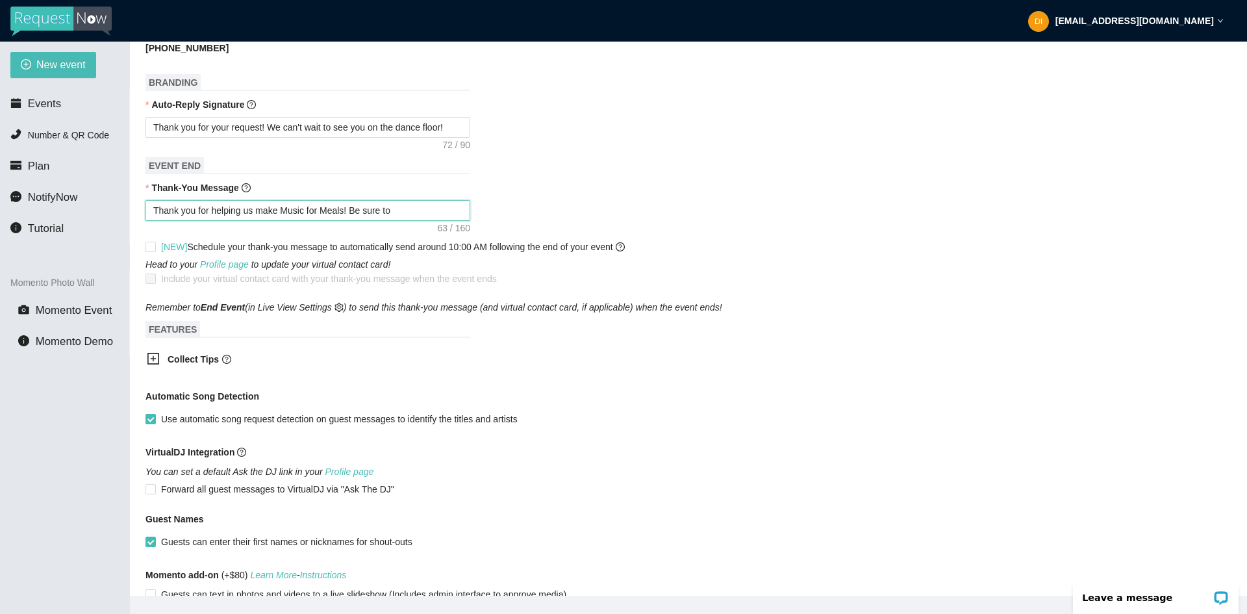
type textarea "Thank you for helping us make Music for Meals! Be sure to"
type textarea "Thank you for helping us make Music for Meals! Be sure t"
type textarea "Thank you for helping us make Music for Meals! Be sure"
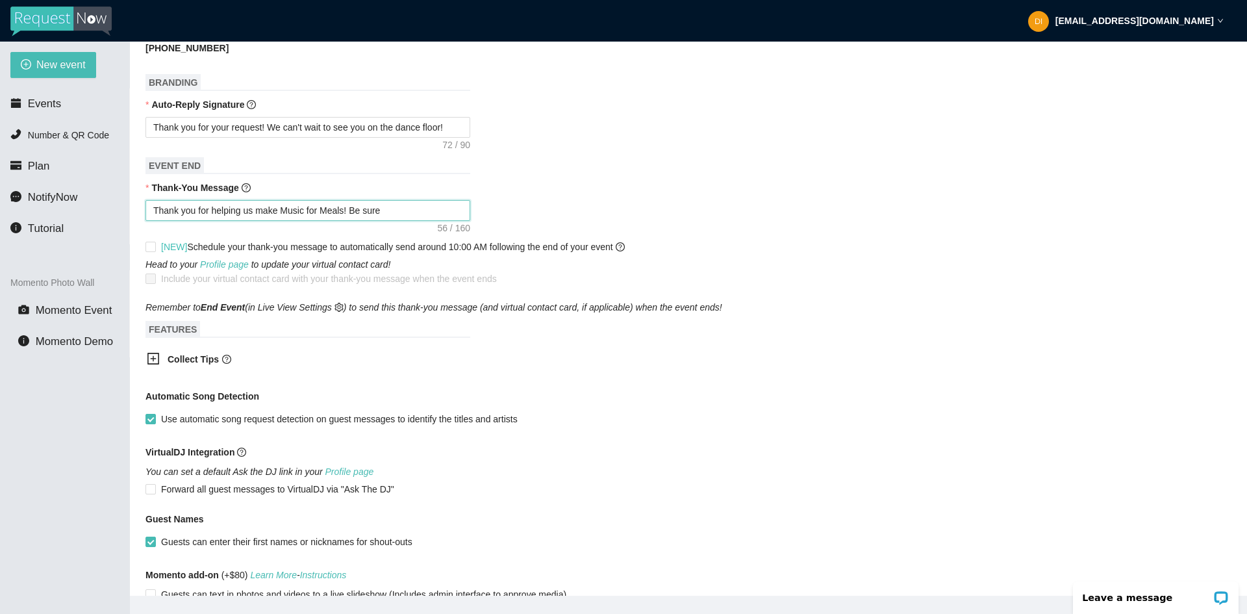
type textarea "Thank you for helping us make Music for Meals! Be sure"
type textarea "Thank you for helping us make Music for Meals! Be sur"
type textarea "Thank you for helping us make Music for Meals! Be su"
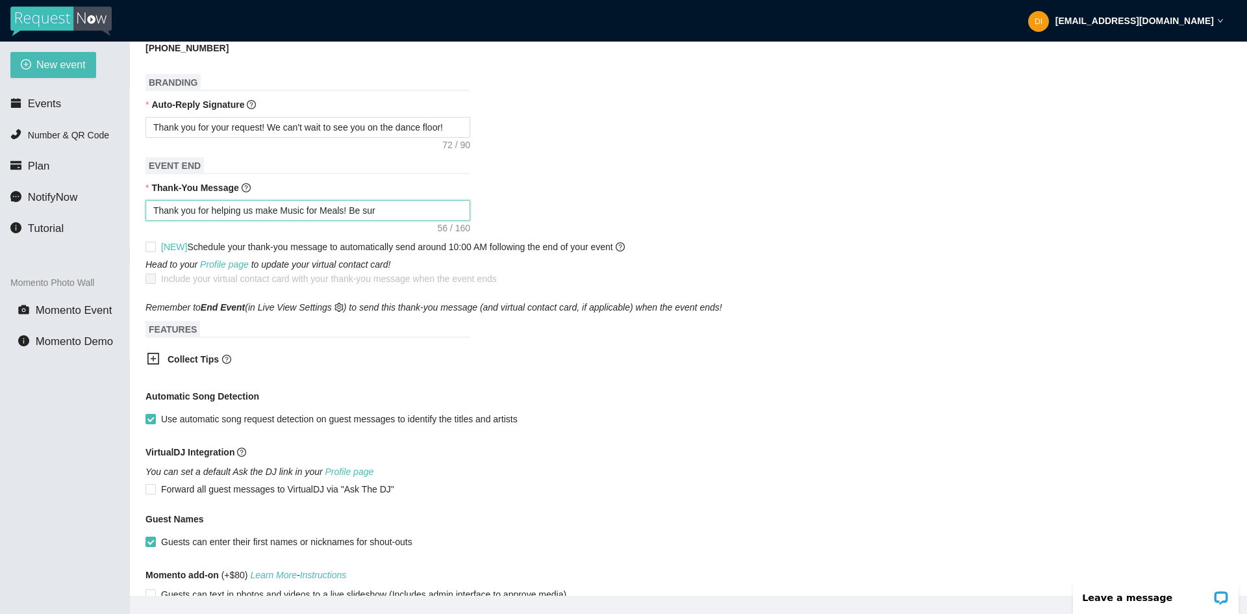
type textarea "Thank you for helping us make Music for Meals! Be su"
type textarea "Thank you for helping us make Music for Meals! Be s"
type textarea "Thank you for helping us make Music for Meals! Be"
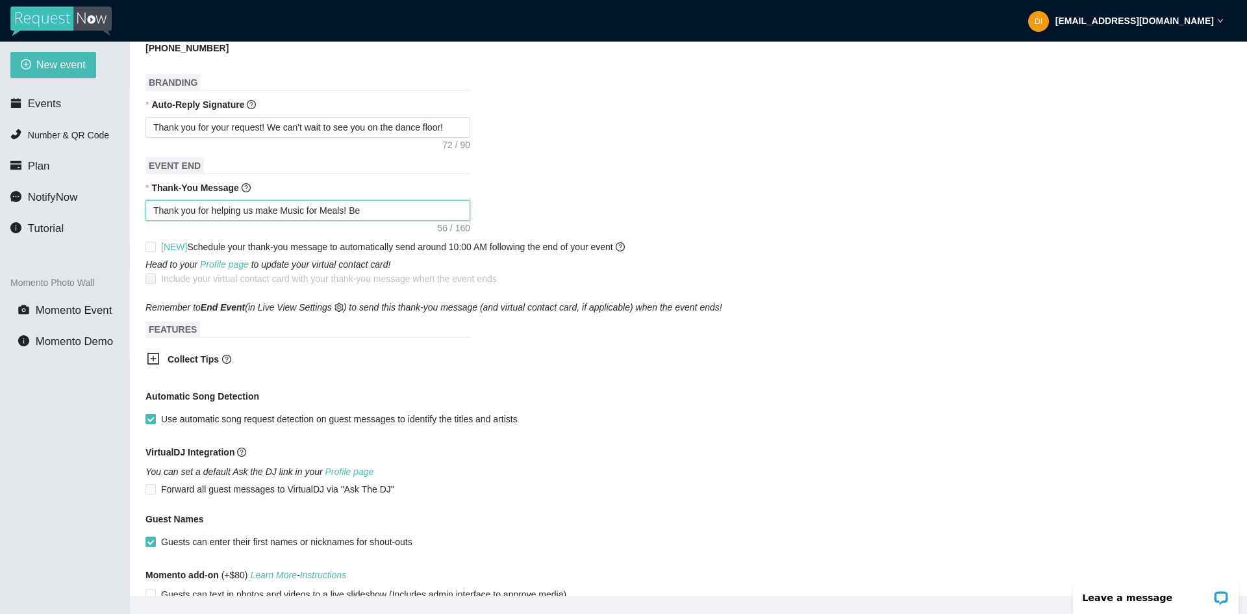
type textarea "Thank you for helping us make Music for Meals! Be"
type textarea "Thank you for helping us make Music for Meals! B"
type textarea "Thank you for helping us make Music for Meals!"
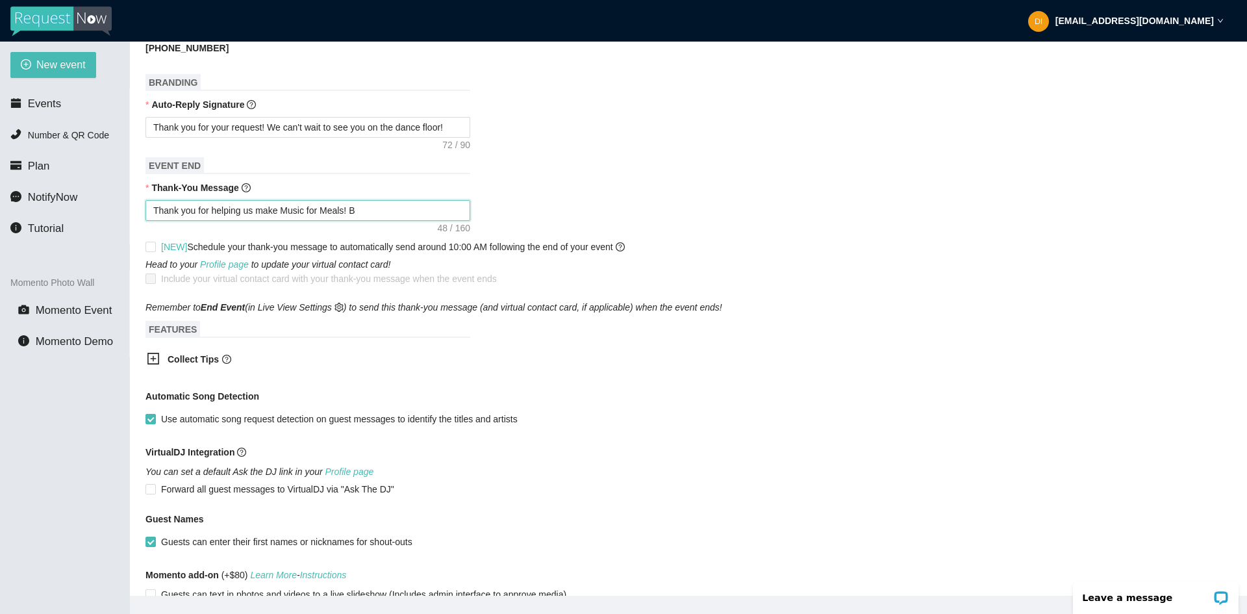
type textarea "Thank you for helping us make Music for Meals!"
type textarea "Thank you for helping us make Music for Meals! S"
type textarea "Thank you for helping us make Music for Meals! St"
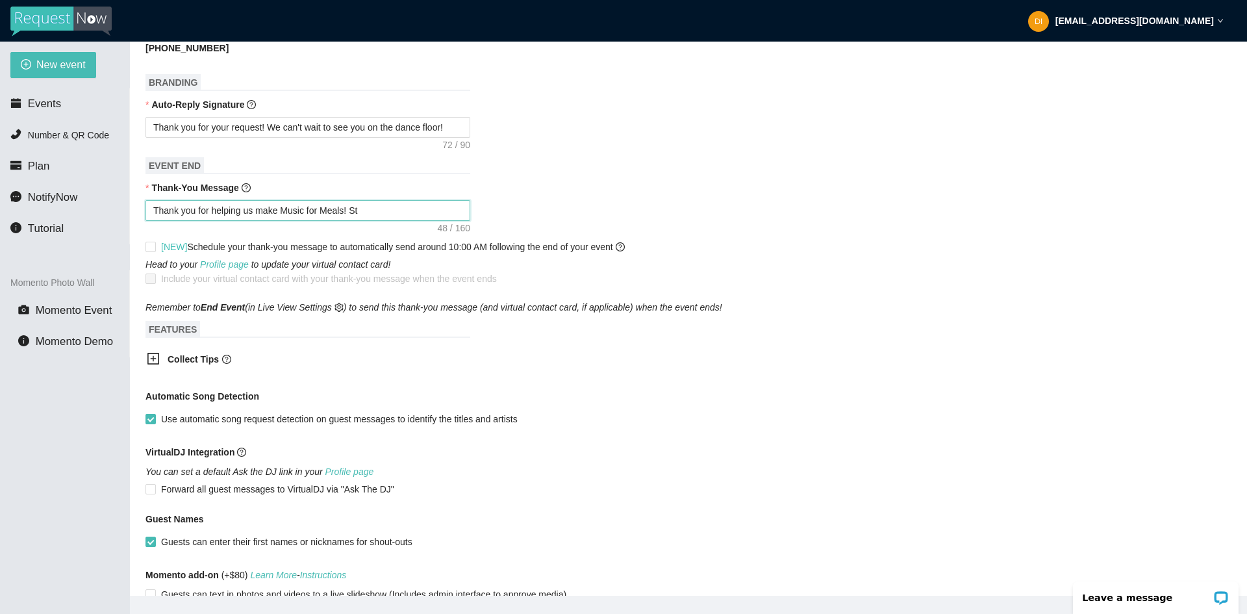
type textarea "Thank you for helping us make Music for Meals! Sta"
type textarea "Thank you for helping us make Music for Meals! Stay"
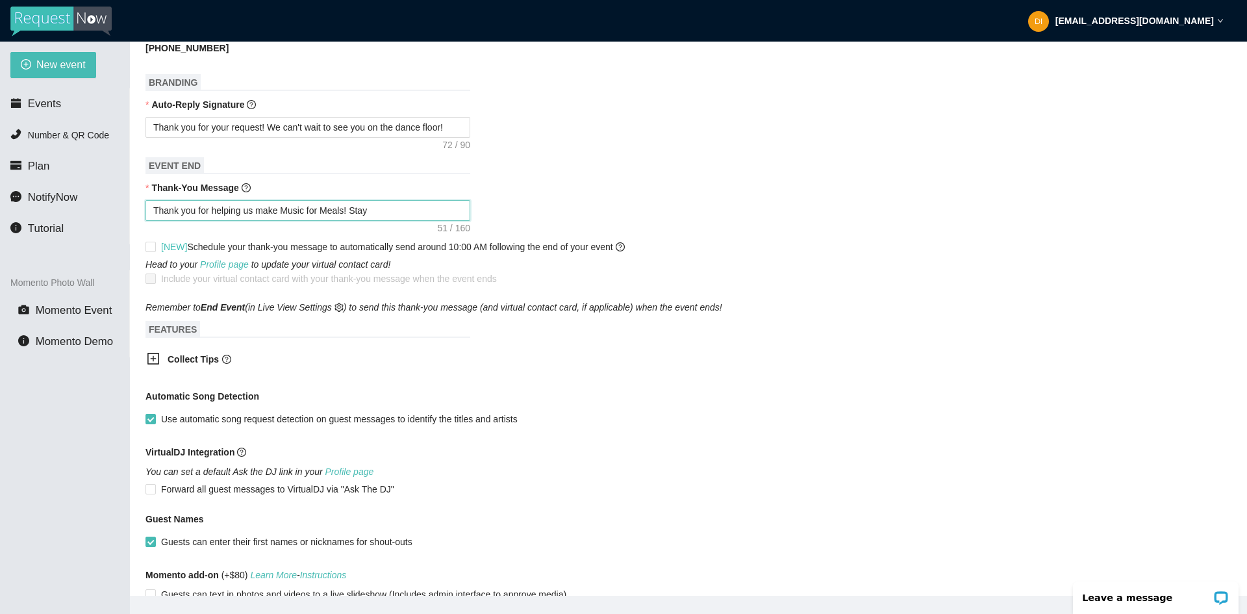
type textarea "Thank you for helping us make Music for Meals! Stay"
type textarea "Thank you for helping us make Music for Meals! Stay i"
type textarea "Thank you for helping us make Music for Meals! Stay in"
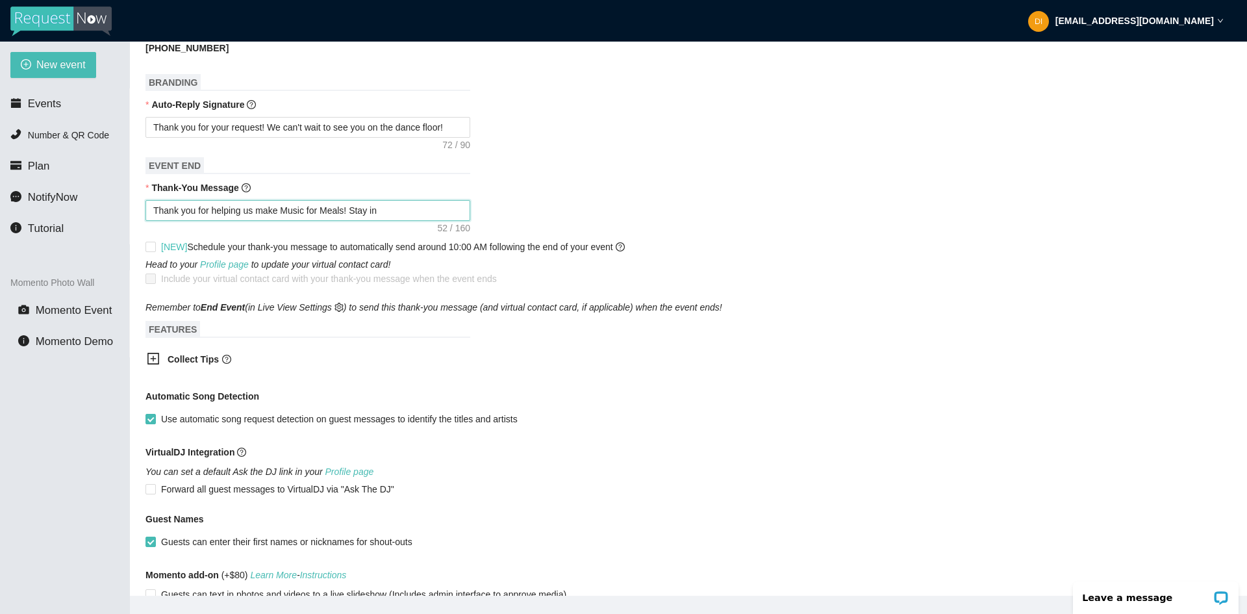
type textarea "Thank you for helping us make Music for Meals! Stay in"
type textarea "Thank you for helping us make Music for Meals! Stay in t"
type textarea "Thank you for helping us make Music for Meals! Stay in th"
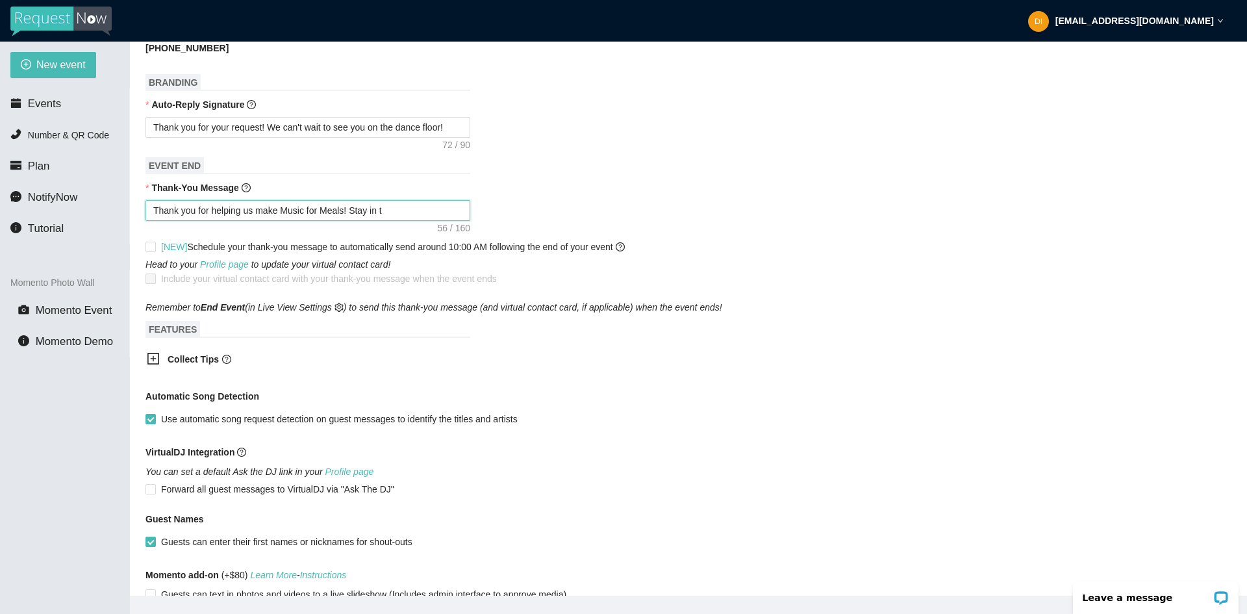
type textarea "Thank you for helping us make Music for Meals! Stay in th"
type textarea "Thank you for helping us make Music for Meals! Stay in the"
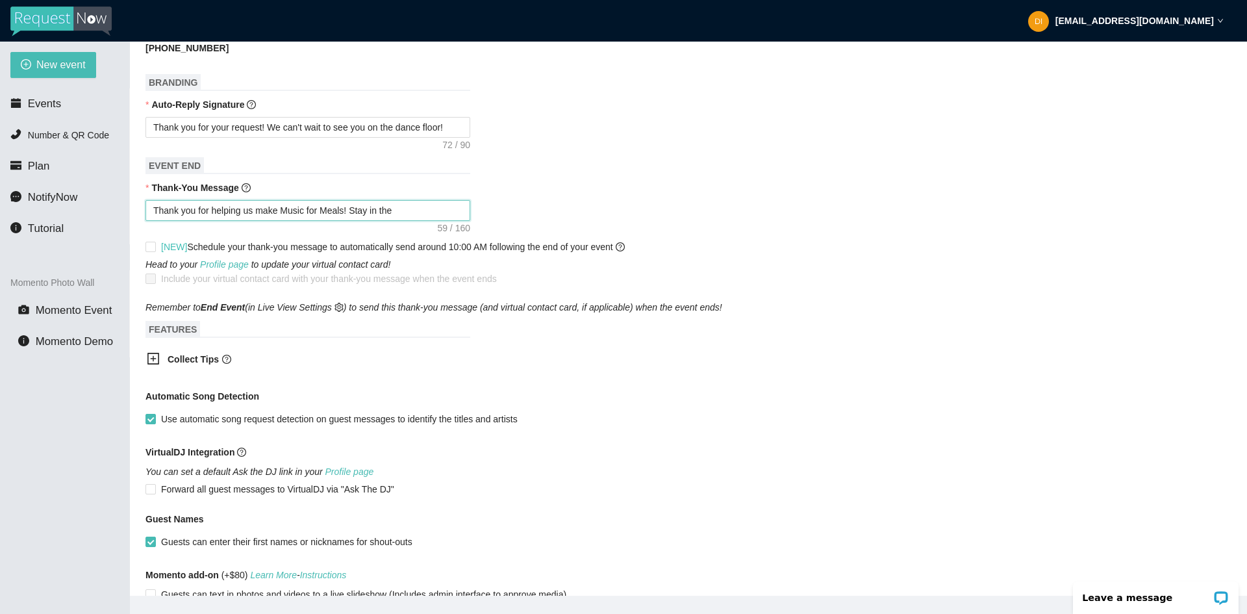
type textarea "Thank you for helping us make Music for Meals! Stay in the"
type textarea "Thank you for helping us make Music for Meals! Stay in th"
type textarea "Thank you for helping us make Music for Meals! Stay in t"
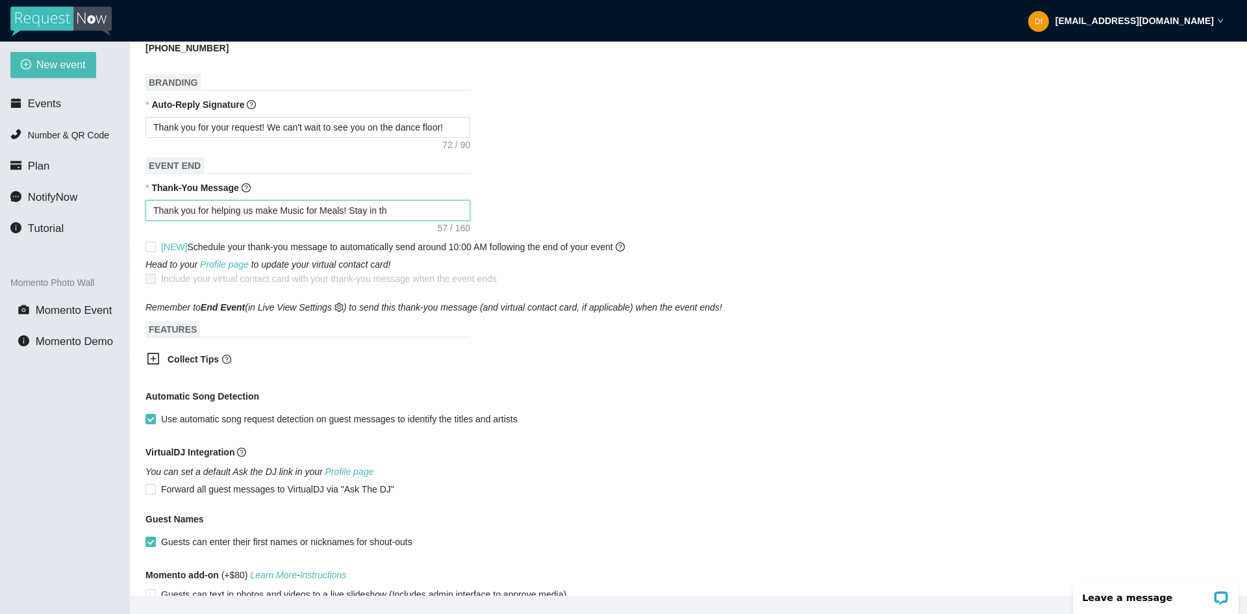
type textarea "Thank you for helping us make Music for Meals! Stay in t"
type textarea "Thank you for helping us make Music for Meals! Stay in"
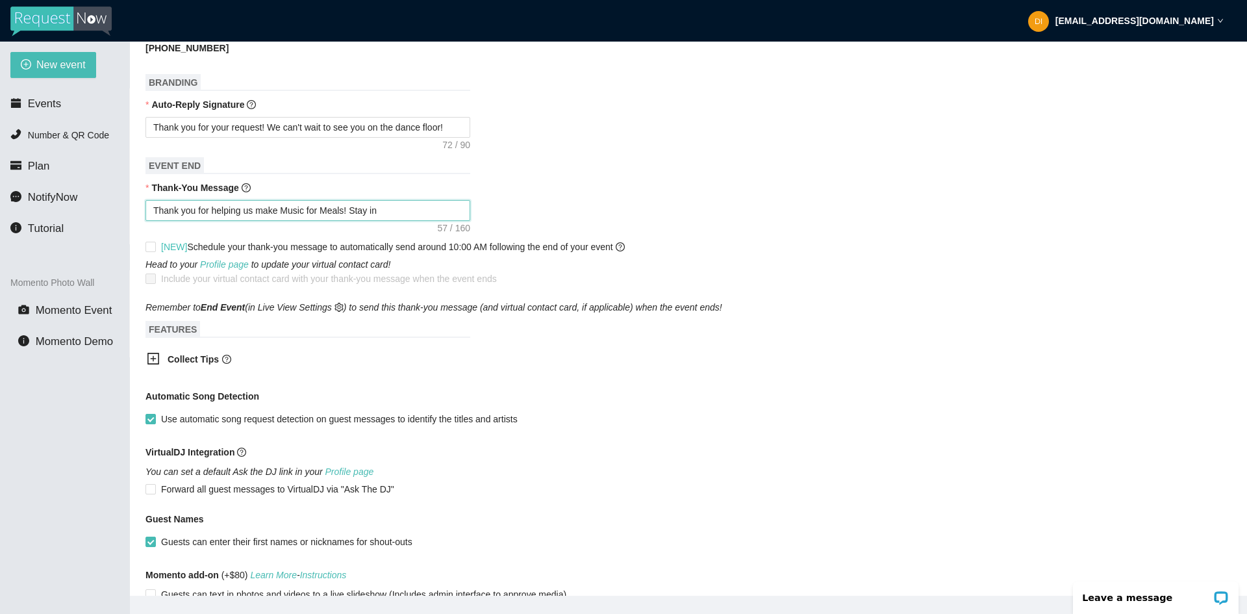
type textarea "Thank you for helping us make Music for Meals! Stay i"
type textarea "Thank you for helping us make Music for Meals! Stay"
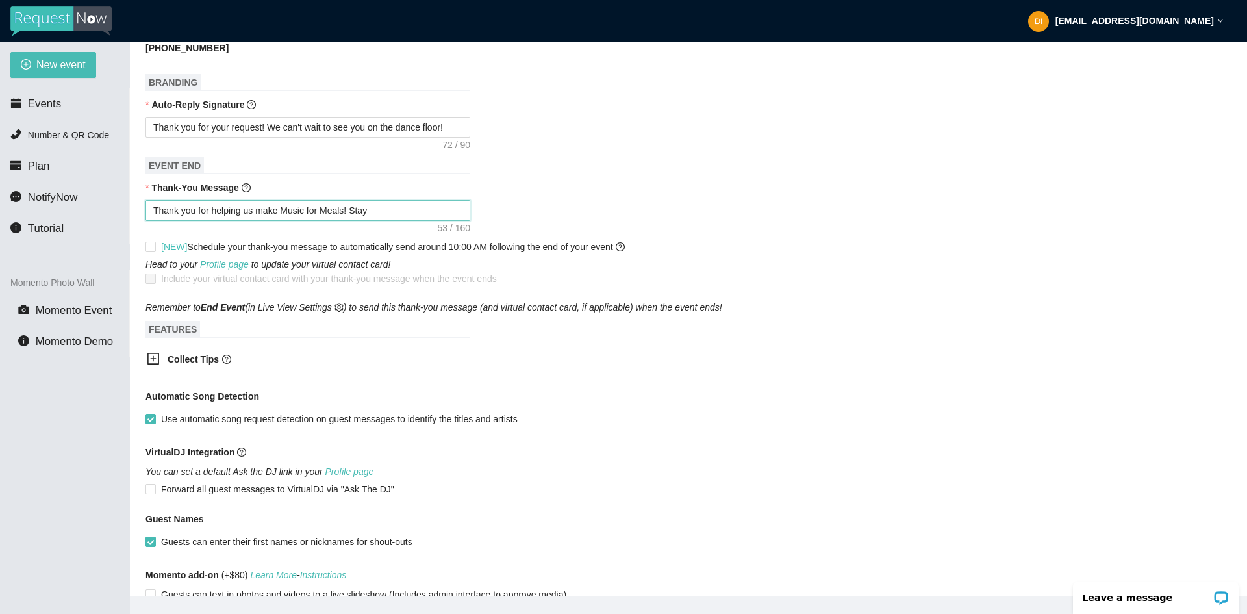
type textarea "Thank you for helping us make Music for Meals! Stay"
type textarea "Thank you for helping us make Music for Meals! Sta"
type textarea "Thank you for helping us make Music for Meals! St"
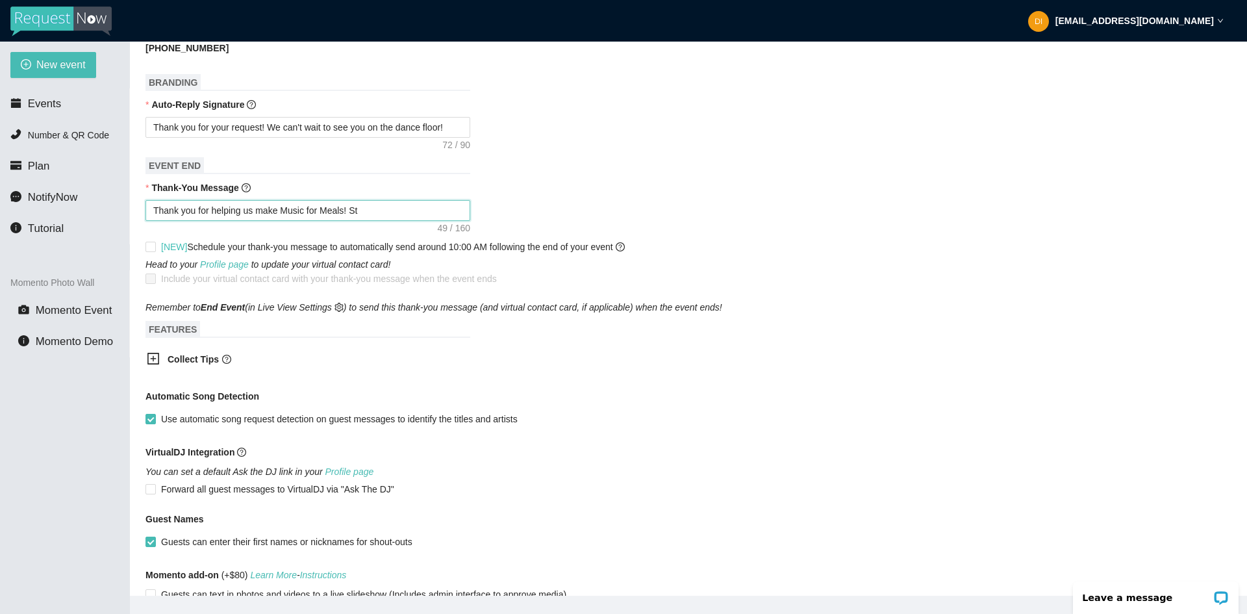
type textarea "Thank you for helping us make Music for Meals! S"
type textarea "Thank you for helping us make Music for Meals!"
type textarea "Thank you for helping us make Music for Meals! E"
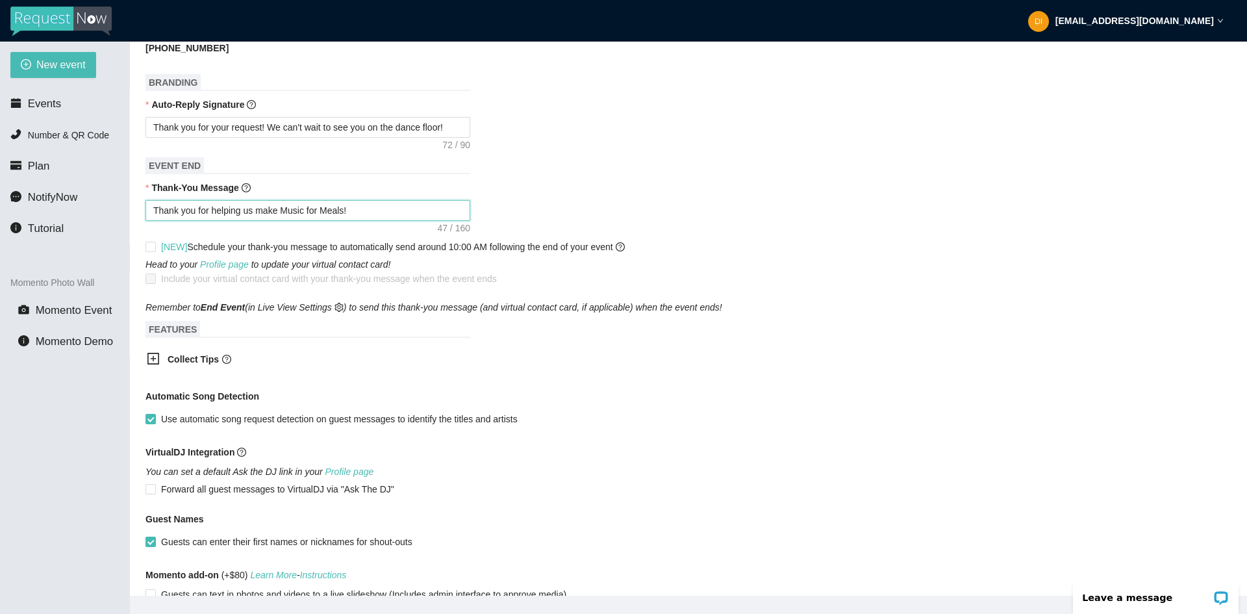
type textarea "Thank you for helping us make Music for Meals! E"
type textarea "Thank you for helping us make Music for Meals! En"
type textarea "Thank you for helping us make Music for Meals! Enj"
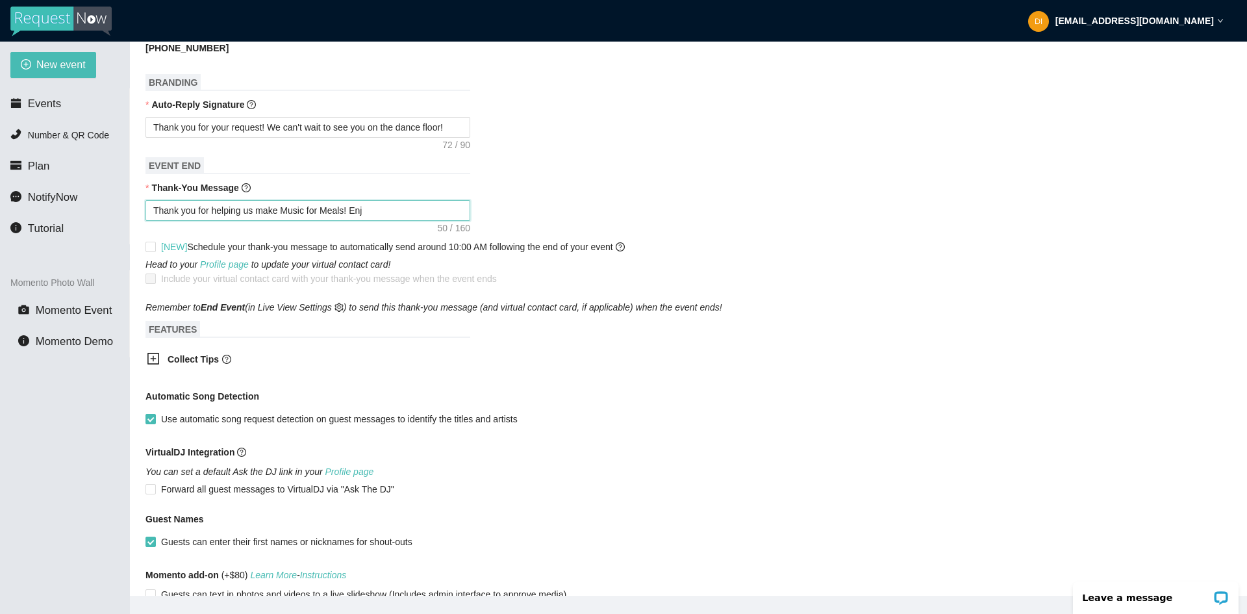
type textarea "Thank you for helping us make Music for Meals! Enjo"
type textarea "Thank you for helping us make Music for Meals! Enjoy"
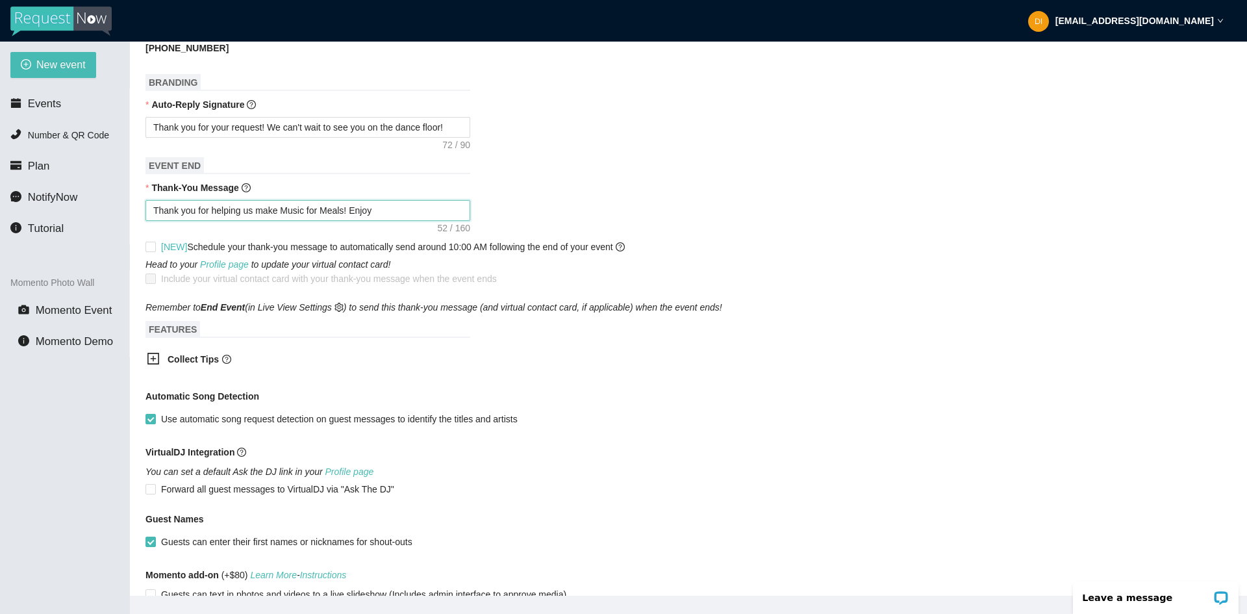
type textarea "Thank you for helping us make Music for Meals! Enjoy"
type textarea "Thank you for helping us make Music for Meals! Enjoy t"
type textarea "Thank you for helping us make Music for Meals! Enjoy th"
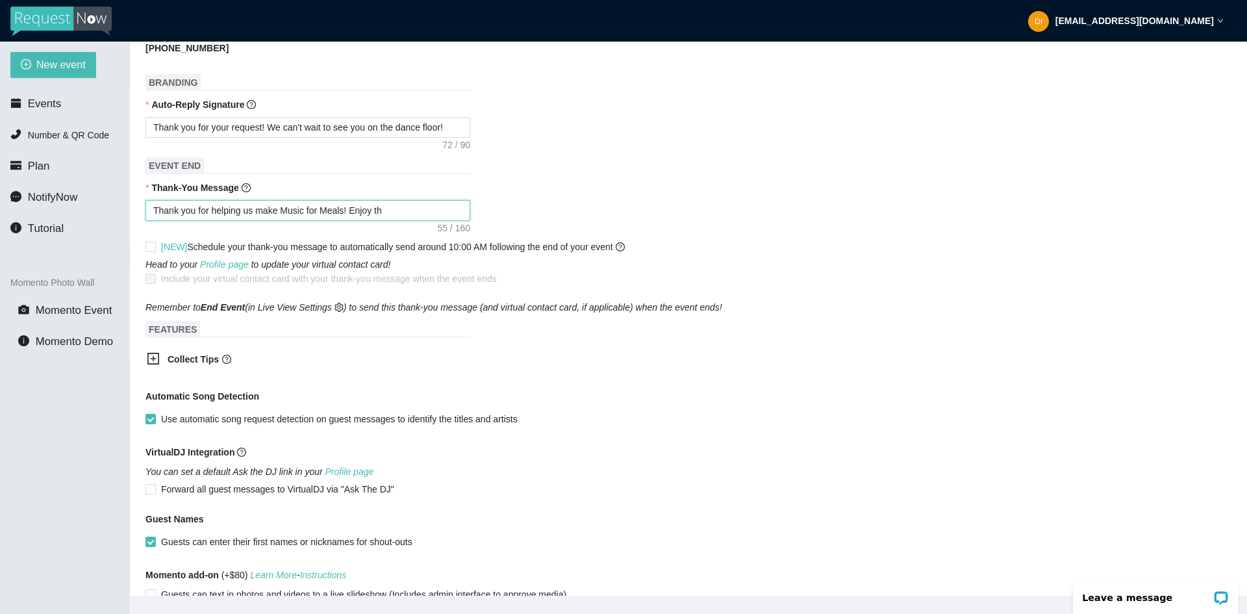
type textarea "Thank you for helping us make Music for Meals! Enjoy the"
type textarea "Thank you for helping us make Music for Meals! Enjoy the e"
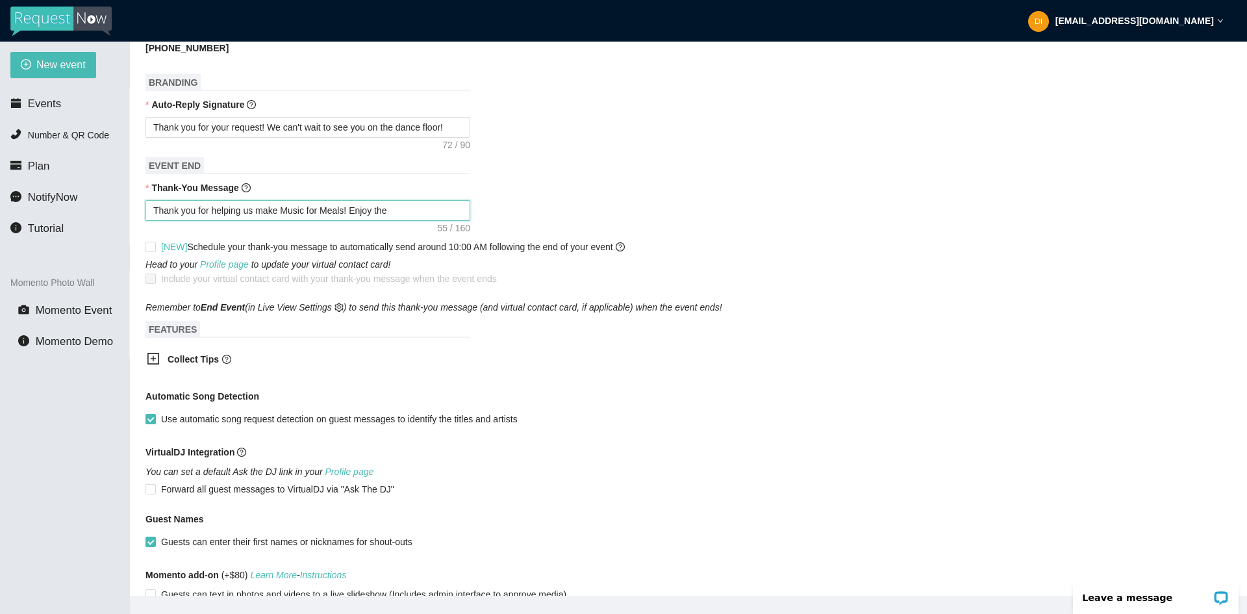
type textarea "Thank you for helping us make Music for Meals! Enjoy the e"
type textarea "Thank you for helping us make Music for Meals! Enjoy the ev"
type textarea "Thank you for helping us make Music for Meals! Enjoy the eve"
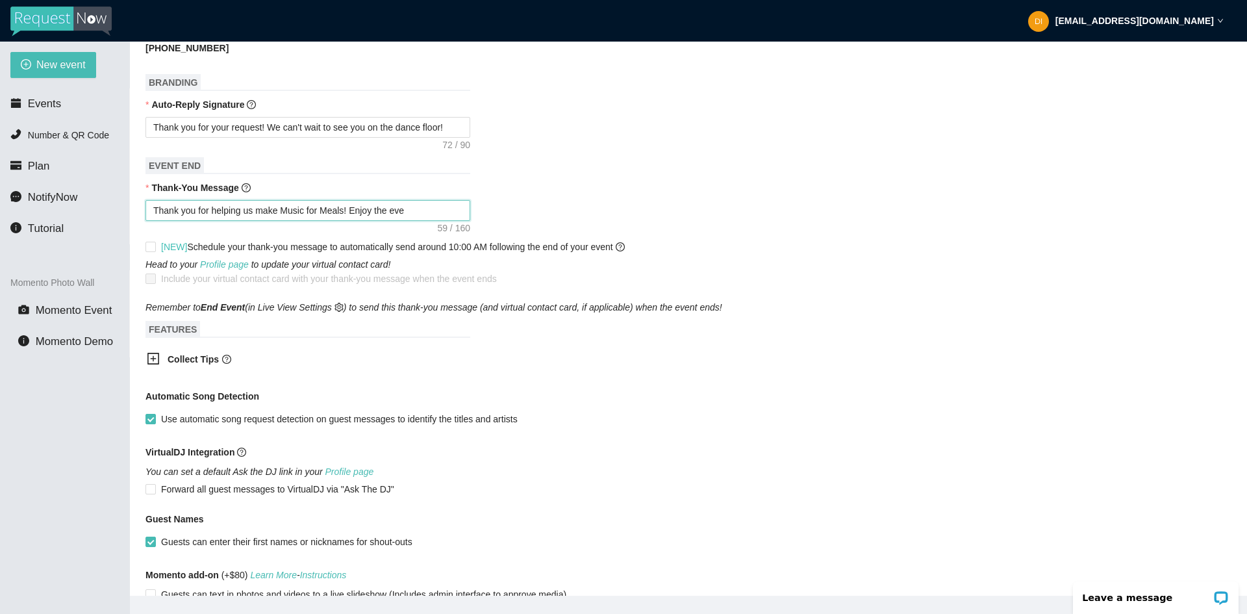
type textarea "Thank you for helping us make Music for Meals! Enjoy the even"
type textarea "Thank you for helping us make Music for Meals! Enjoy the event"
type textarea "Thank you for helping us make Music for Meals! Enjoy the event?"
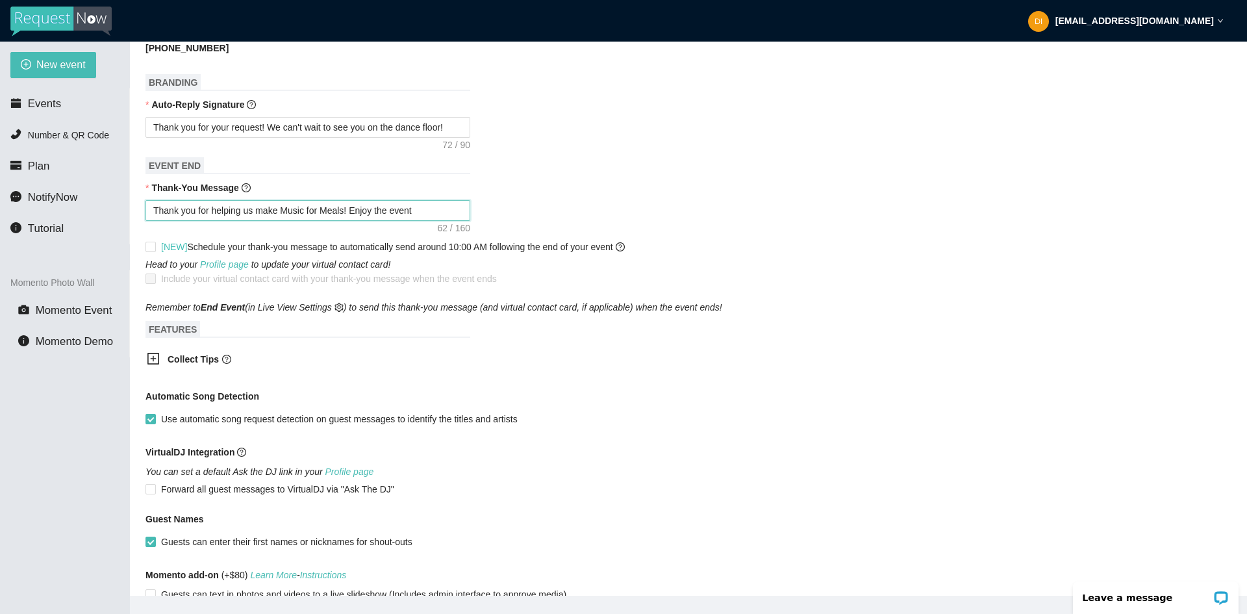
type textarea "Thank you for helping us make Music for Meals! Enjoy the event?"
type textarea "Thank you for helping us make Music for Meals! Enjoy the event? W"
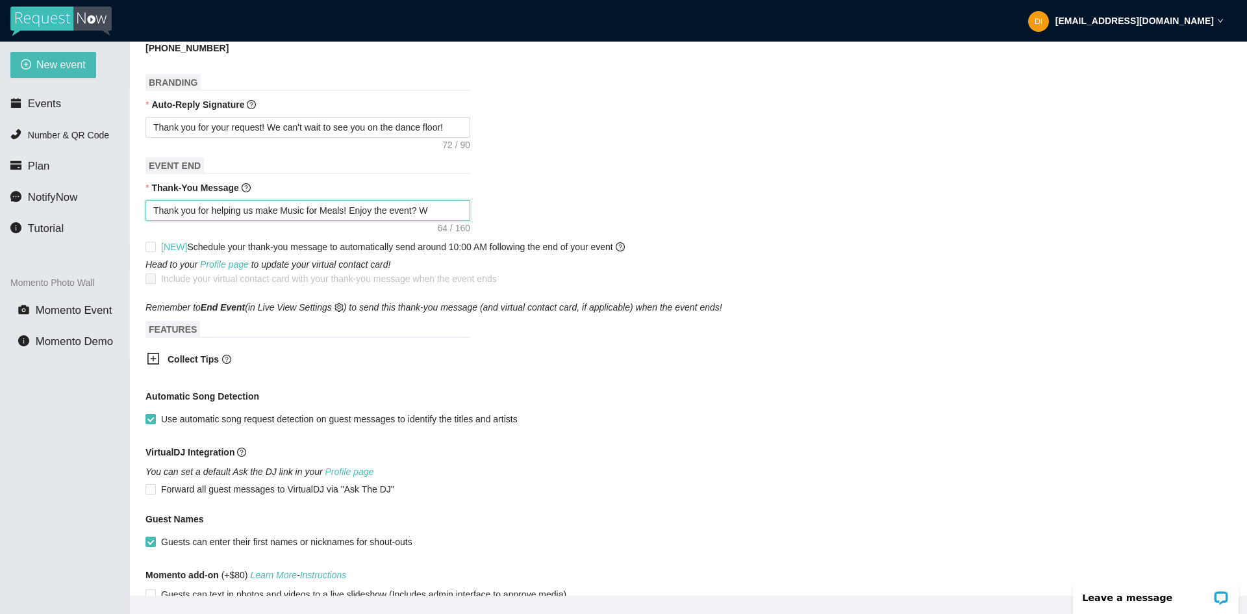
type textarea "Thank you for helping us make Music for Meals! Enjoy the event? We"
type textarea "Thank you for helping us make Music for Meals! Enjoy the event? We'"
type textarea "Thank you for helping us make Music for Meals! Enjoy the event? We'd"
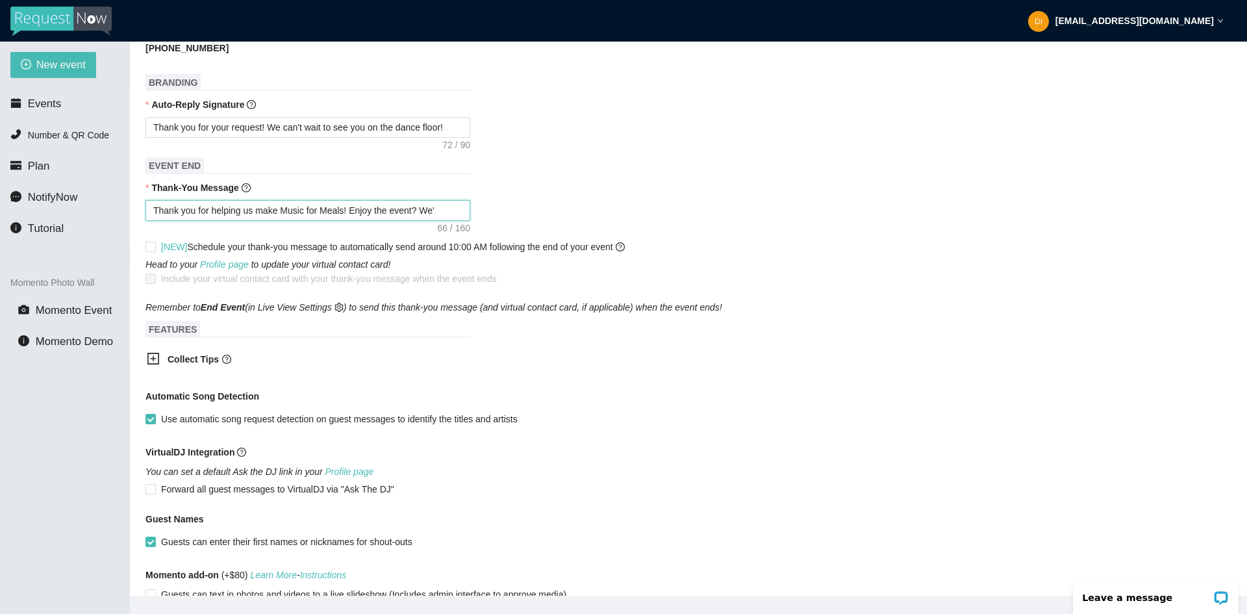
type textarea "Thank you for helping us make Music for Meals! Enjoy the event? We'd"
type textarea "Thank you for helping us make Music for Meals! Enjoy the event? We'd l"
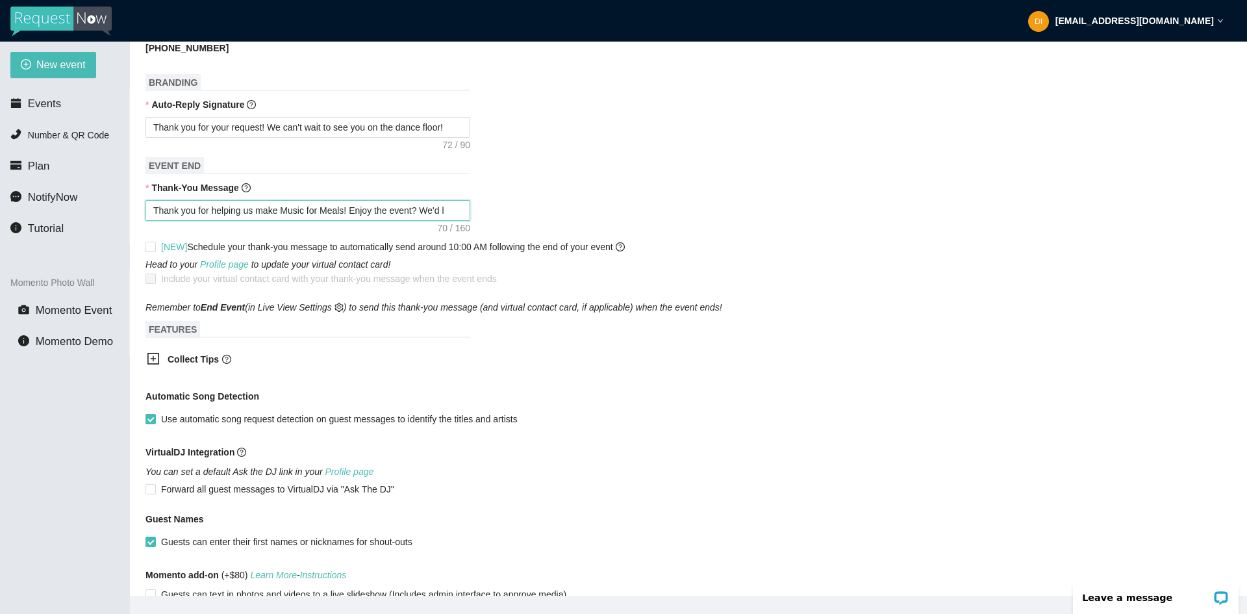
type textarea "Thank you for helping us make Music for Meals! Enjoy the event? We'd lo"
type textarea "Thank you for helping us make Music for Meals! Enjoy the event? We'd lov"
type textarea "Thank you for helping us make Music for Meals! Enjoy the event? We'd love"
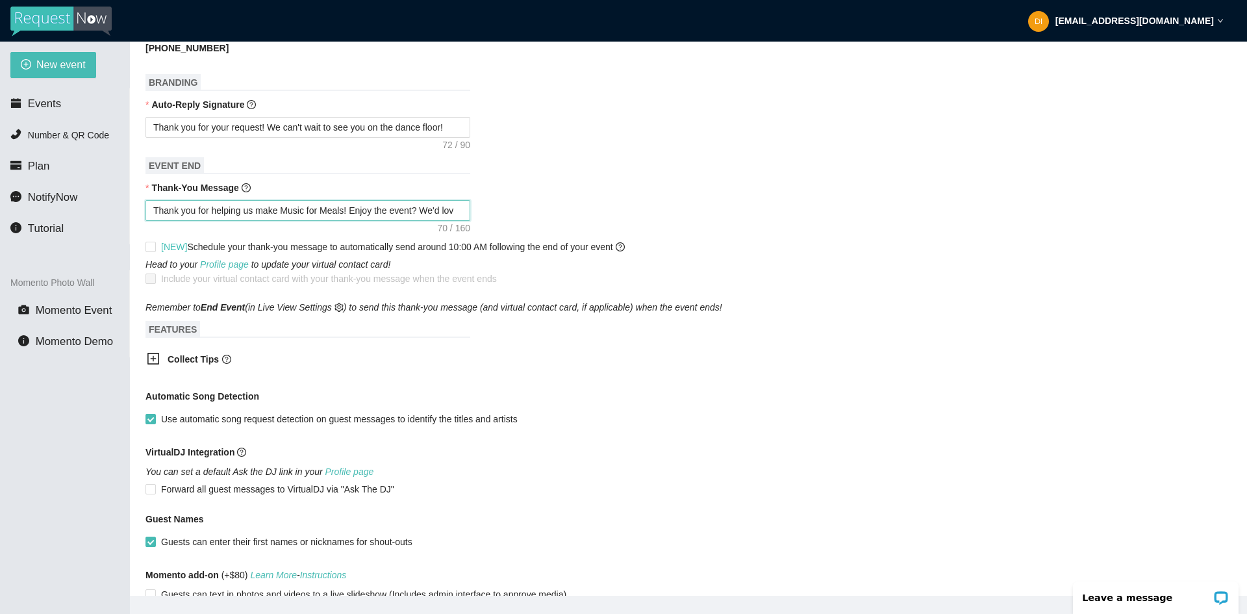
type textarea "Thank you for helping us make Music for Meals! Enjoy the event? We'd love"
type textarea "Thank you for helping us make Music for Meals! Enjoy the event? We'd love y"
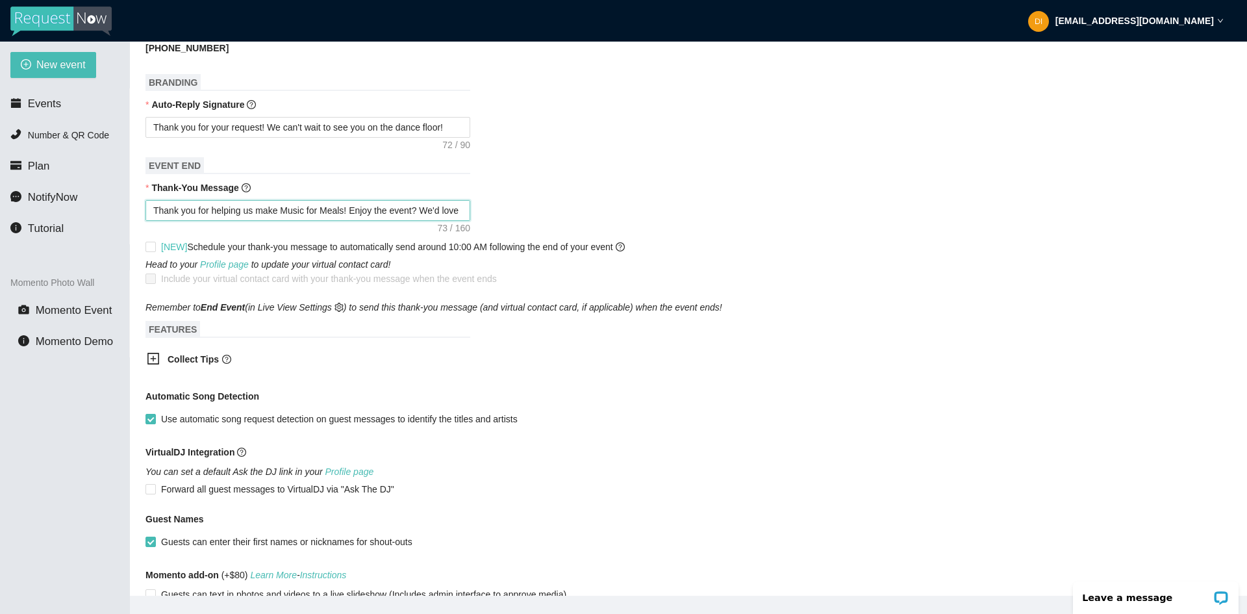
type textarea "Thank you for helping us make Music for Meals! Enjoy the event? We'd love yo"
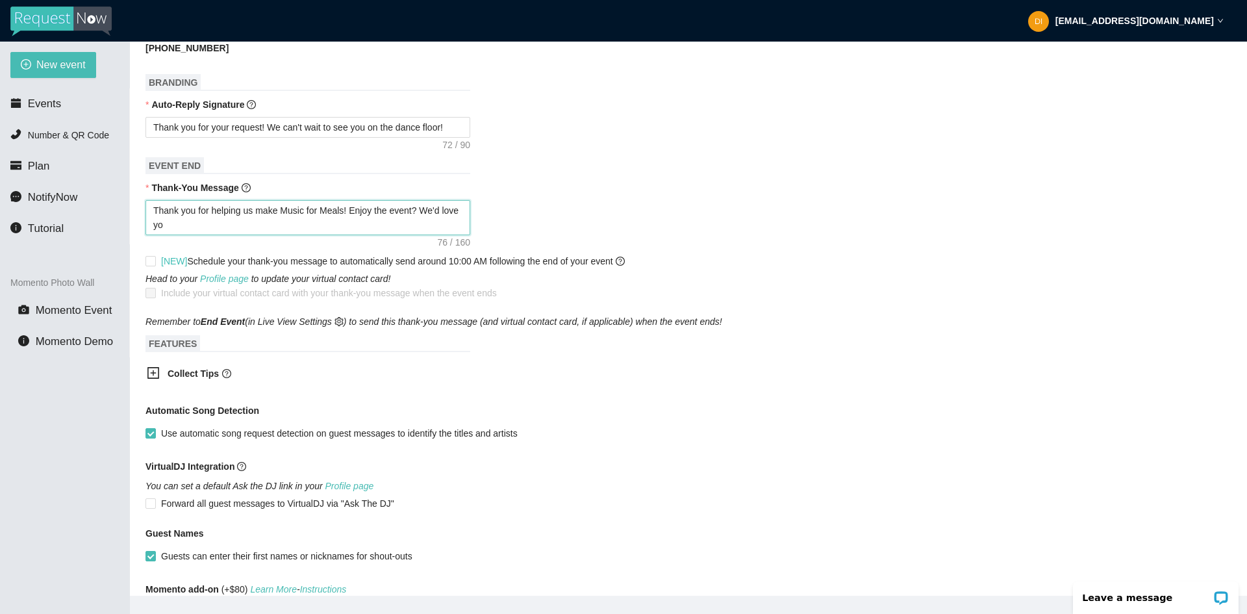
type textarea "Thank you for helping us make Music for Meals! Enjoy the event? We'd love you"
type textarea "Thank you for helping us make Music for Meals! Enjoy the event? We'd love your"
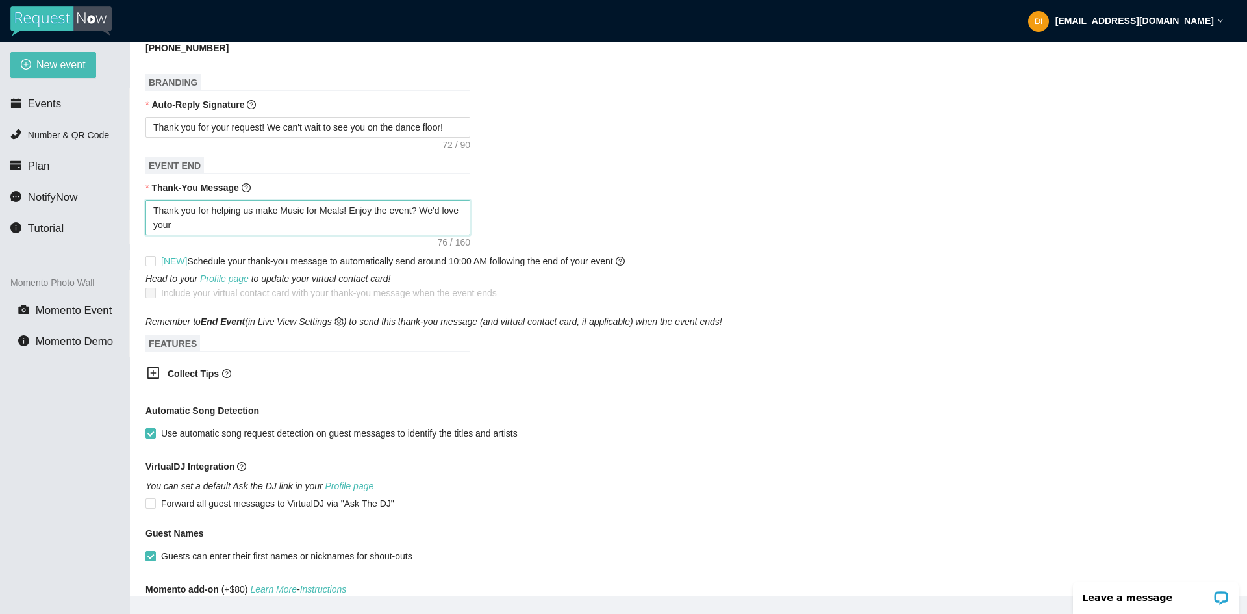
type textarea "Thank you for helping us make Music for Meals! Enjoy the event? We'd love your"
type textarea "Thank you for helping us make Music for Meals! Enjoy the event? We'd love your f"
type textarea "Thank you for helping us make Music for Meals! Enjoy the event? We'd love your …"
click at [217, 227] on textarea "Thank you for helping us make Music for Meals! Enjoy the event? We'd love your …" at bounding box center [308, 217] width 325 height 35
